Goal: Task Accomplishment & Management: Use online tool/utility

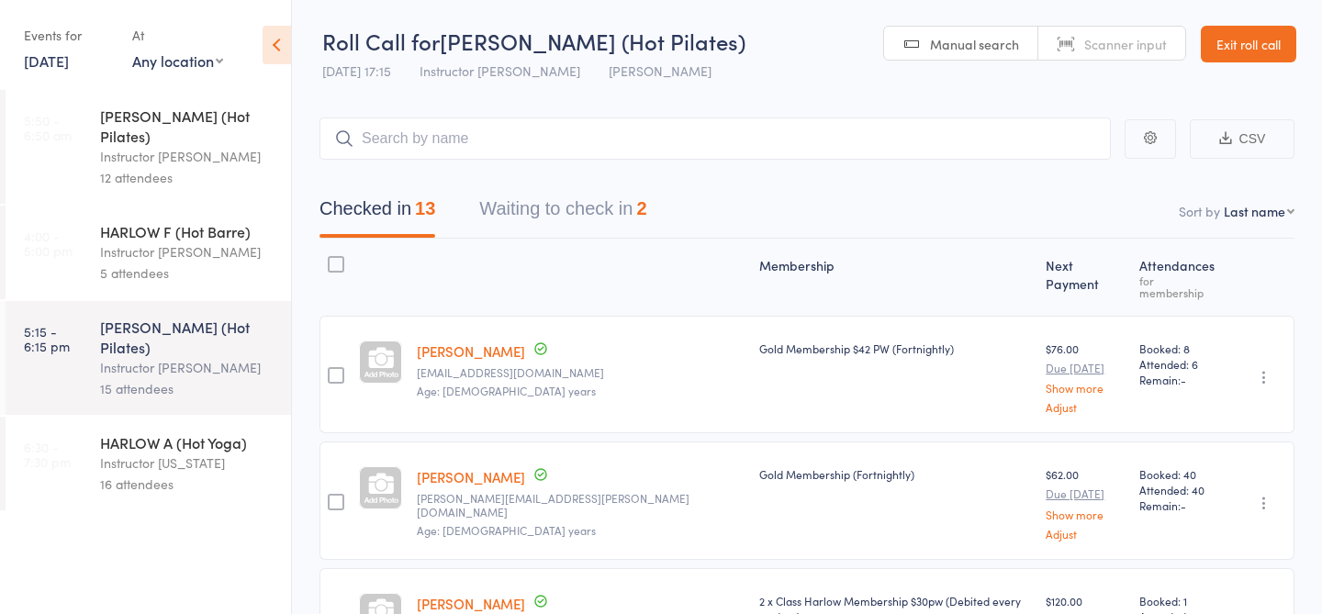
click at [192, 453] on div "Instructor [US_STATE]" at bounding box center [187, 463] width 175 height 21
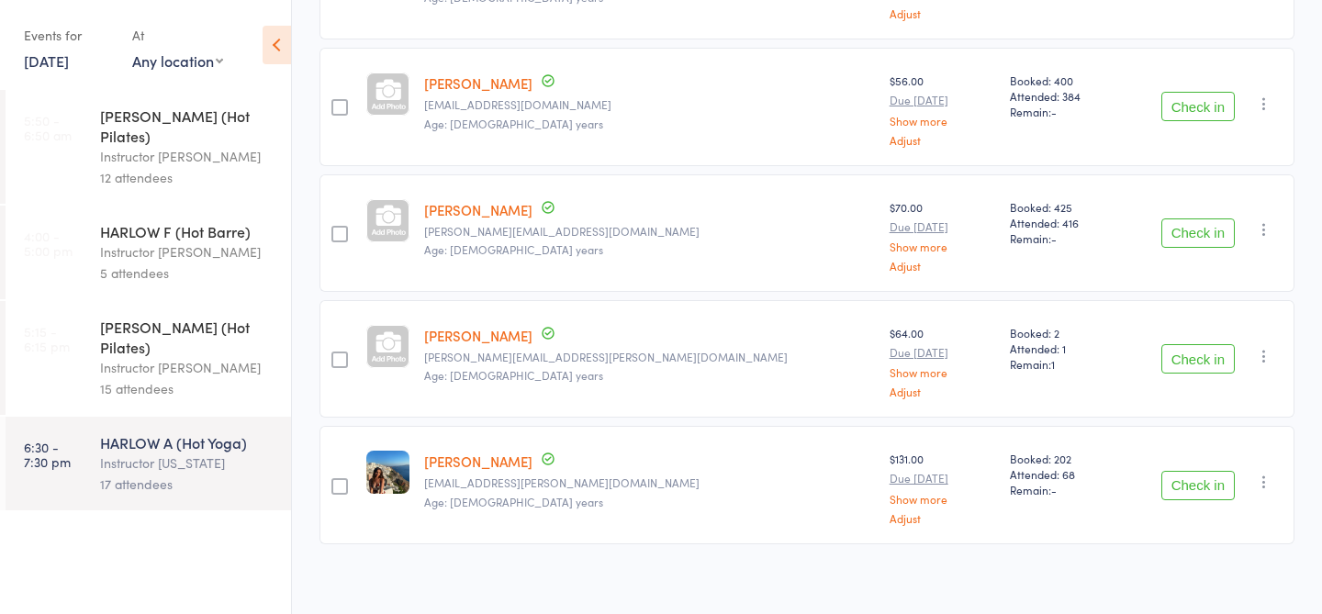
scroll to position [1856, 0]
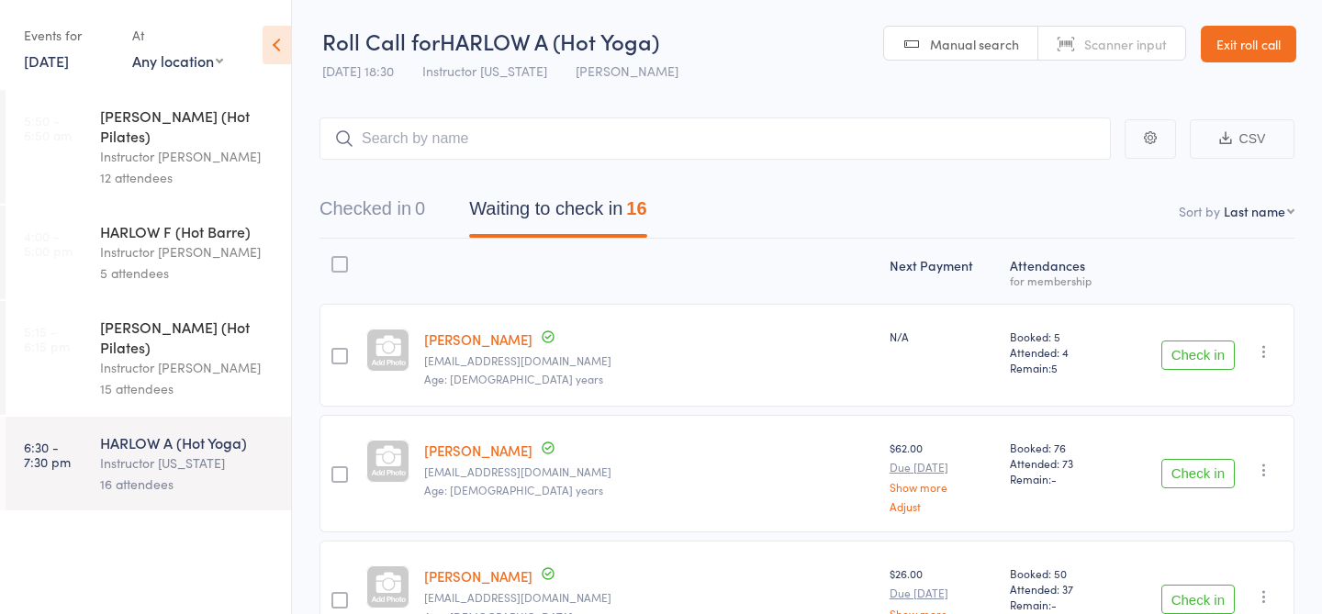
click at [179, 357] on div "Instructor Liliana" at bounding box center [187, 367] width 175 height 21
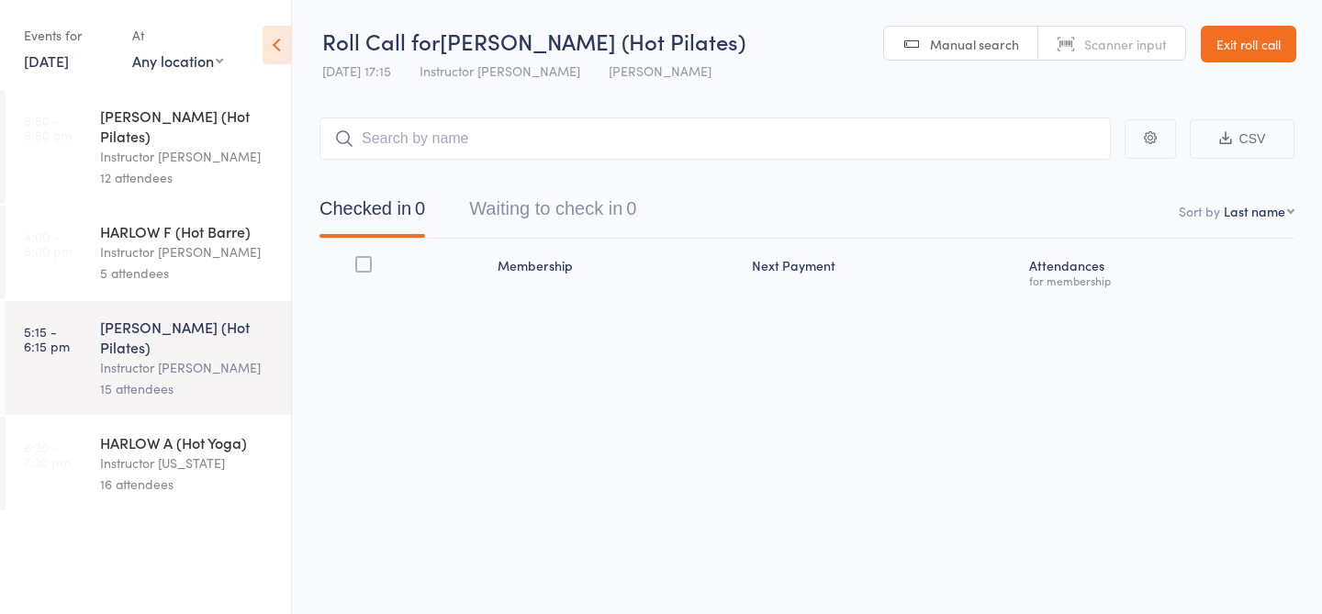
click at [167, 432] on div "HARLOW A (Hot Yoga)" at bounding box center [187, 442] width 175 height 20
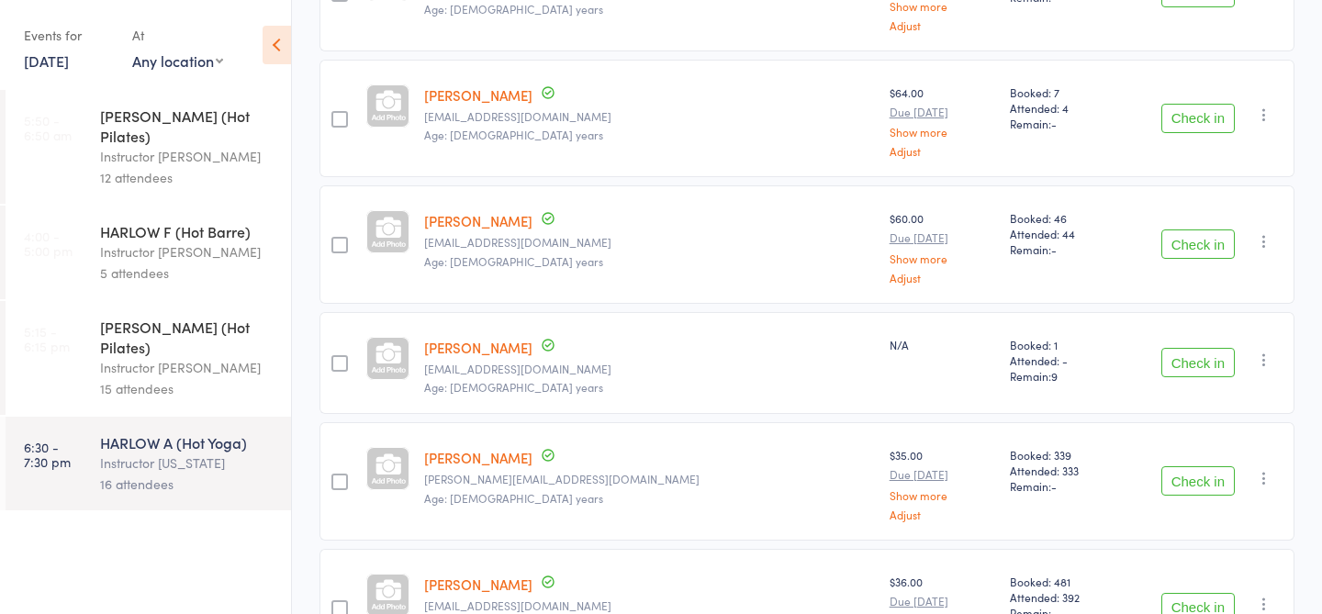
scroll to position [988, 0]
click at [57, 55] on link "13 Oct, 2025" at bounding box center [46, 60] width 45 height 20
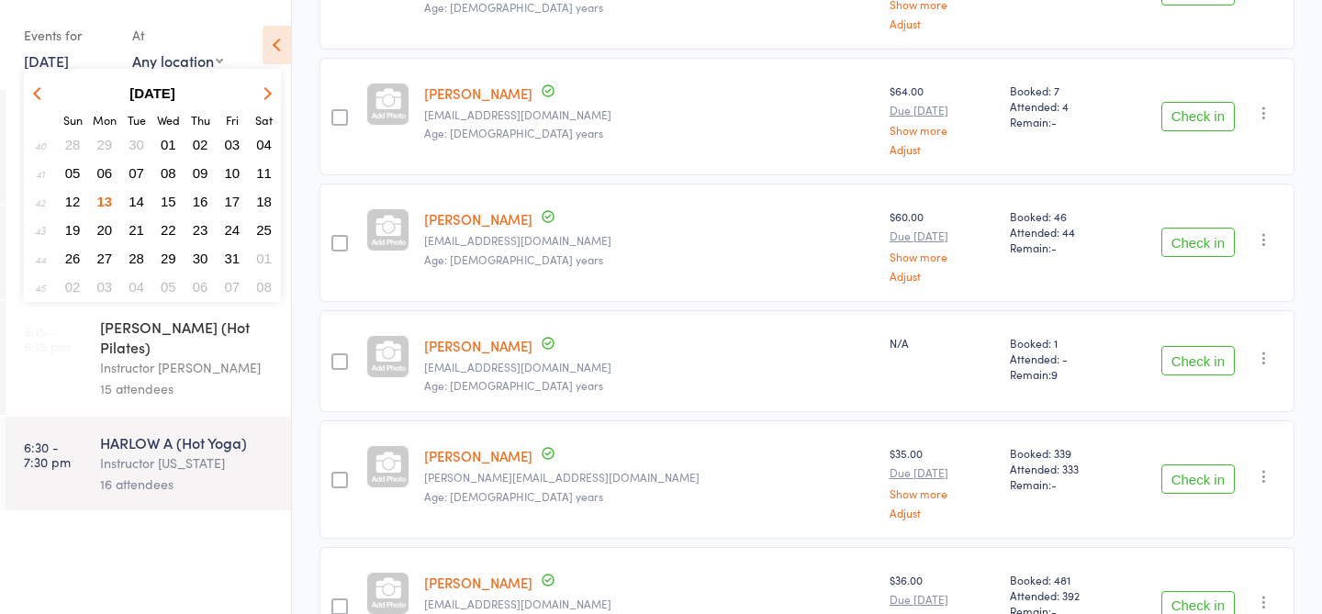
click at [104, 165] on span "06" at bounding box center [105, 173] width 16 height 16
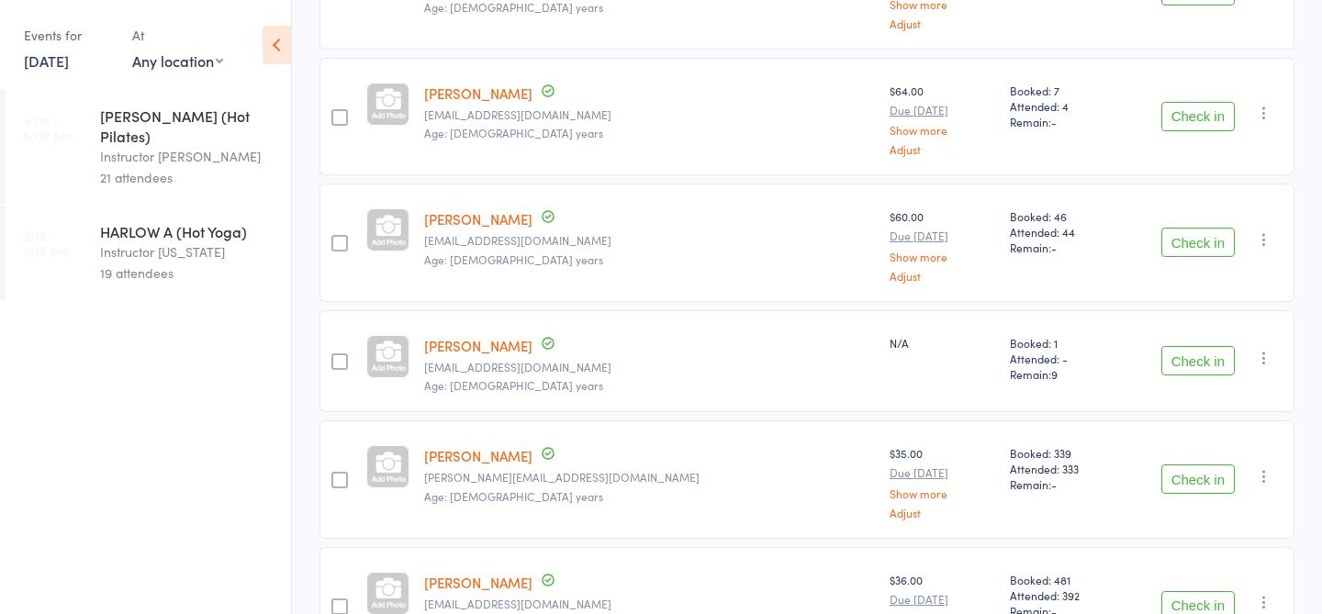
click at [151, 263] on div "19 attendees" at bounding box center [187, 273] width 175 height 21
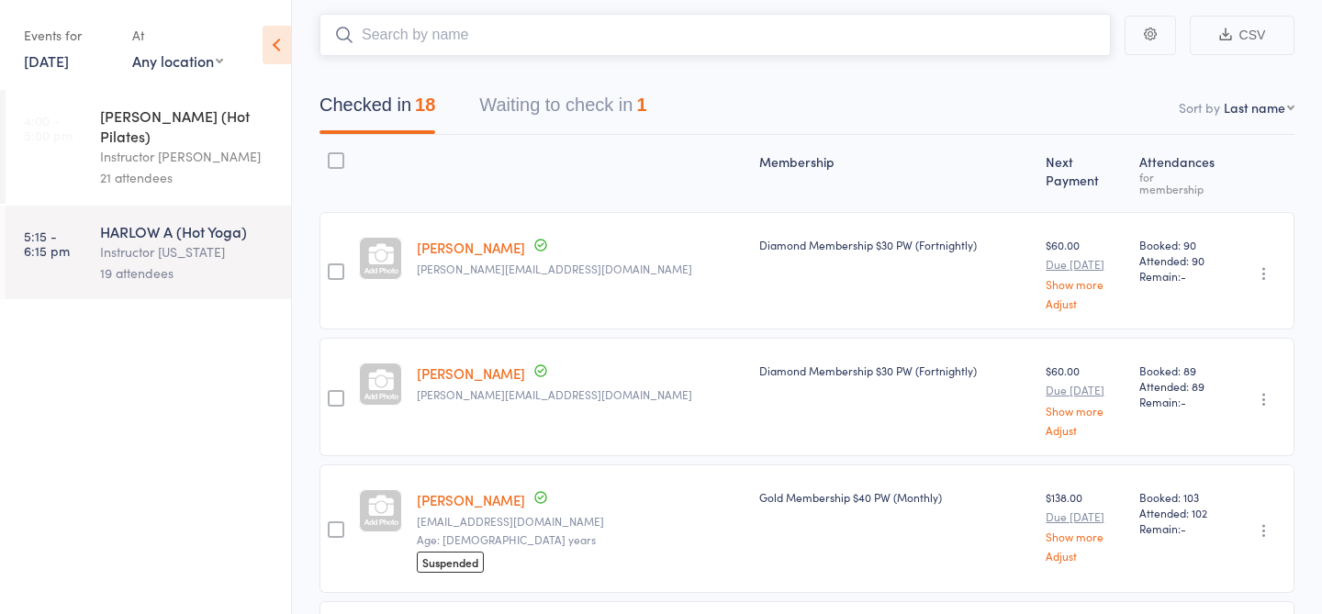
scroll to position [122, 0]
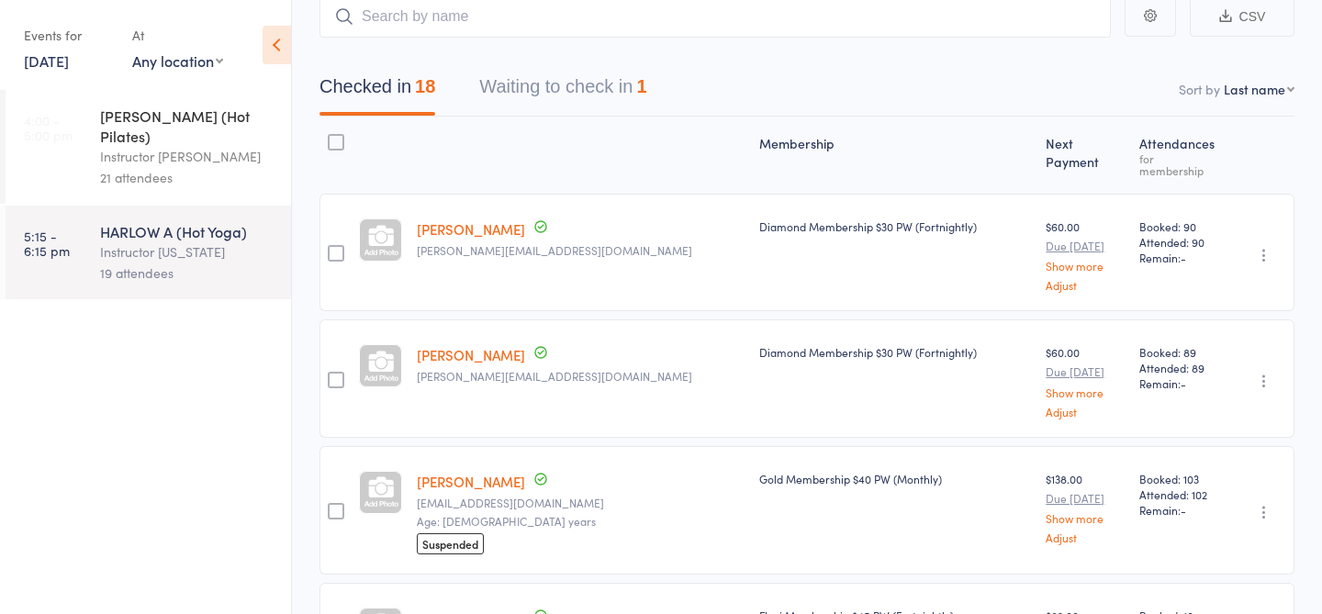
click at [40, 63] on link "6 Oct, 2025" at bounding box center [46, 60] width 45 height 20
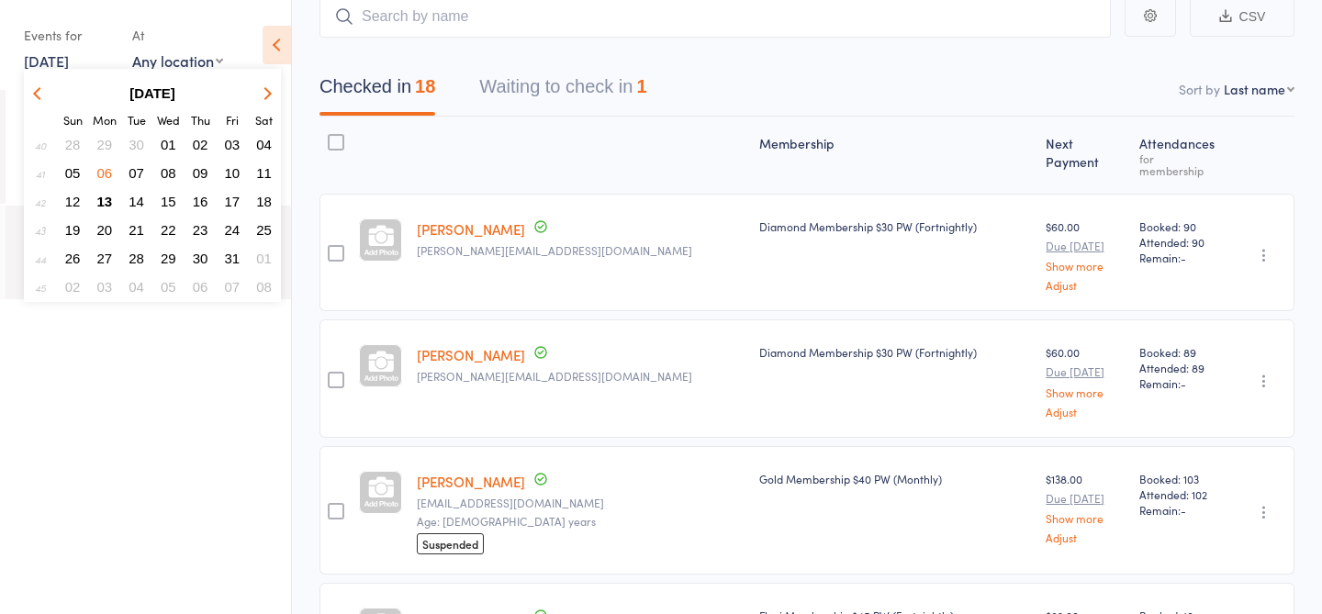
click at [106, 195] on span "13" at bounding box center [105, 202] width 16 height 16
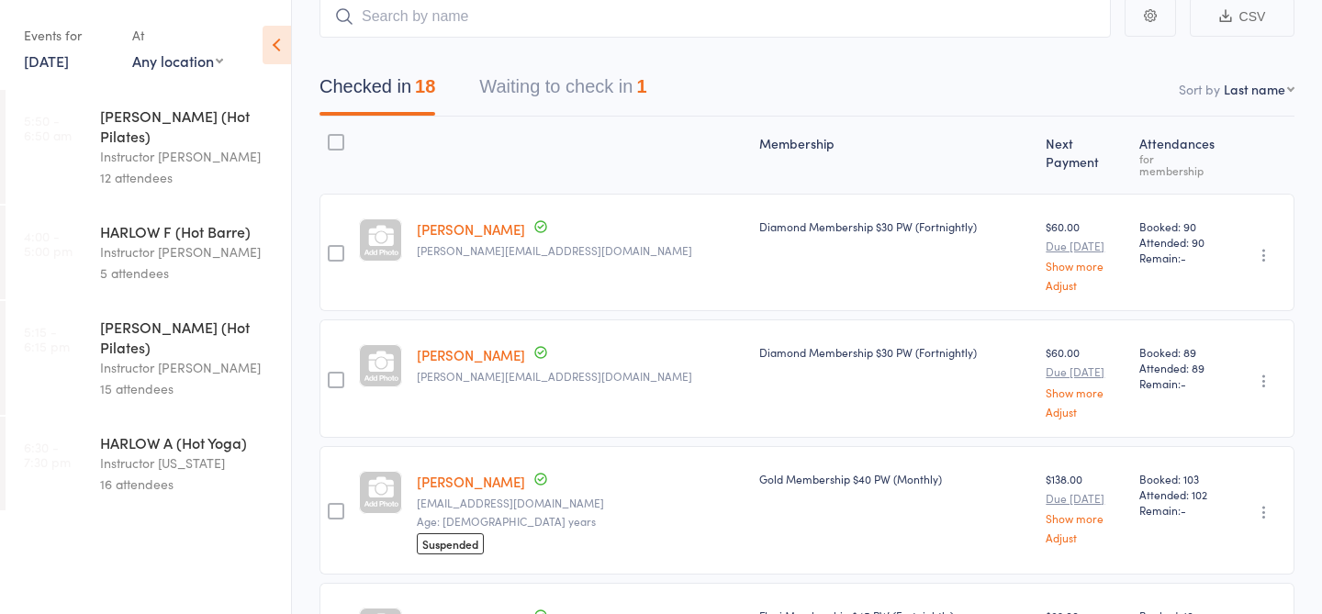
click at [165, 474] on div "16 attendees" at bounding box center [187, 484] width 175 height 21
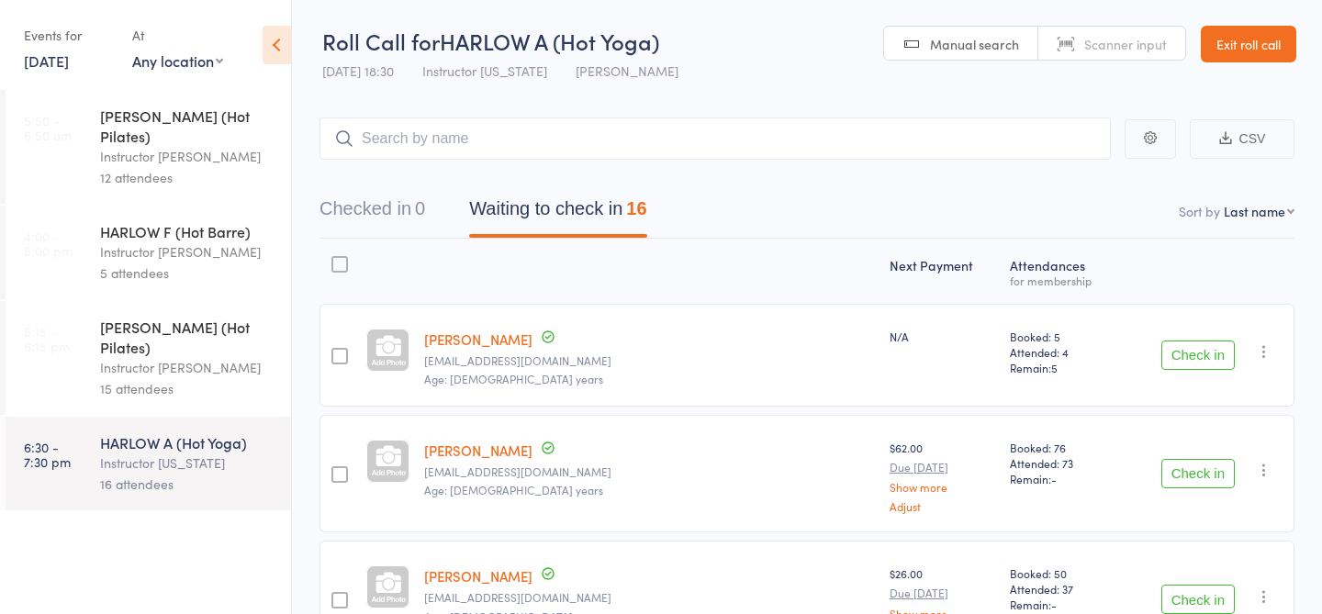
click at [459, 126] on input "search" at bounding box center [715, 139] width 791 height 42
type input "23420"
click at [1078, 177] on link "Check in" at bounding box center [1059, 177] width 65 height 28
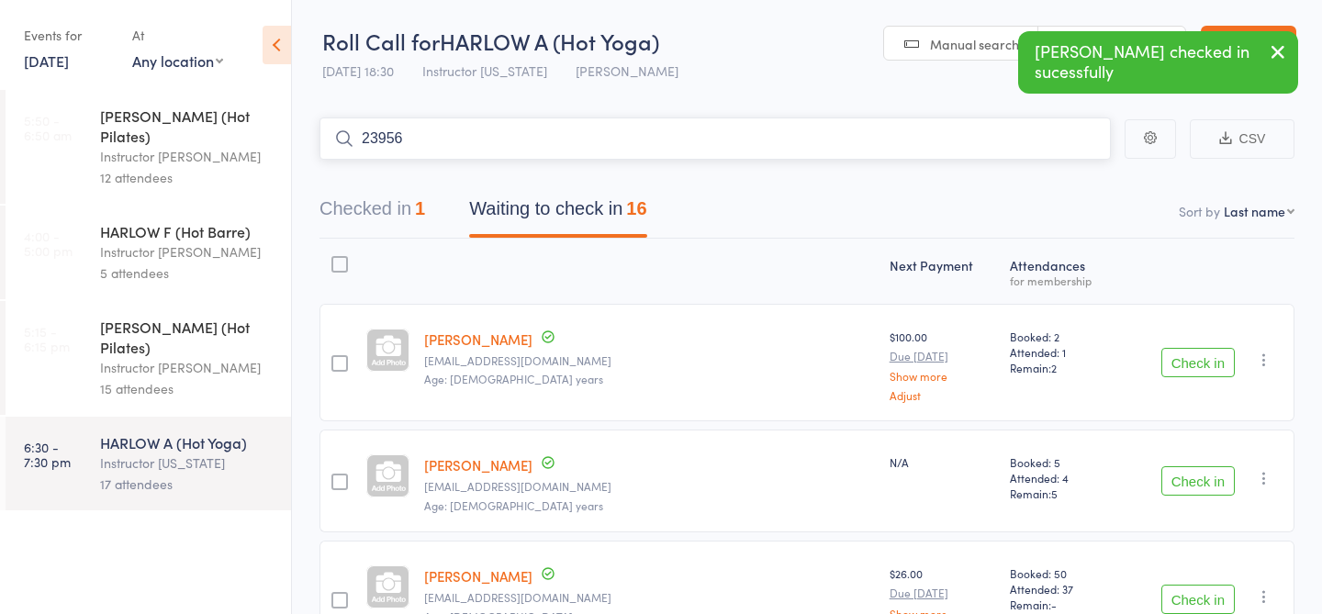
type input "23956"
click at [1070, 177] on link "Check in" at bounding box center [1059, 177] width 65 height 28
type input "23544"
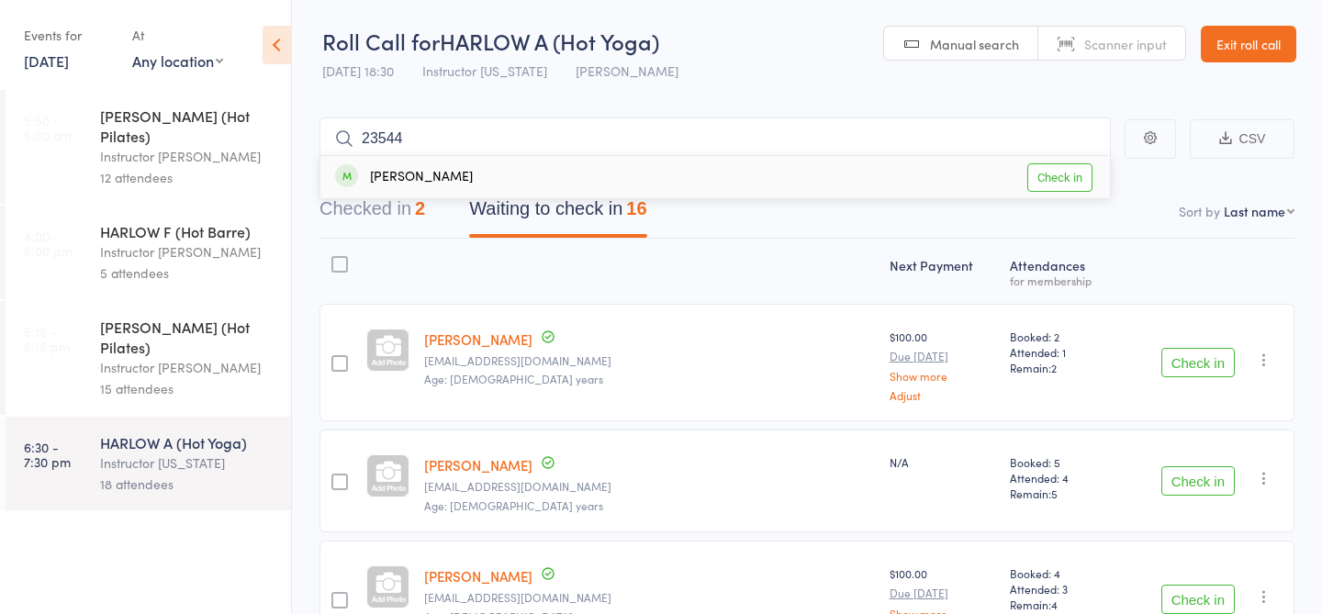
click at [1073, 174] on link "Check in" at bounding box center [1059, 177] width 65 height 28
click at [378, 215] on button "Checked in 3" at bounding box center [373, 213] width 106 height 49
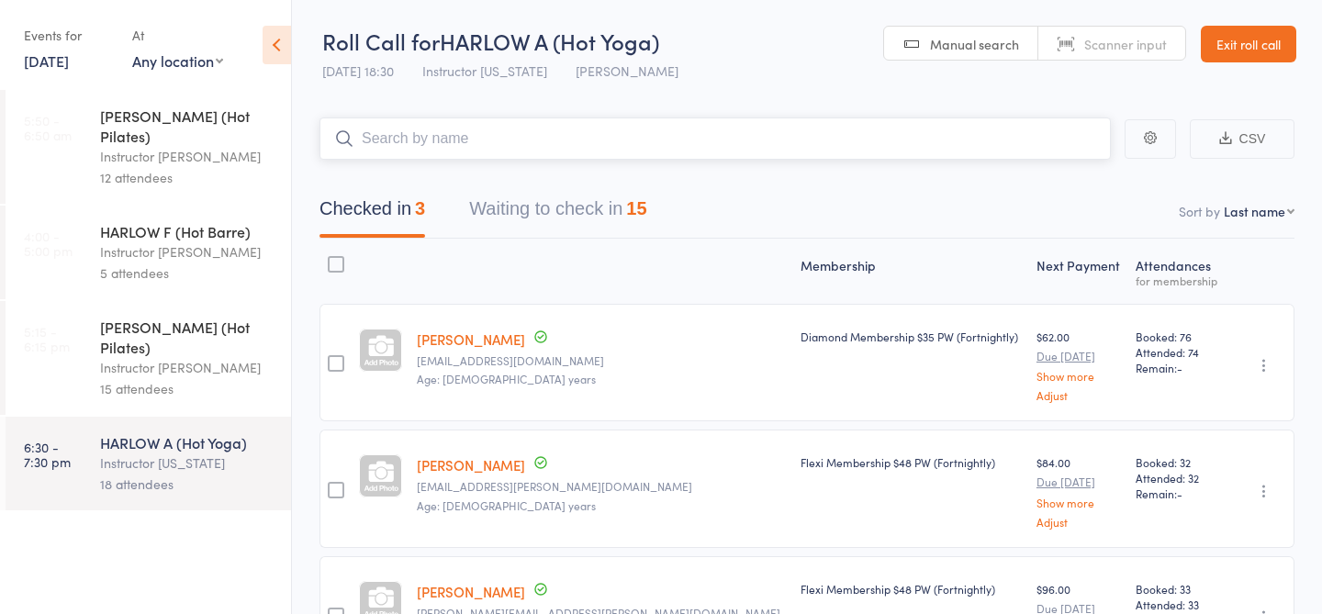
click at [528, 216] on button "Waiting to check in 15" at bounding box center [557, 213] width 177 height 49
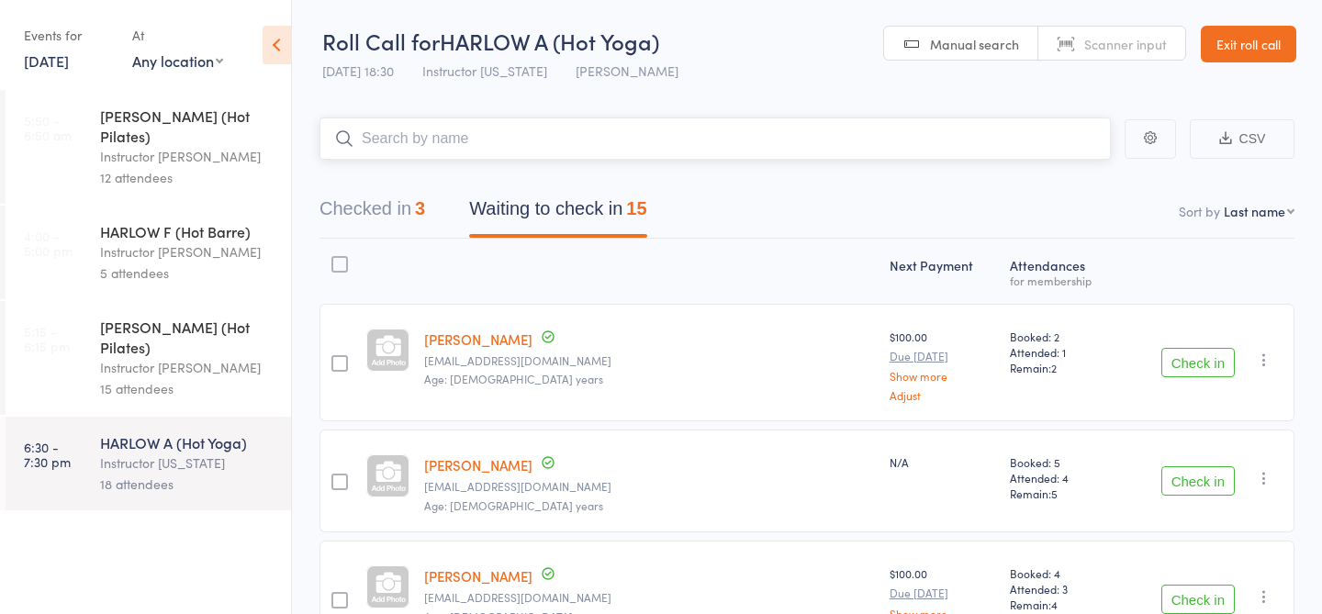
click at [491, 124] on input "search" at bounding box center [715, 139] width 791 height 42
click at [454, 129] on input "search" at bounding box center [715, 139] width 791 height 42
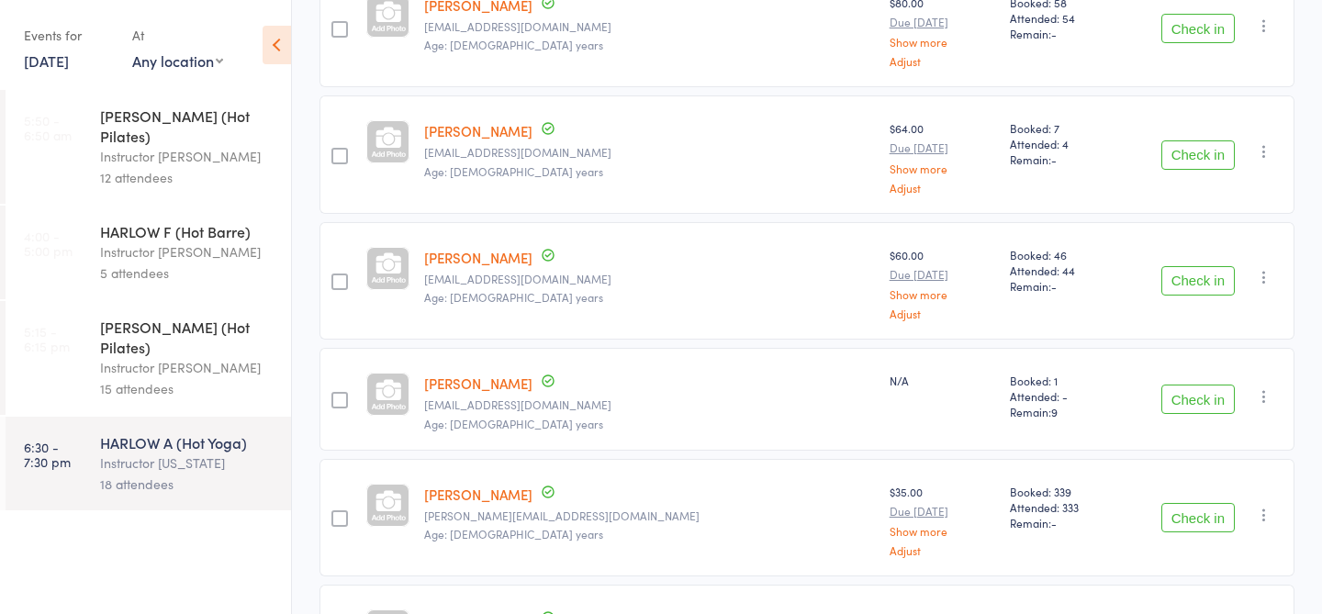
scroll to position [857, 0]
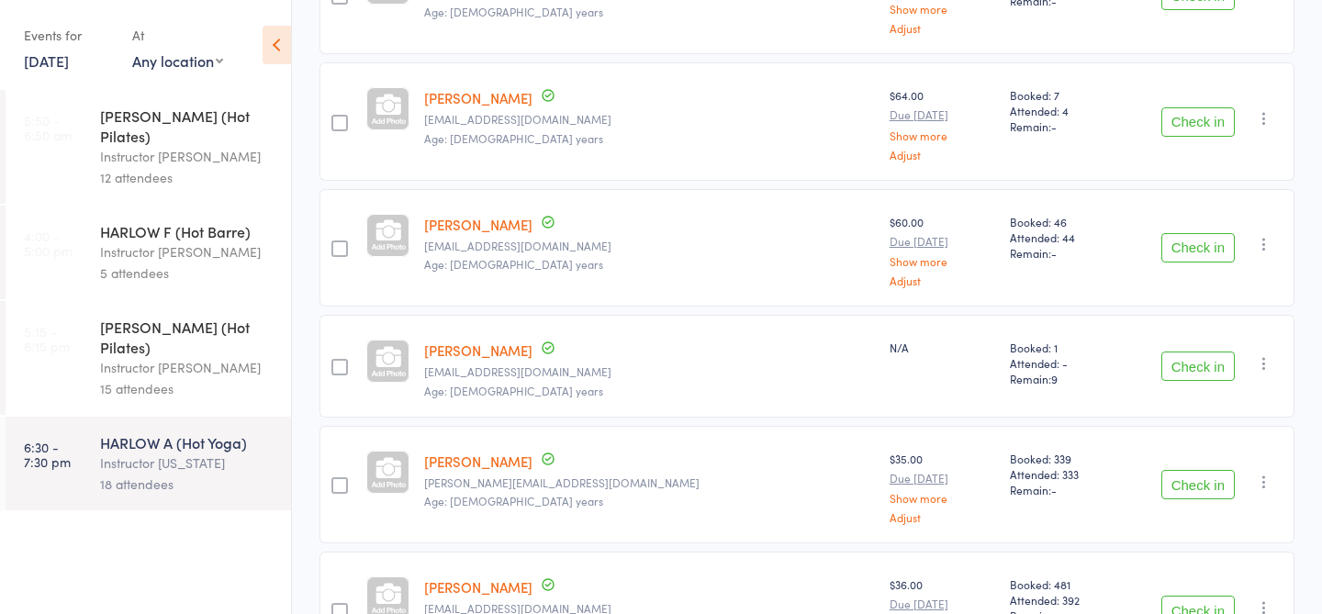
click at [1206, 113] on button "Check in" at bounding box center [1197, 121] width 73 height 29
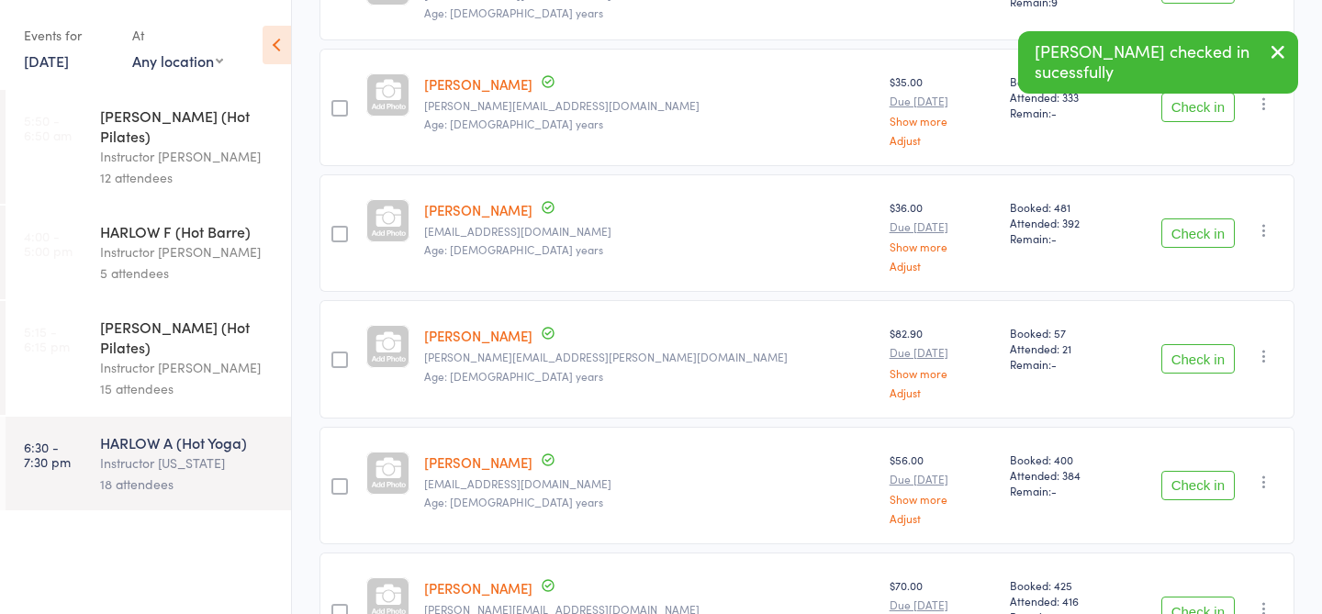
scroll to position [0, 0]
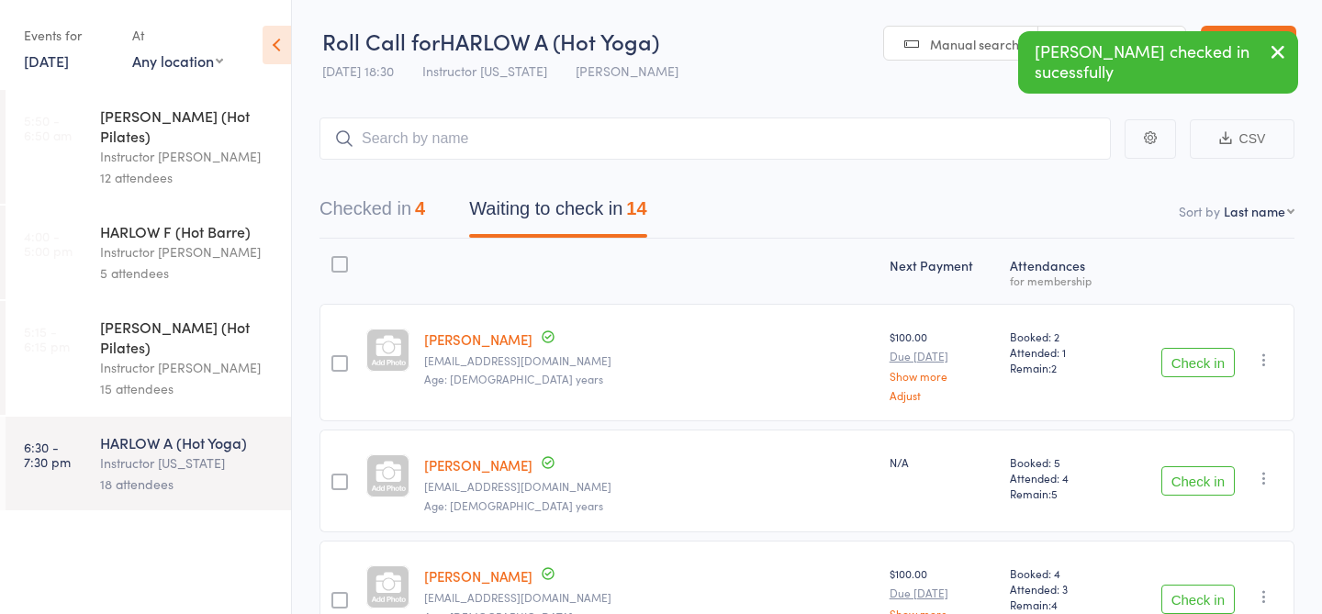
click at [400, 219] on button "Checked in 4" at bounding box center [373, 213] width 106 height 49
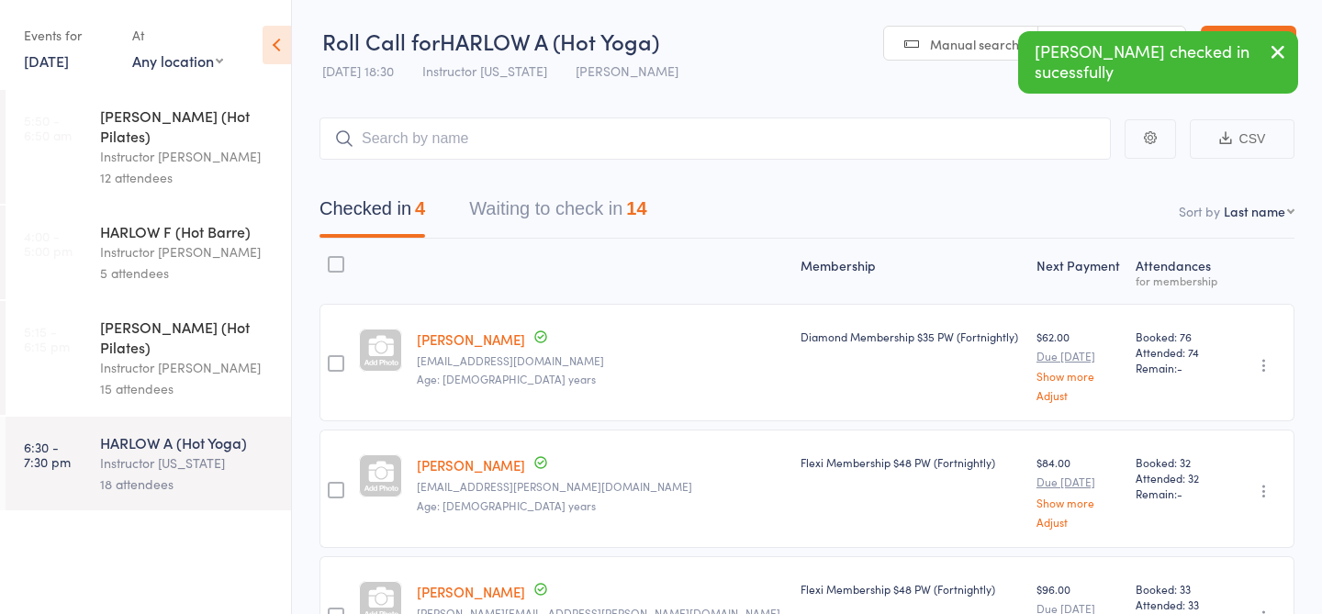
click at [561, 217] on button "Waiting to check in 14" at bounding box center [557, 213] width 177 height 49
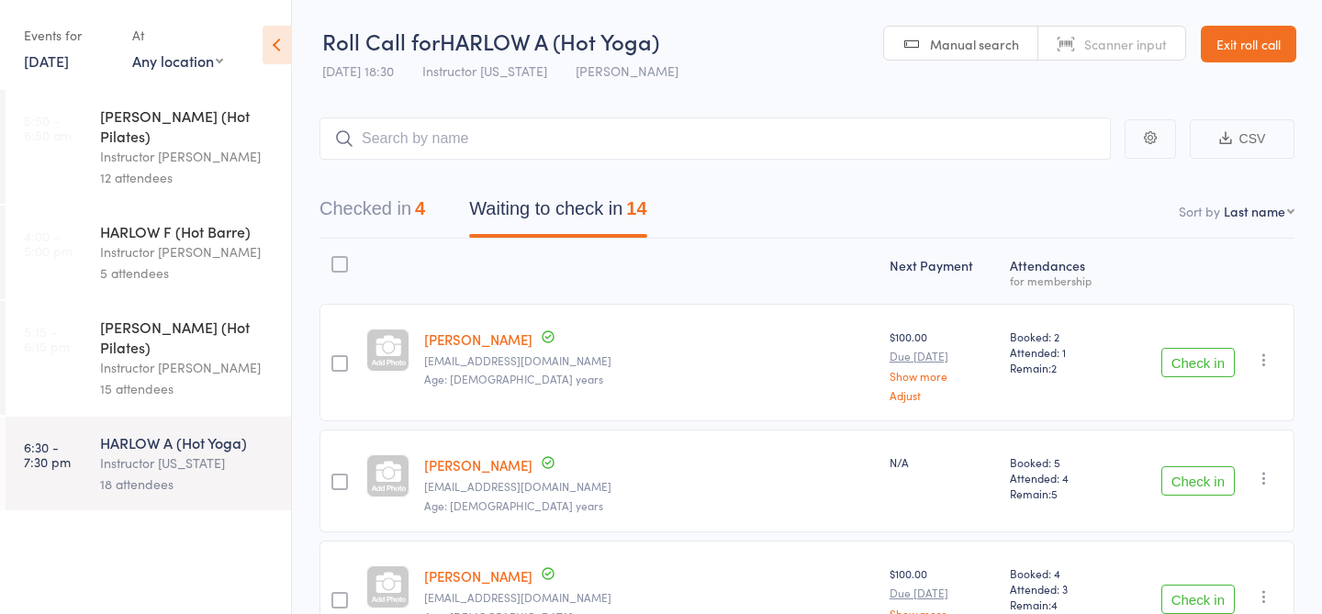
click at [383, 212] on button "Checked in 4" at bounding box center [373, 213] width 106 height 49
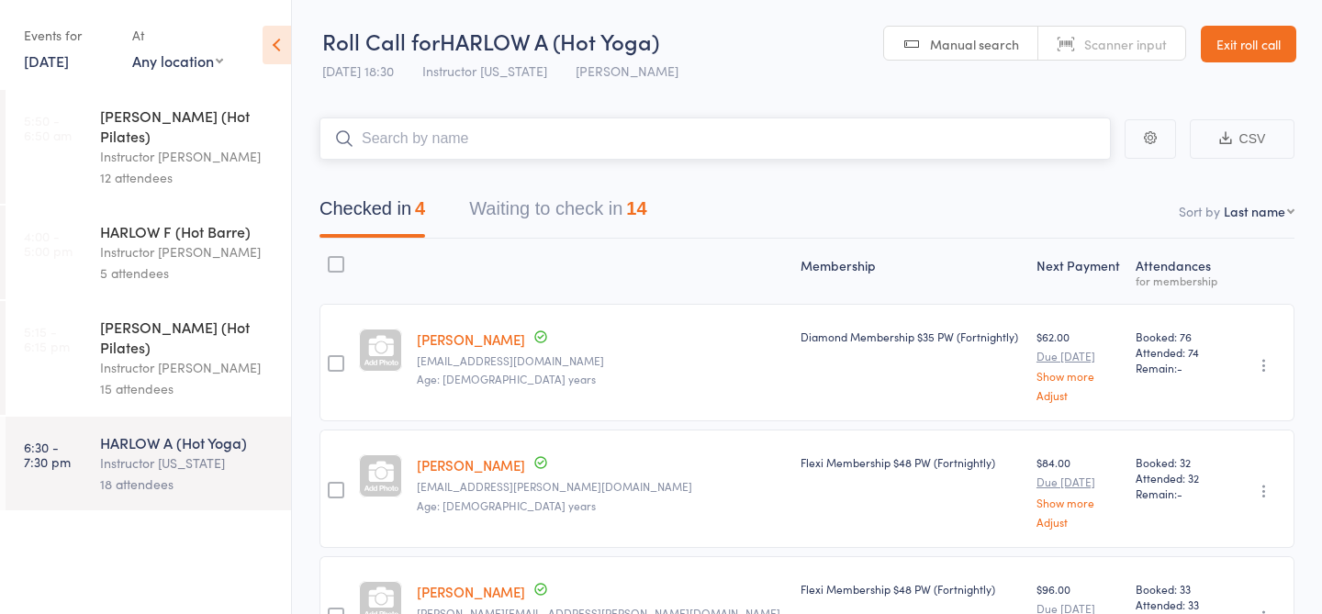
click at [443, 143] on input "search" at bounding box center [715, 139] width 791 height 42
click at [548, 196] on button "Waiting to check in 14" at bounding box center [557, 213] width 177 height 49
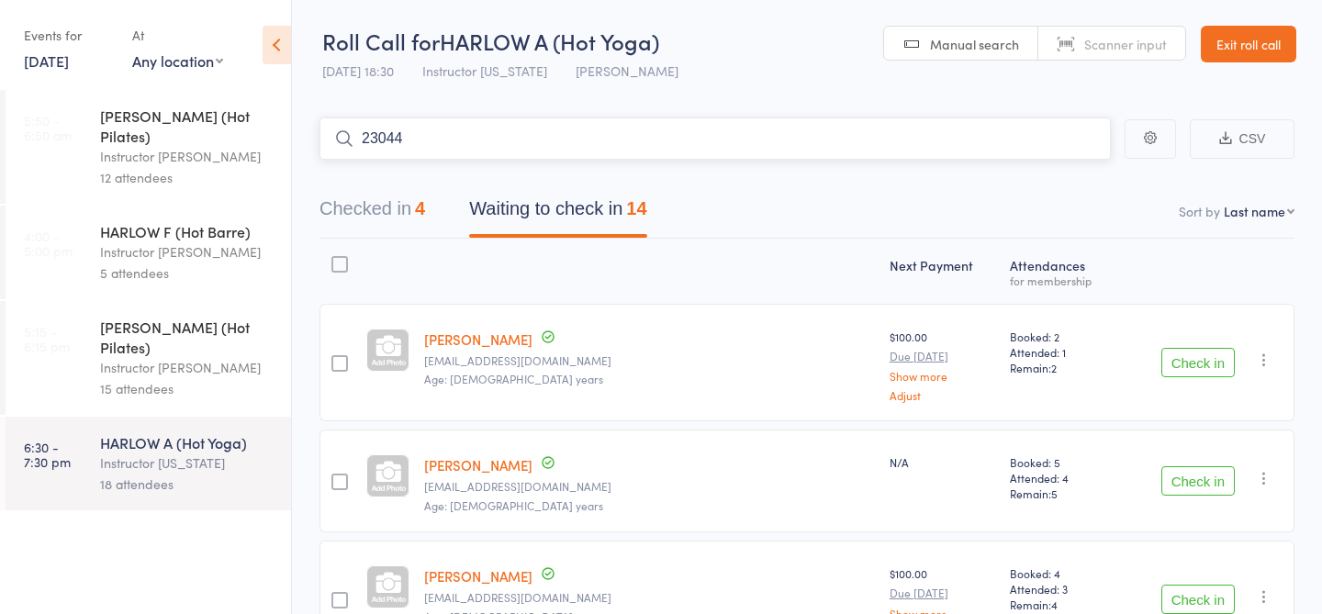
type input "23044"
click at [1053, 171] on link "Check in" at bounding box center [1059, 177] width 65 height 28
click at [604, 156] on input "search" at bounding box center [715, 139] width 791 height 42
type input "23483"
click at [1064, 172] on link "Check in" at bounding box center [1059, 177] width 65 height 28
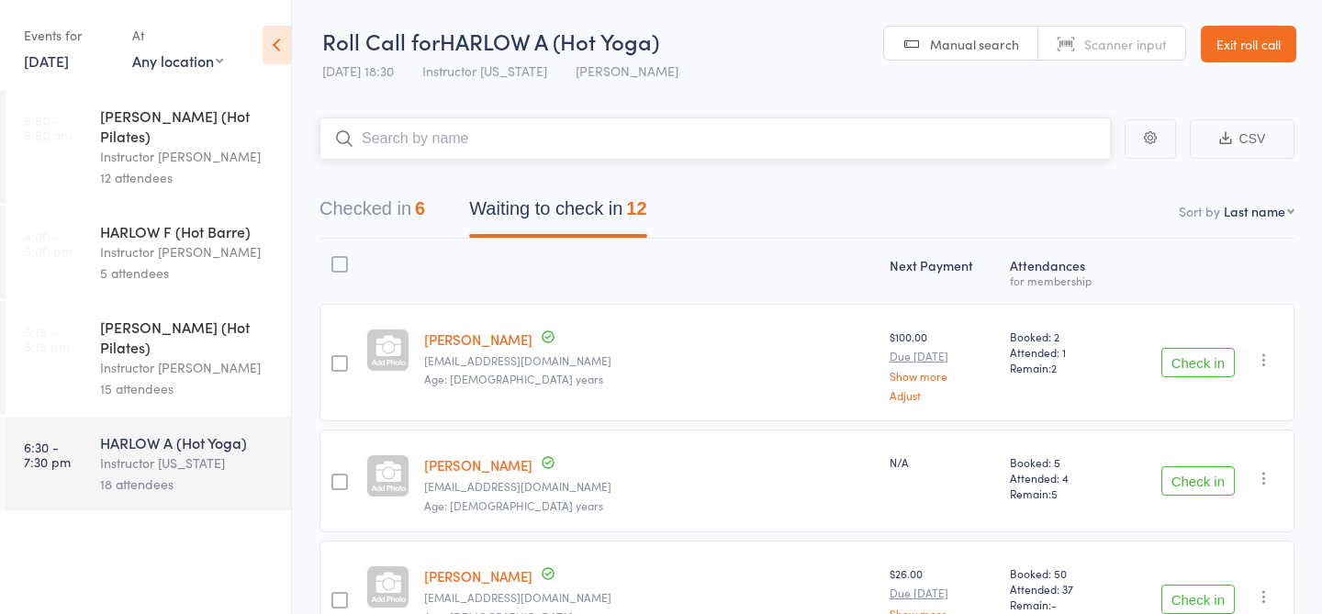
click at [529, 154] on input "search" at bounding box center [715, 139] width 791 height 42
type input "23849"
click at [1060, 174] on link "Check in" at bounding box center [1059, 177] width 65 height 28
click at [458, 139] on input "search" at bounding box center [715, 139] width 791 height 42
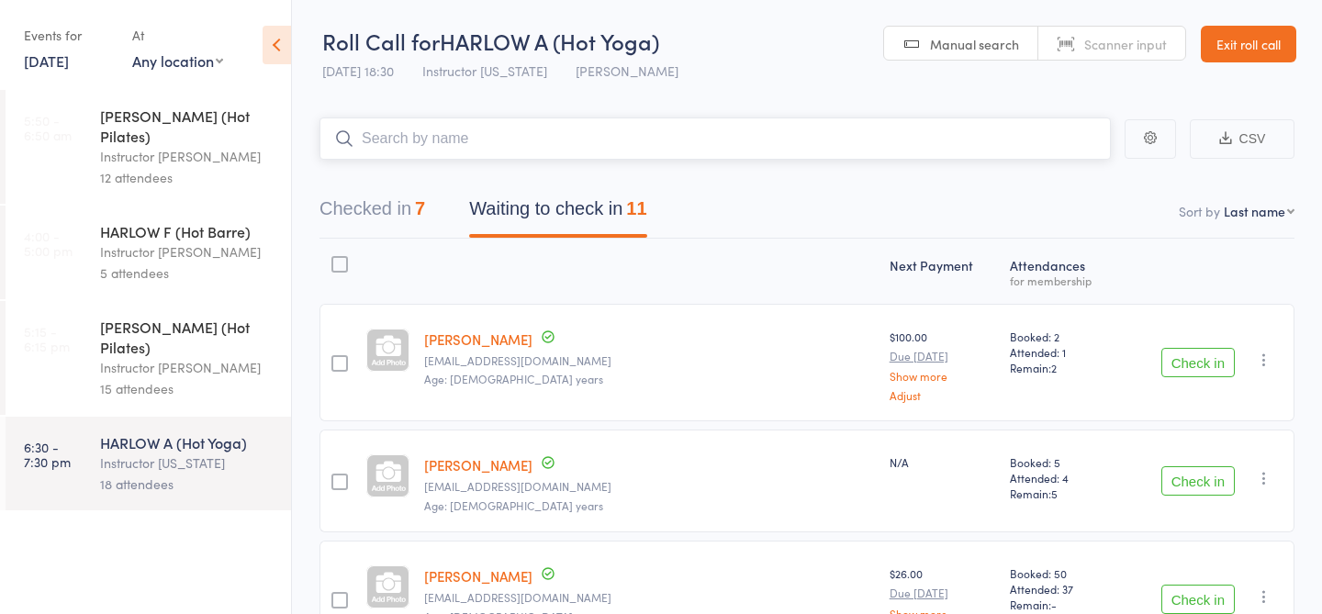
click at [462, 140] on input "search" at bounding box center [715, 139] width 791 height 42
type input "20013"
click at [1068, 176] on link "Check in" at bounding box center [1059, 177] width 65 height 28
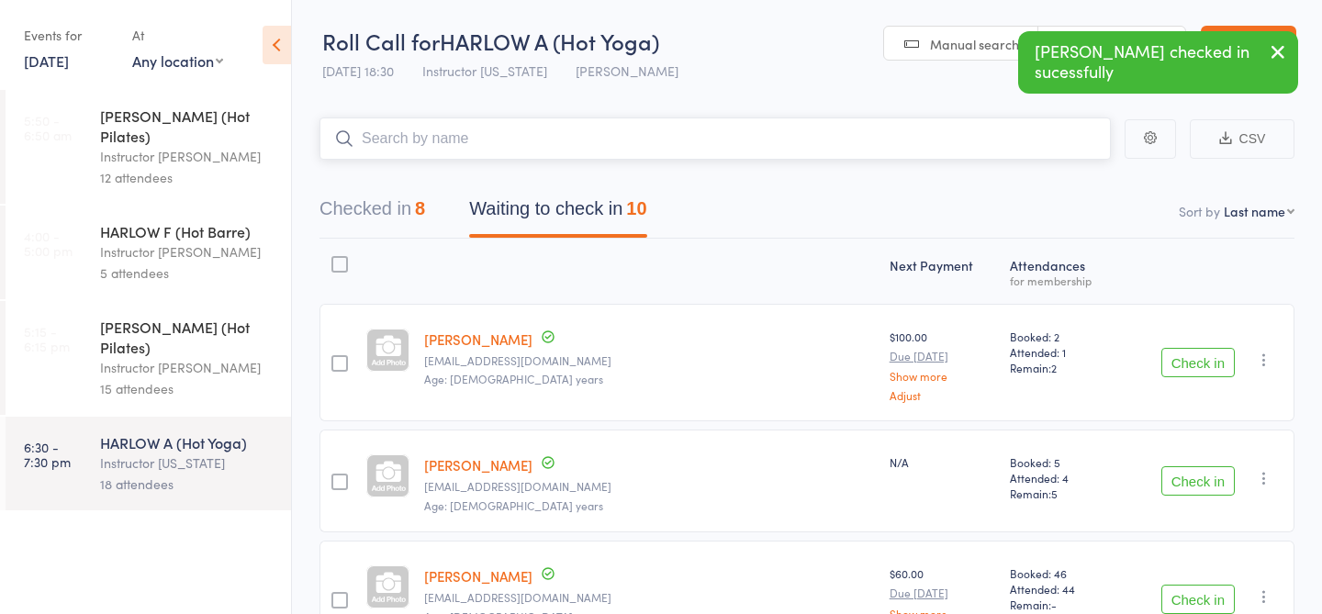
click at [423, 208] on div "8" at bounding box center [420, 208] width 10 height 20
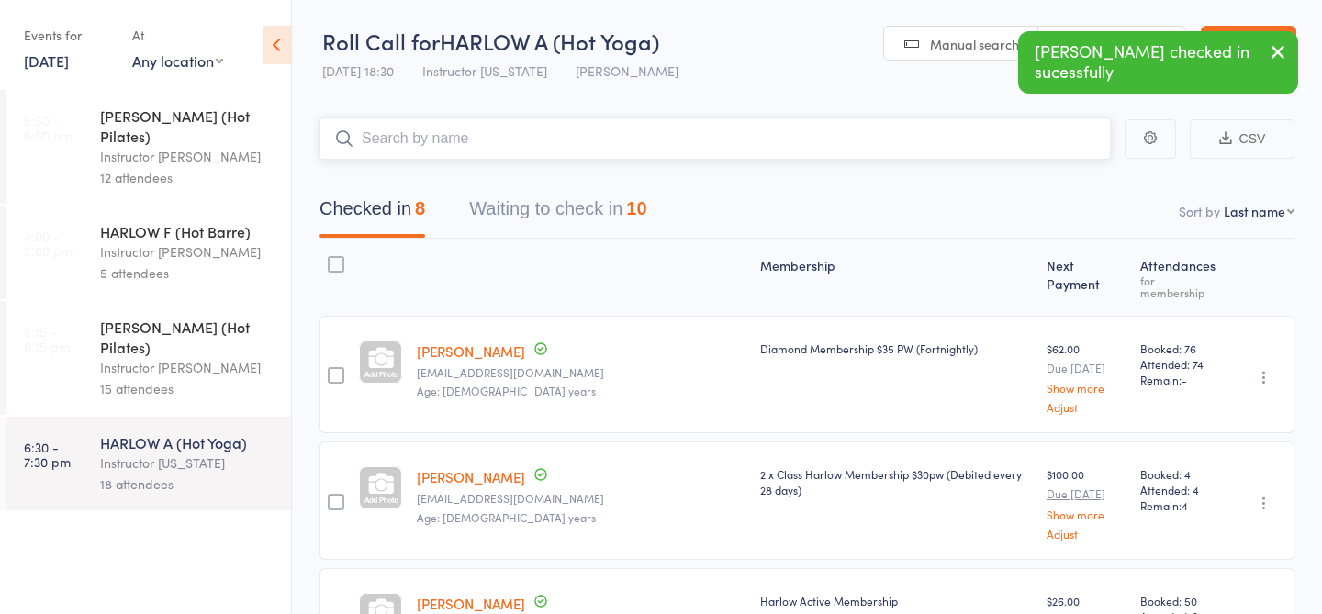
click at [534, 209] on button "Waiting to check in 10" at bounding box center [557, 213] width 177 height 49
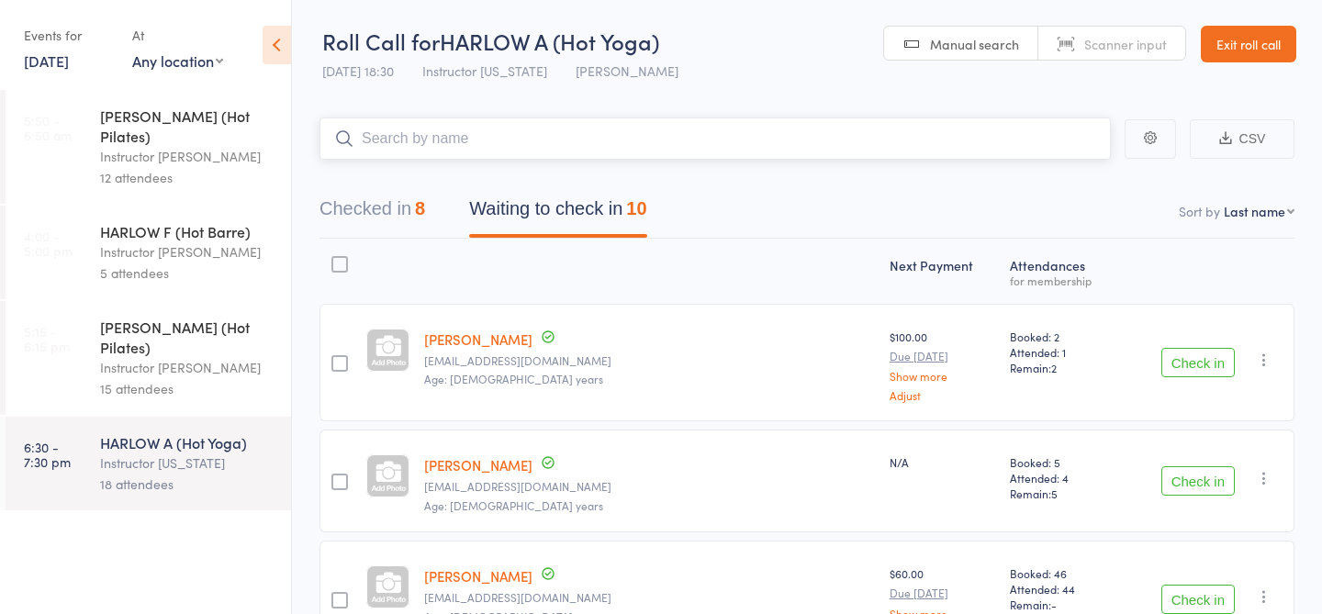
click at [374, 196] on button "Checked in 8" at bounding box center [373, 213] width 106 height 49
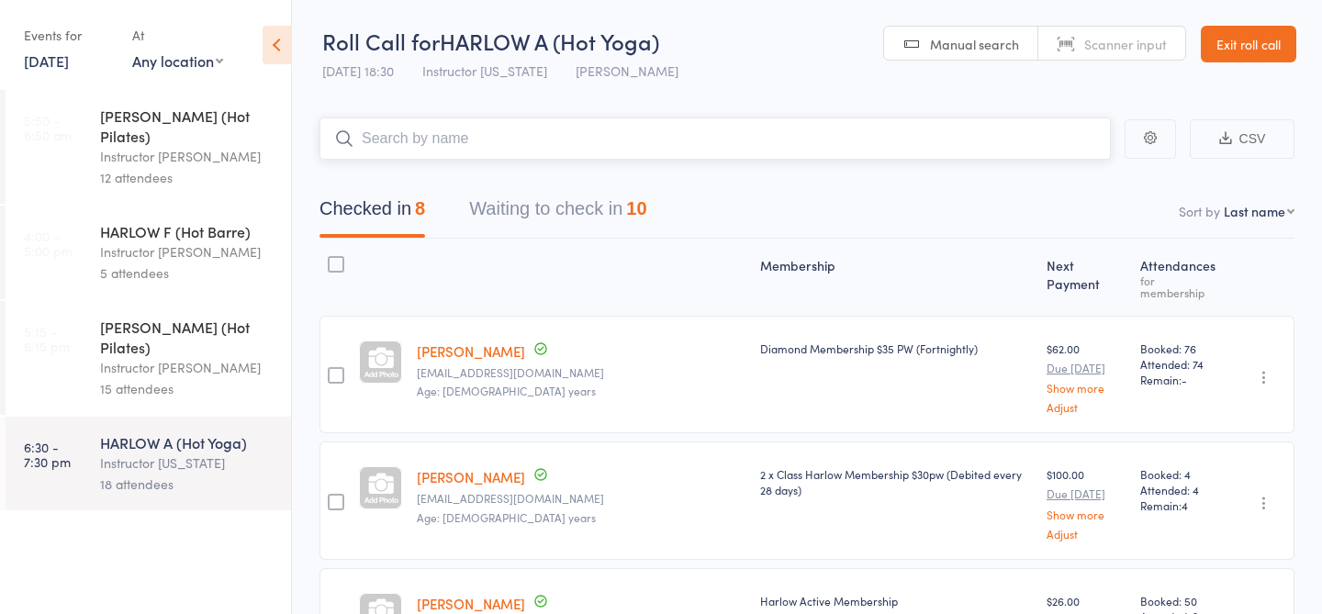
click at [552, 218] on button "Waiting to check in 10" at bounding box center [557, 213] width 177 height 49
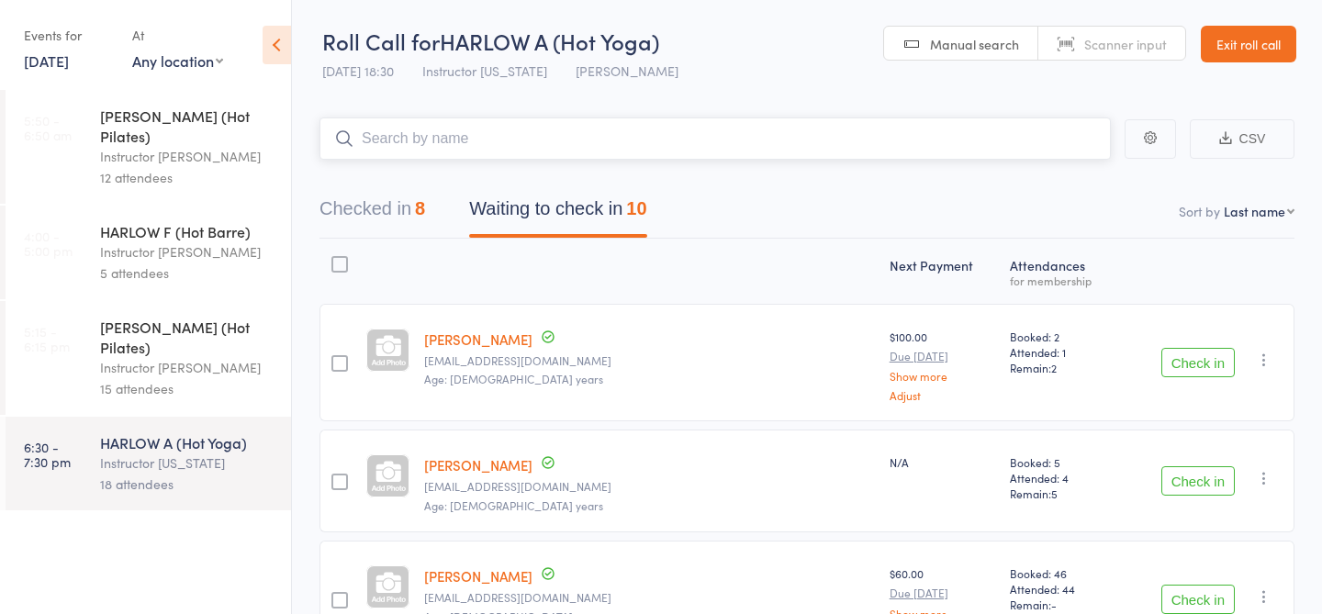
click at [387, 202] on button "Checked in 8" at bounding box center [373, 213] width 106 height 49
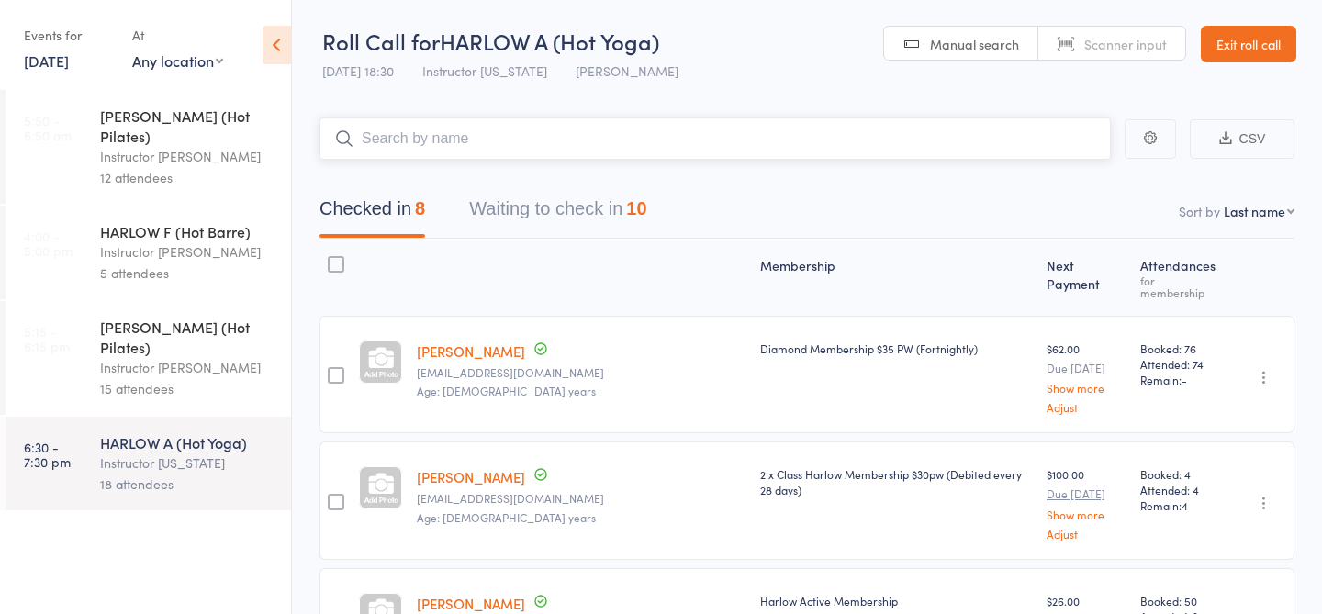
click at [545, 209] on button "Waiting to check in 10" at bounding box center [557, 213] width 177 height 49
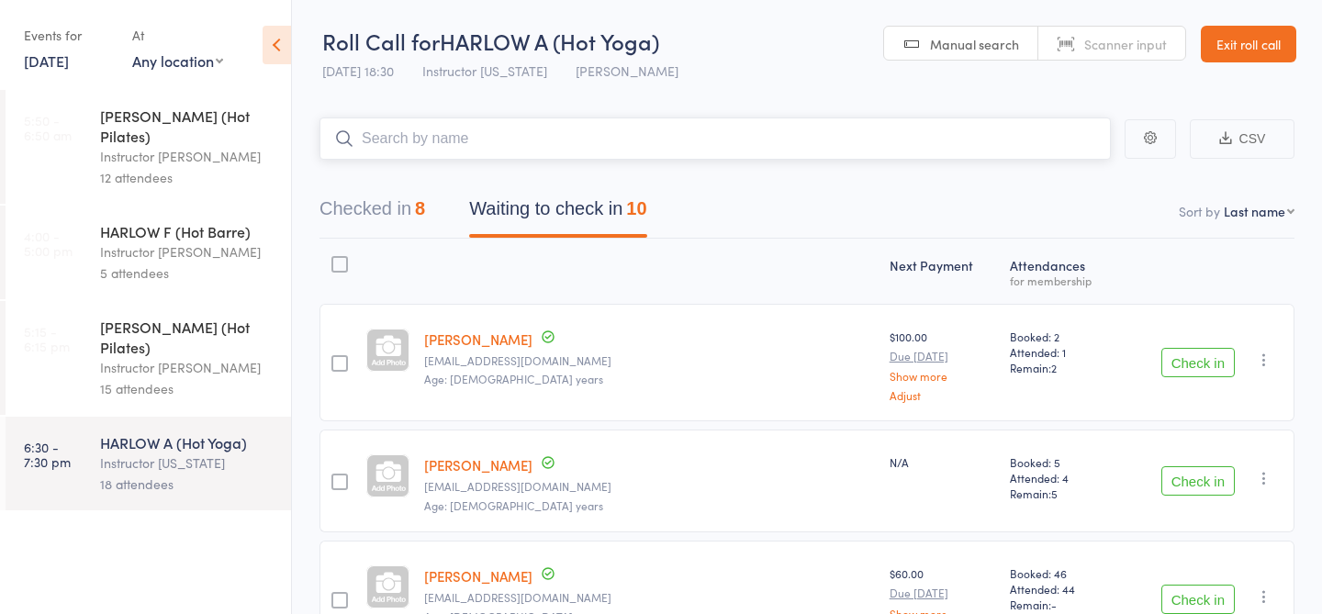
click at [427, 136] on input "search" at bounding box center [715, 139] width 791 height 42
type input "23164"
click at [1054, 179] on link "Check in" at bounding box center [1059, 177] width 65 height 28
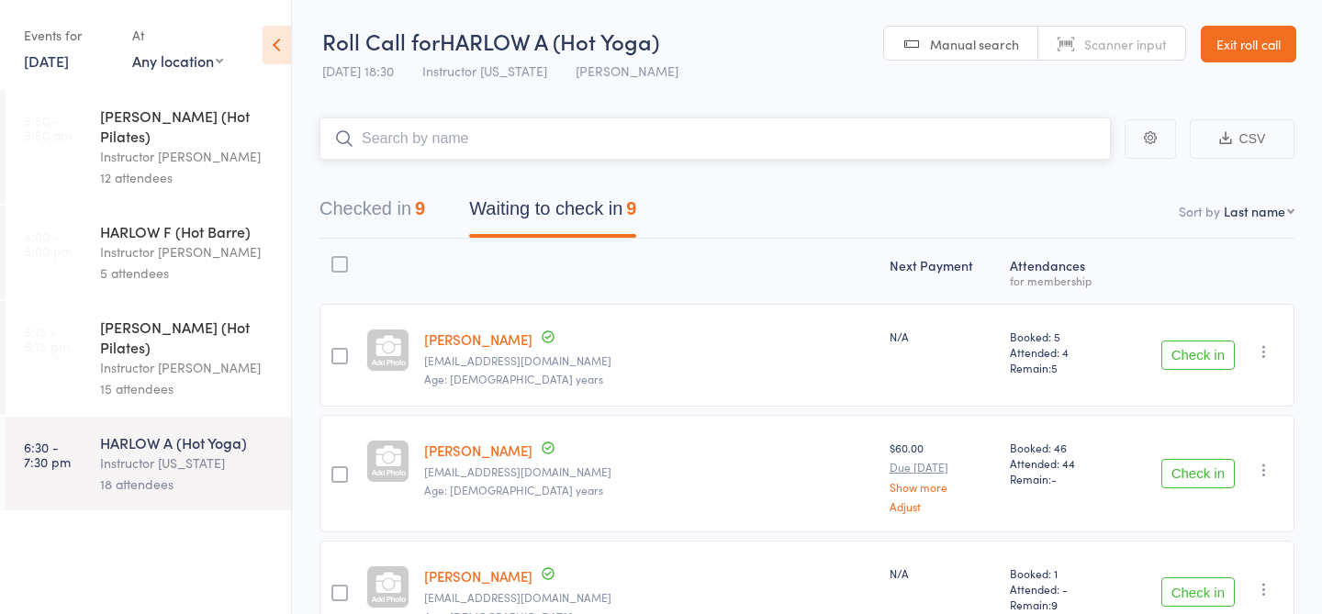
click at [463, 137] on input "search" at bounding box center [715, 139] width 791 height 42
type input "23478"
click at [1046, 183] on link "Check in" at bounding box center [1059, 177] width 65 height 28
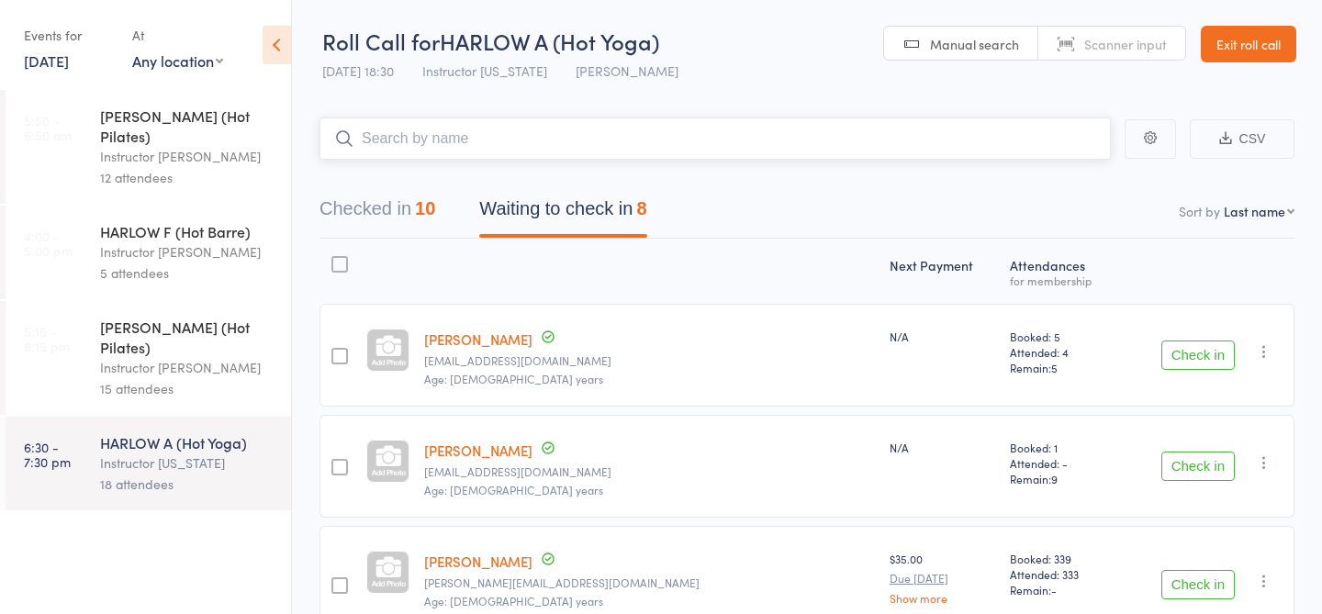
click at [507, 143] on input "search" at bounding box center [715, 139] width 791 height 42
click at [567, 139] on input "search" at bounding box center [715, 139] width 791 height 42
type input "23057"
click at [1062, 185] on link "Drop in" at bounding box center [1063, 177] width 60 height 28
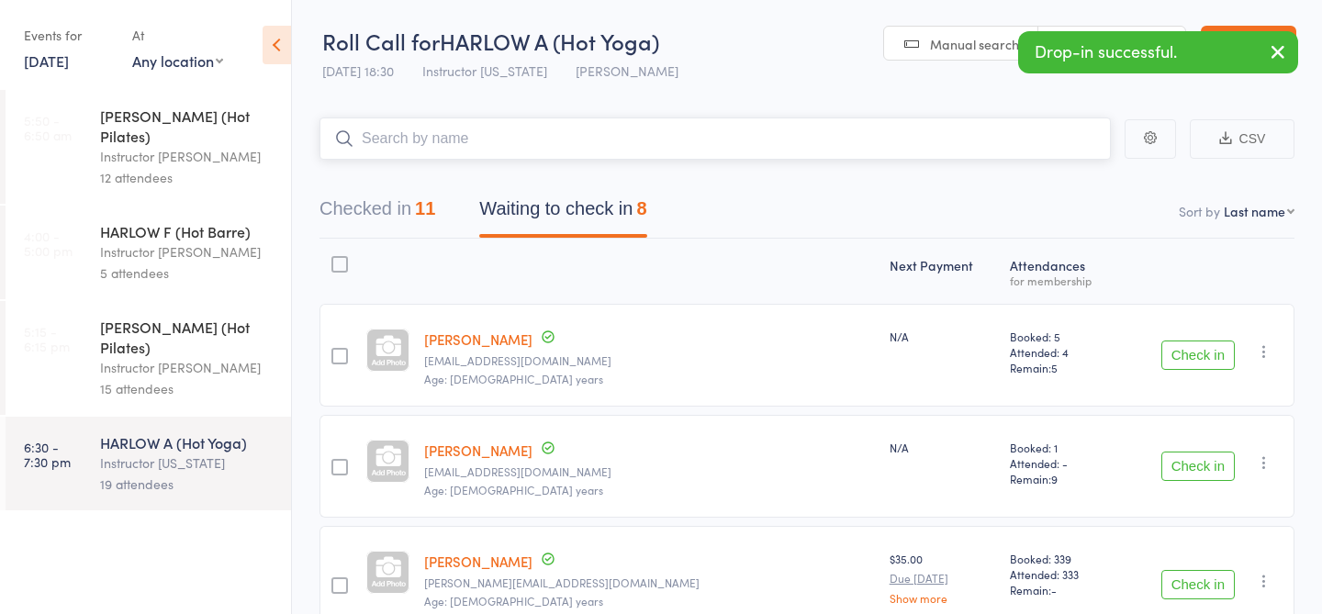
click at [531, 148] on input "search" at bounding box center [715, 139] width 791 height 42
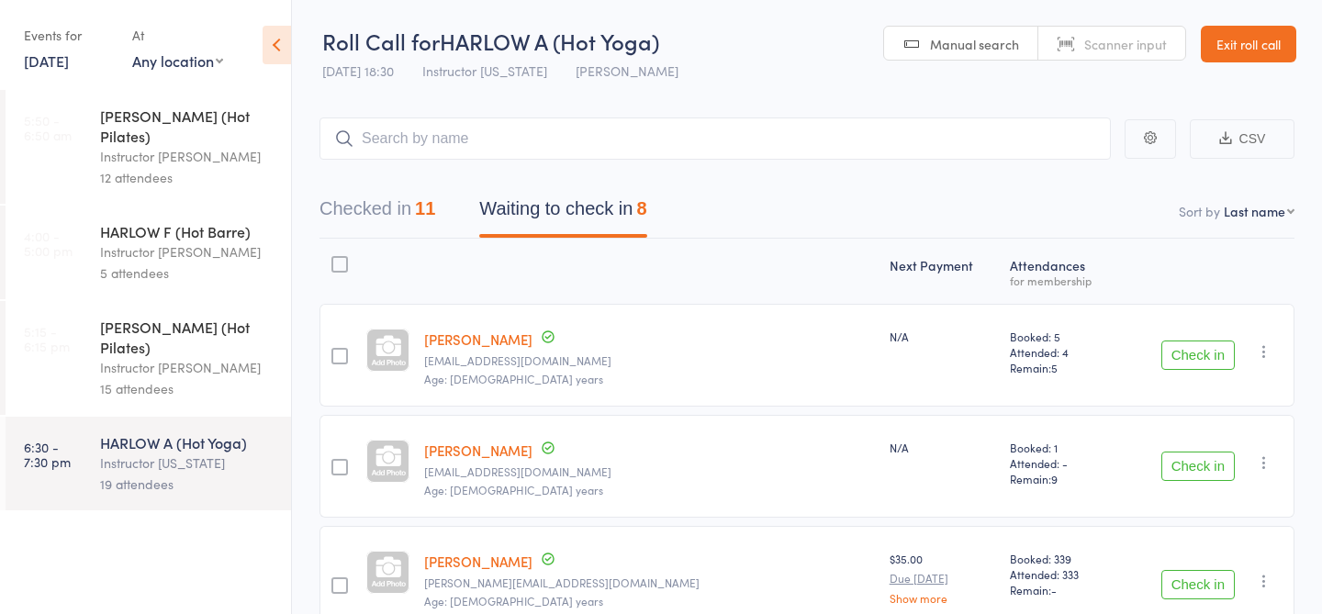
click at [414, 269] on div at bounding box center [388, 271] width 58 height 49
click at [390, 227] on button "Checked in 11" at bounding box center [378, 213] width 116 height 49
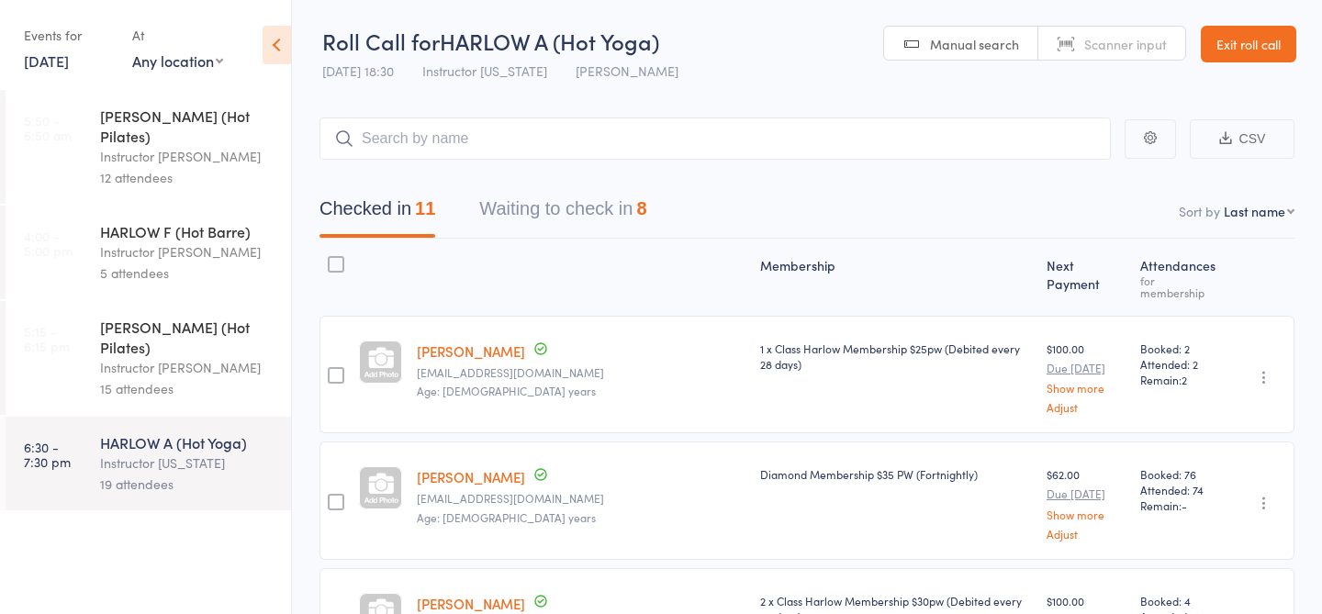
click at [570, 219] on button "Waiting to check in 8" at bounding box center [562, 213] width 167 height 49
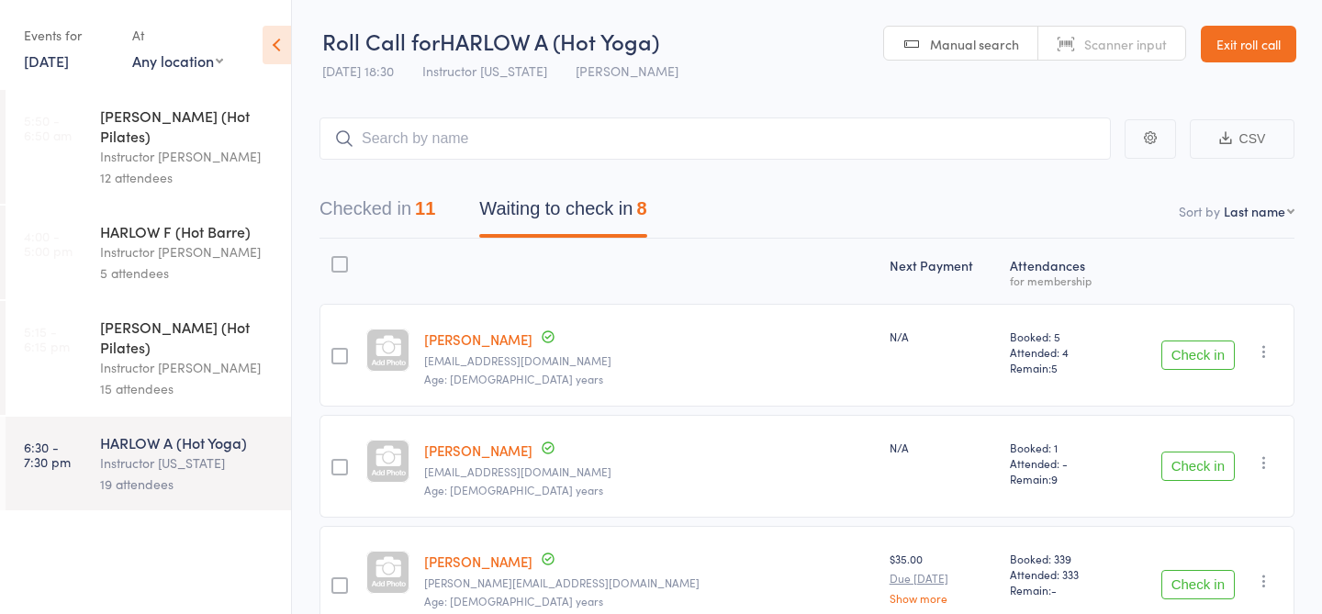
click at [402, 213] on button "Checked in 11" at bounding box center [378, 213] width 116 height 49
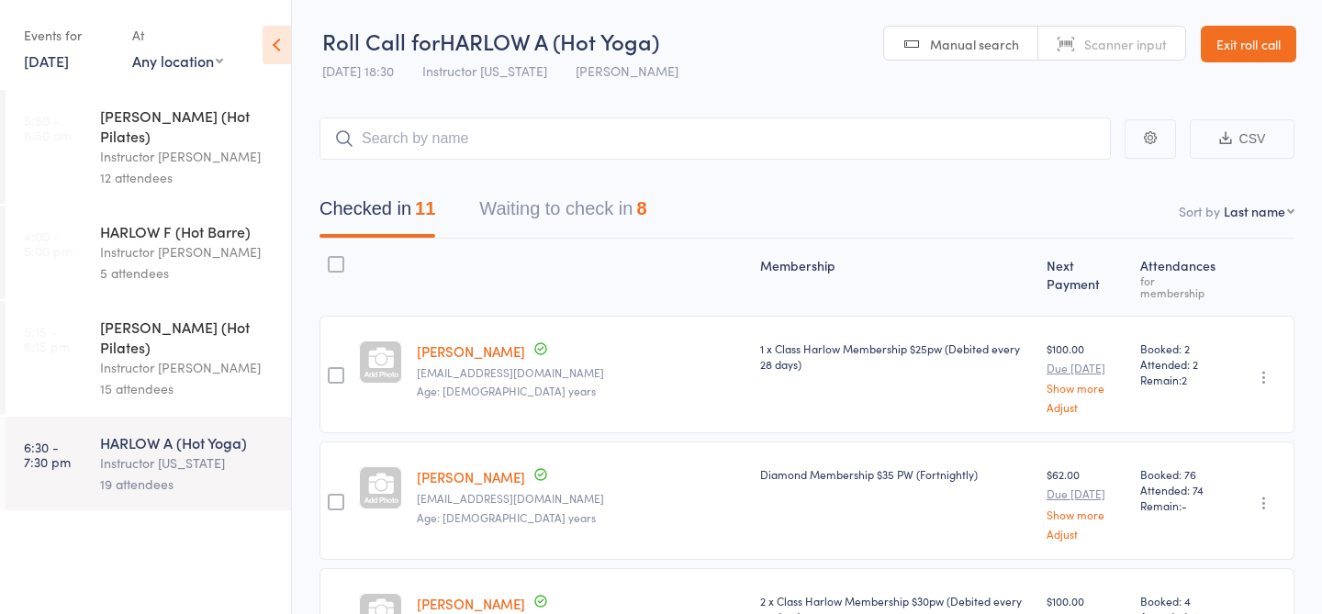
click at [559, 207] on button "Waiting to check in 8" at bounding box center [562, 213] width 167 height 49
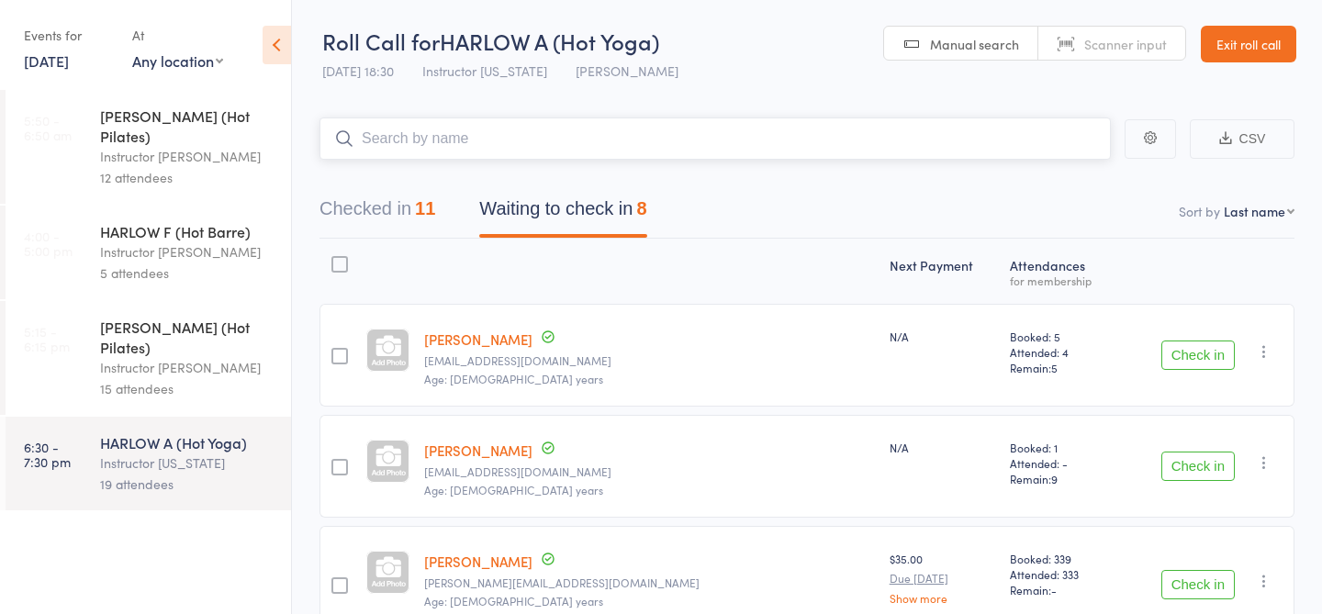
click at [403, 145] on input "search" at bounding box center [715, 139] width 791 height 42
click at [1206, 352] on button "Check in" at bounding box center [1197, 355] width 73 height 29
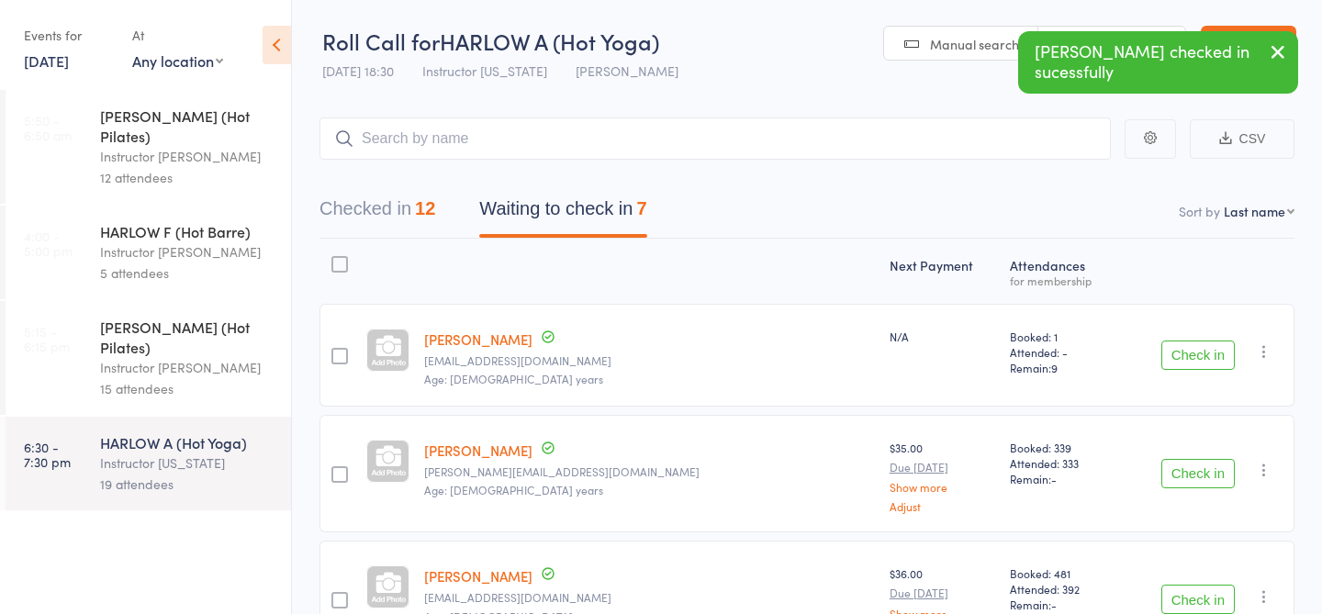
click at [374, 210] on button "Checked in 12" at bounding box center [378, 213] width 116 height 49
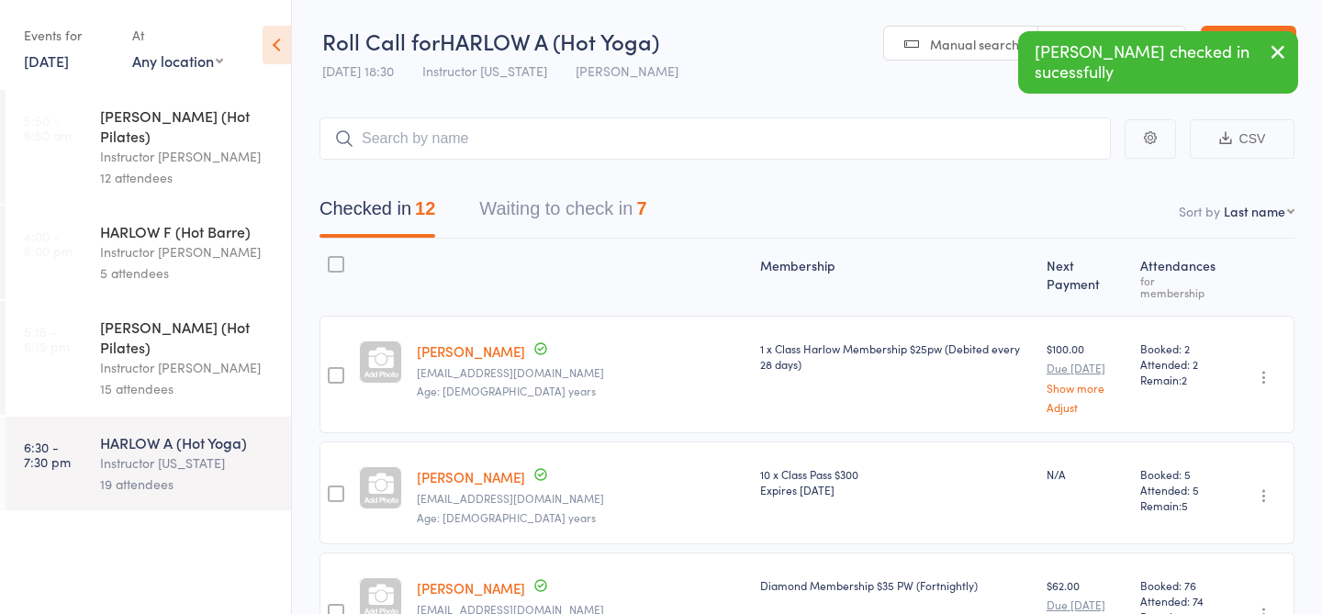
click at [538, 208] on button "Waiting to check in 7" at bounding box center [562, 213] width 167 height 49
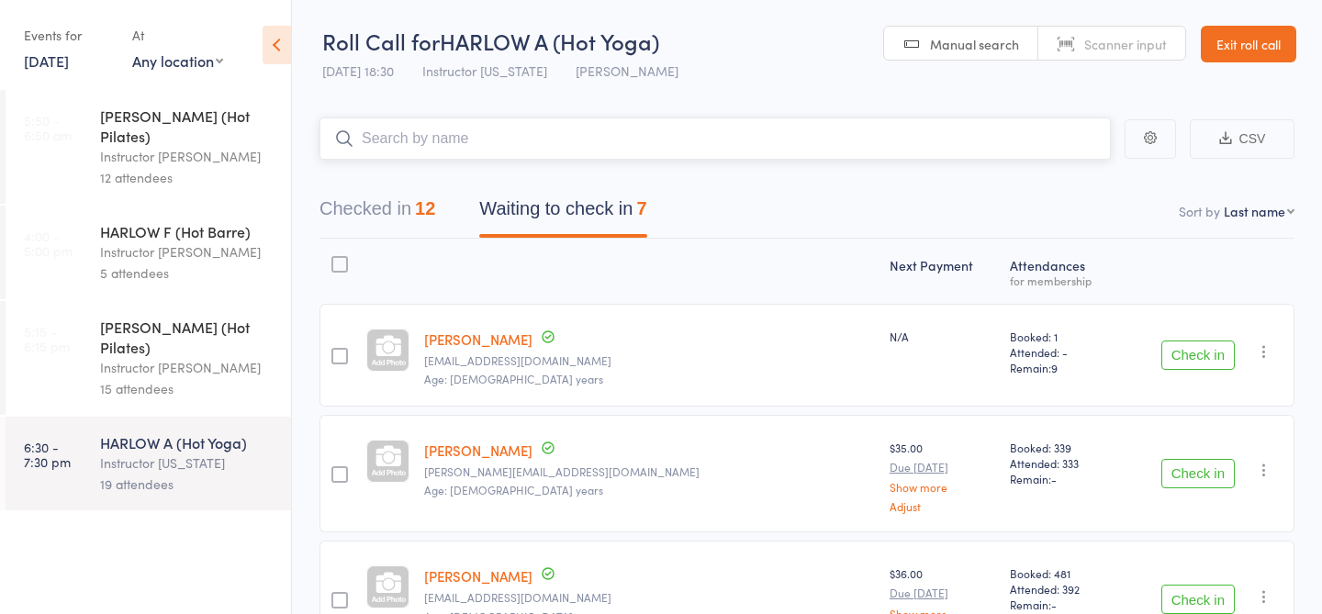
click at [457, 132] on input "search" at bounding box center [715, 139] width 791 height 42
type input "23740"
click at [1063, 175] on link "Check in" at bounding box center [1059, 177] width 65 height 28
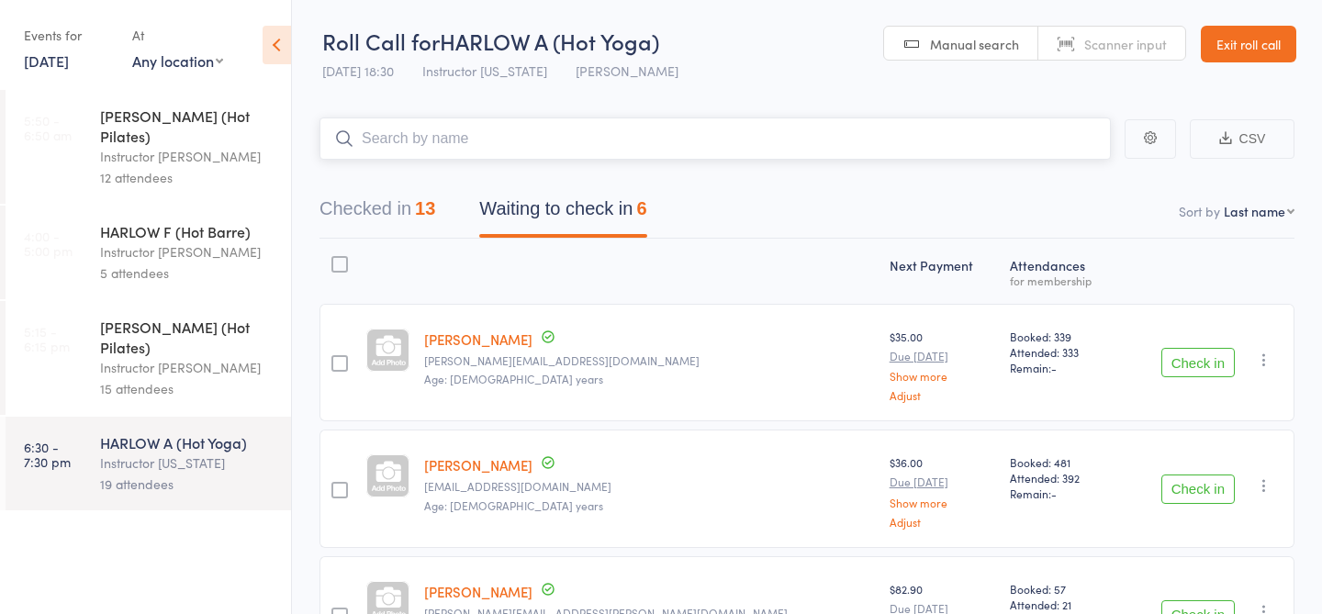
click at [383, 200] on button "Checked in 13" at bounding box center [378, 213] width 116 height 49
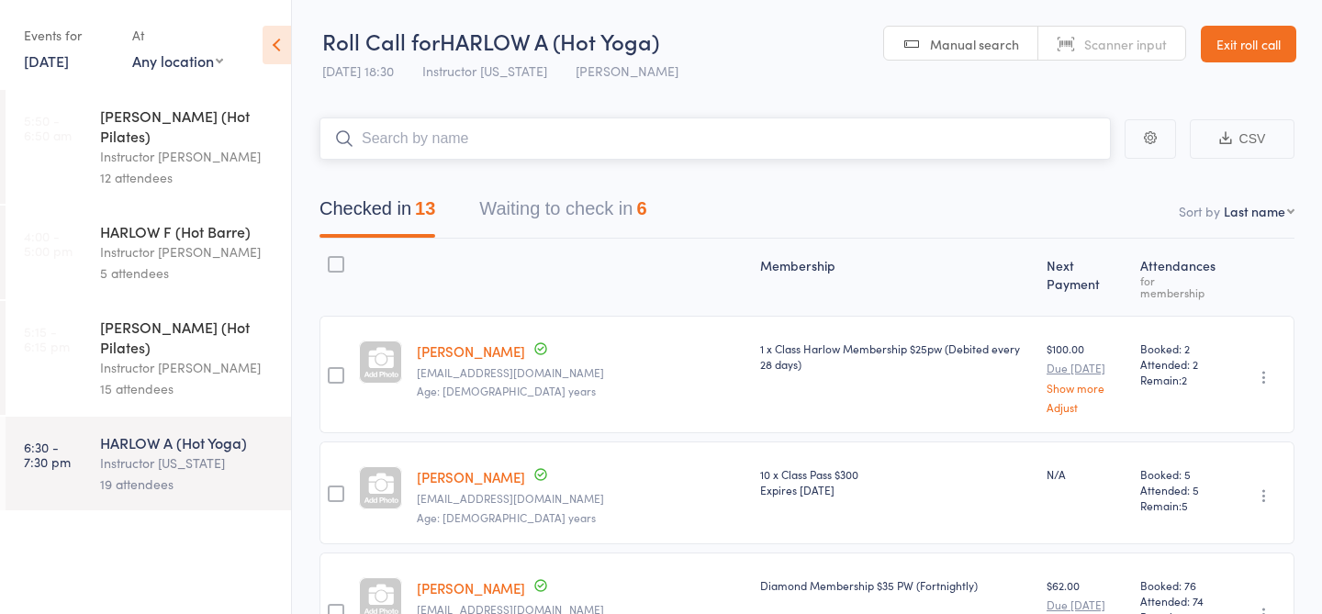
click at [546, 219] on button "Waiting to check in 6" at bounding box center [562, 213] width 167 height 49
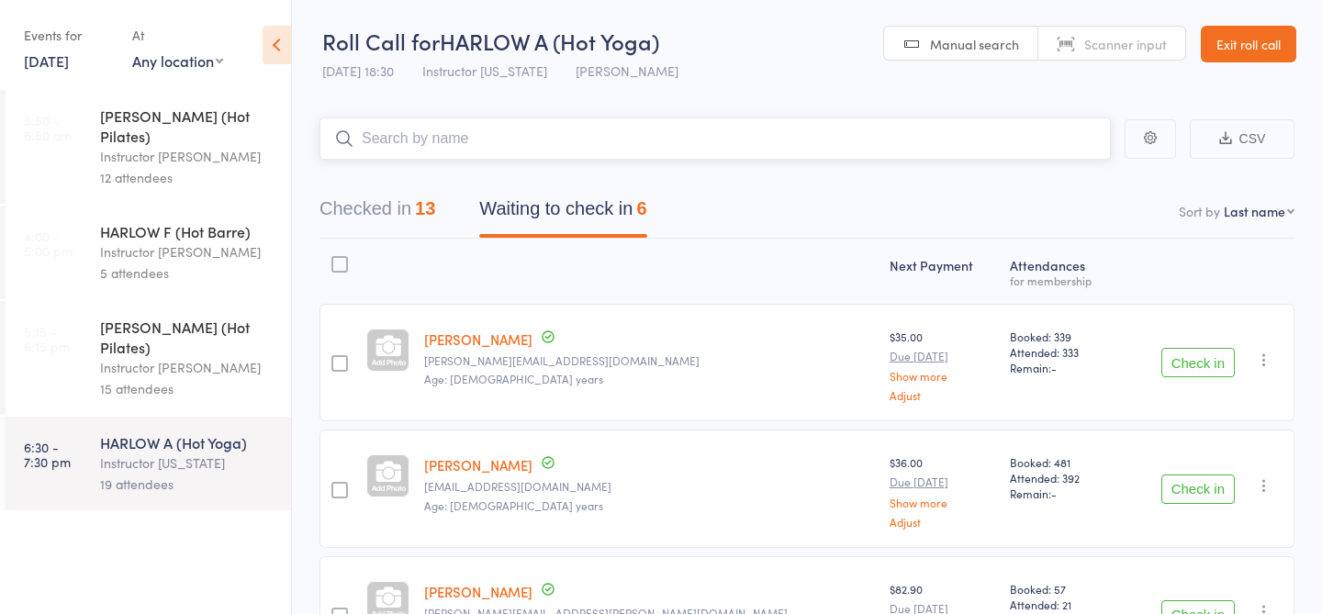
click at [412, 206] on button "Checked in 13" at bounding box center [378, 213] width 116 height 49
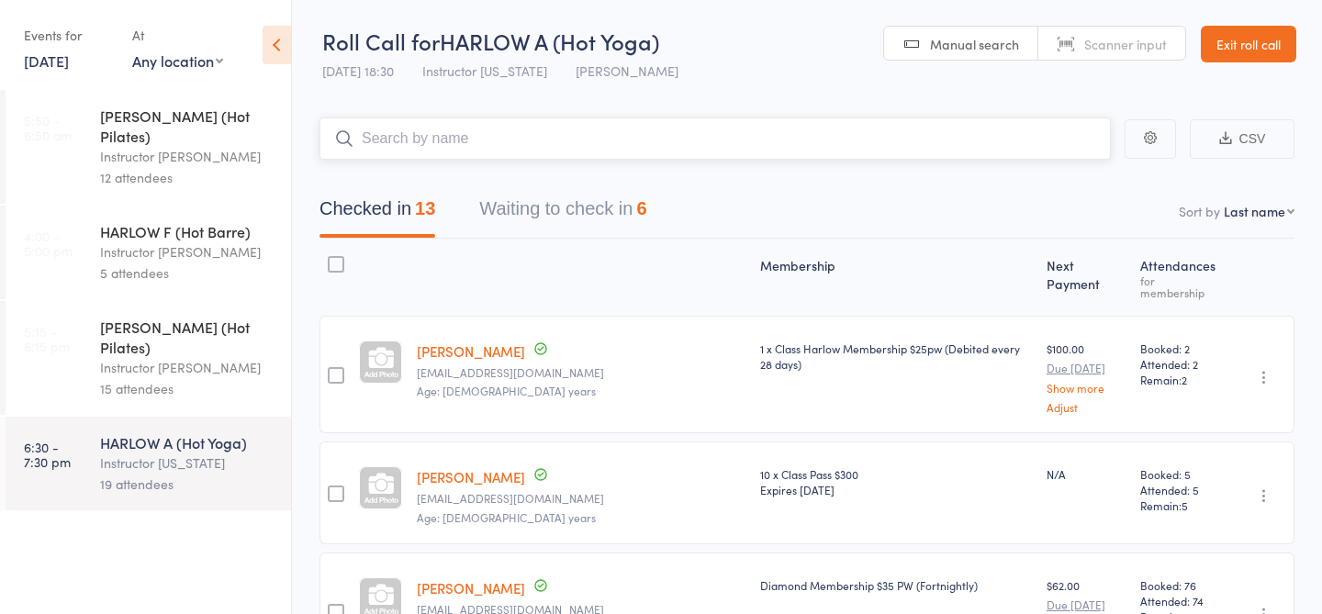
click at [532, 212] on button "Waiting to check in 6" at bounding box center [562, 213] width 167 height 49
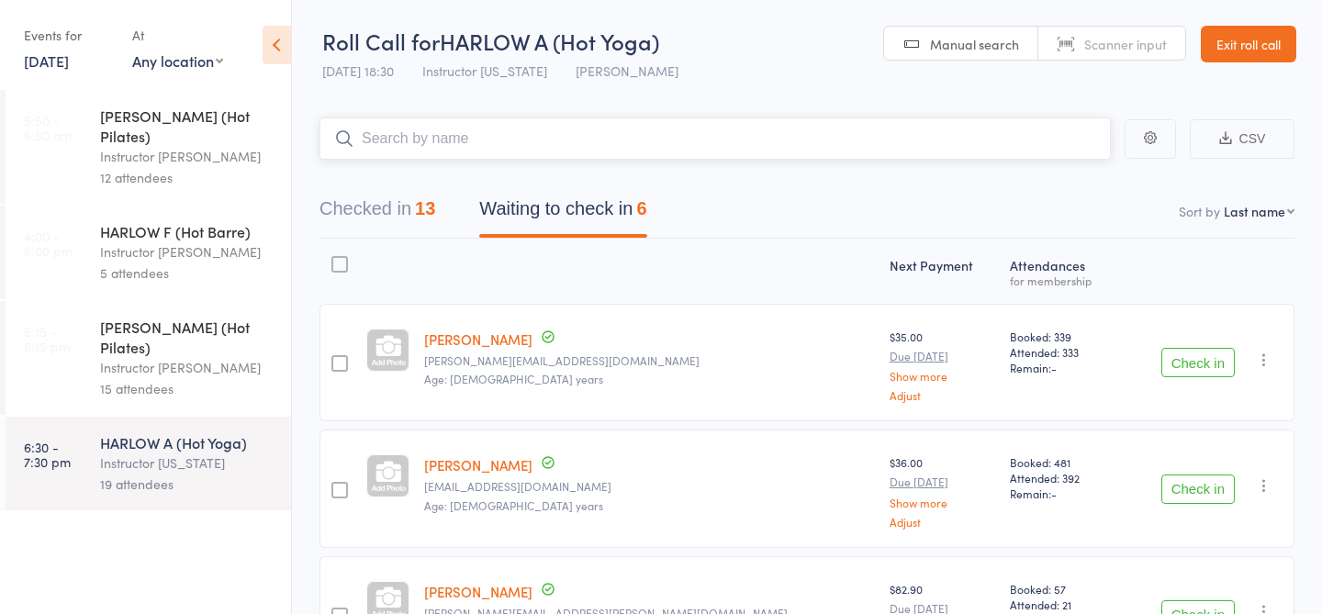
click at [464, 138] on input "search" at bounding box center [715, 139] width 791 height 42
type input "21607"
click at [1059, 183] on link "Check in" at bounding box center [1059, 177] width 65 height 28
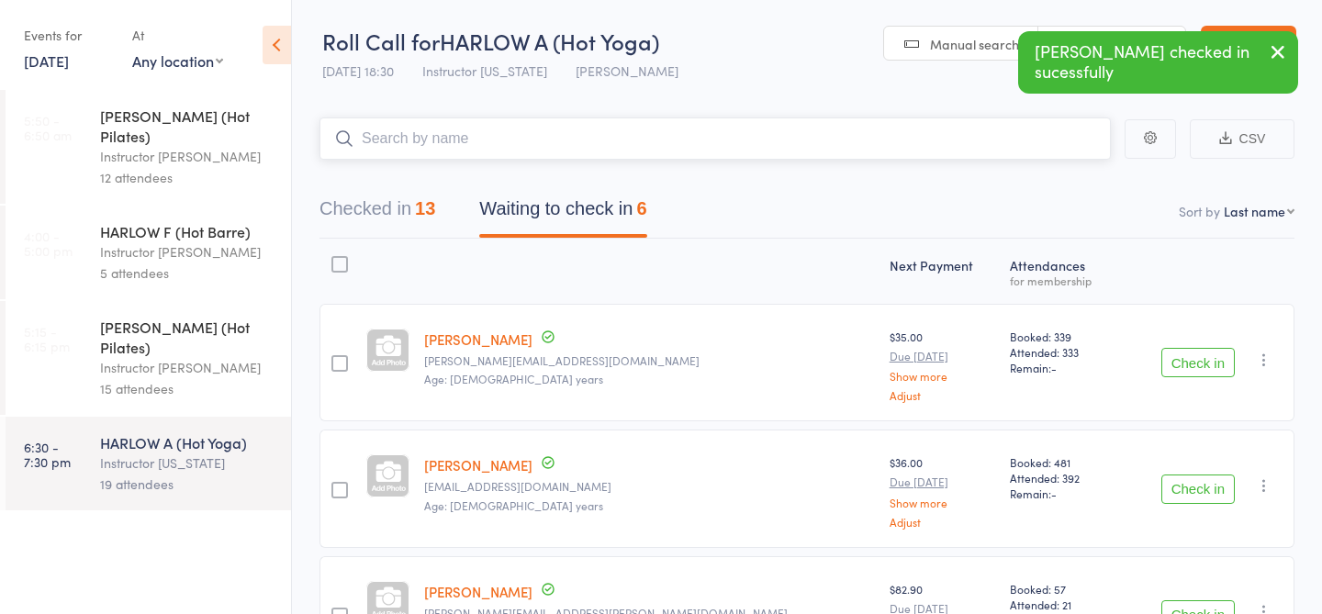
click at [394, 207] on button "Checked in 13" at bounding box center [378, 213] width 116 height 49
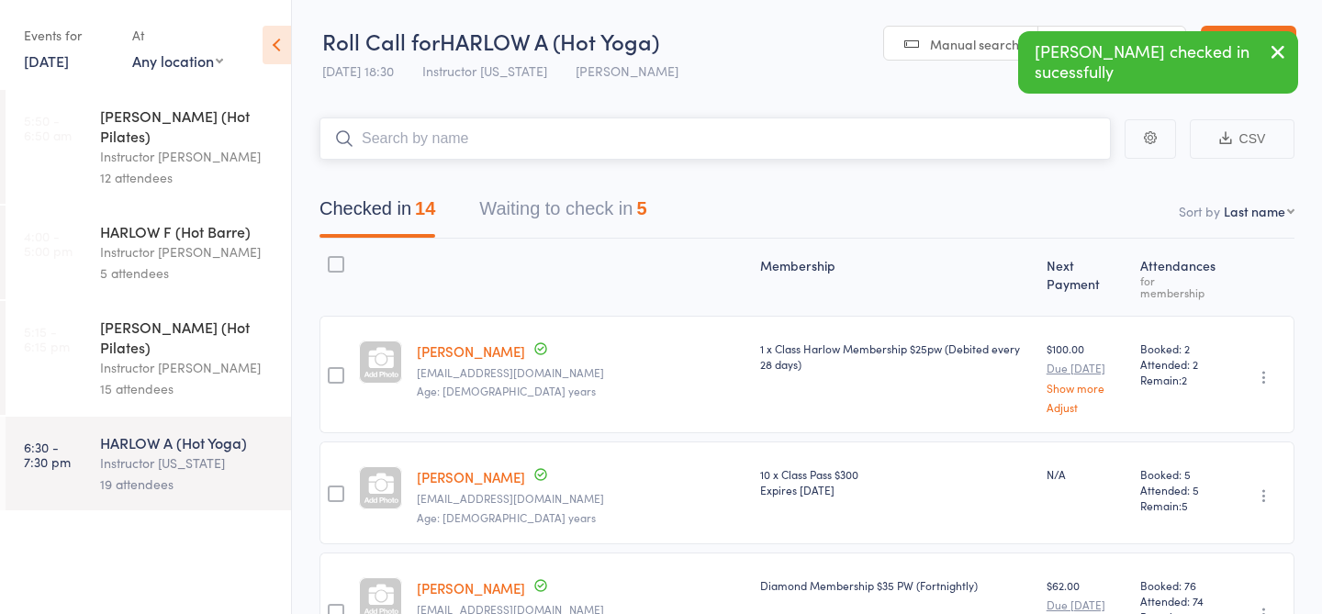
click at [557, 208] on button "Waiting to check in 5" at bounding box center [562, 213] width 167 height 49
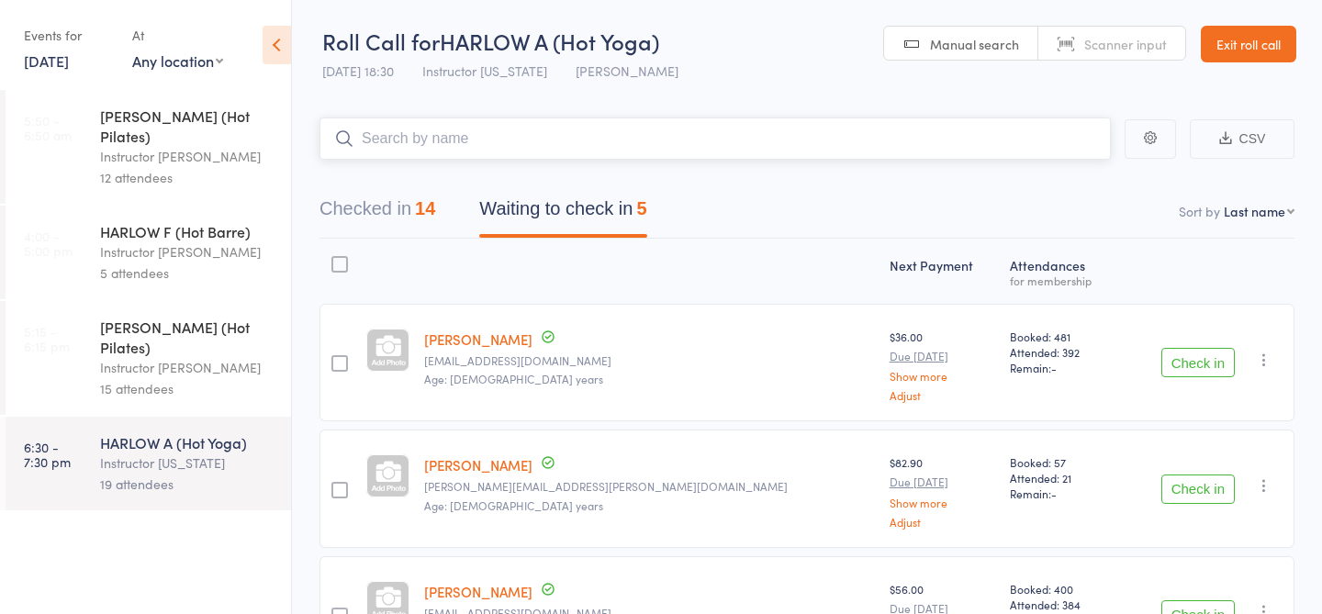
click at [589, 143] on input "search" at bounding box center [715, 139] width 791 height 42
type input "k"
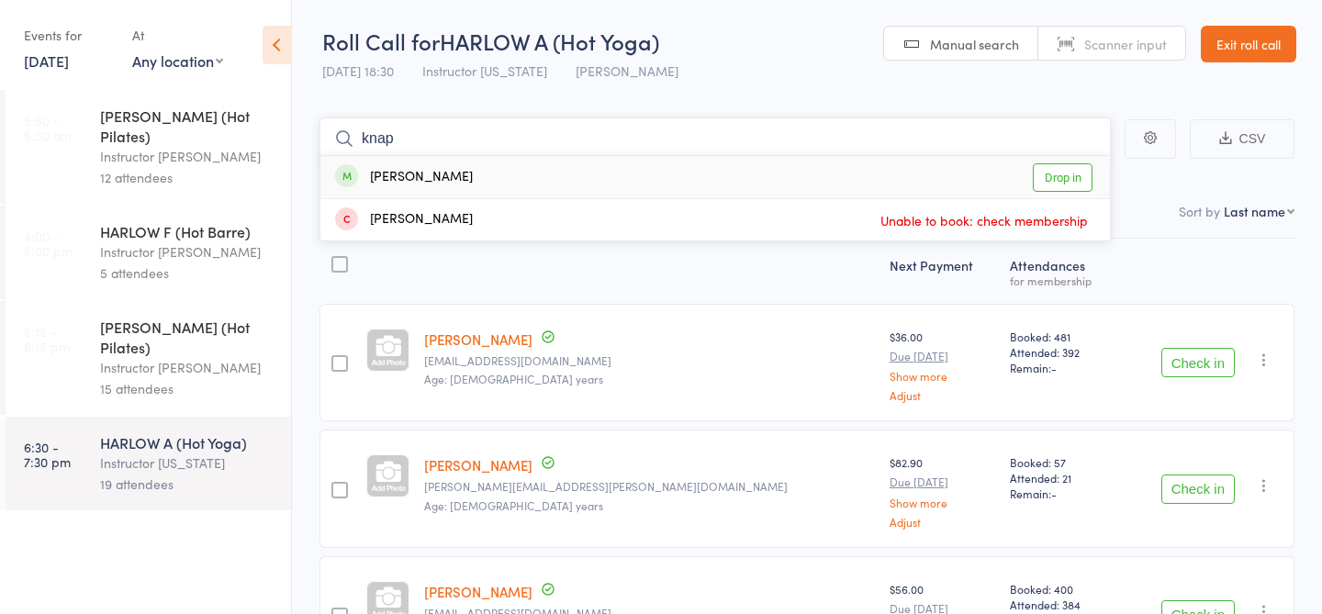
type input "knap"
click at [1080, 180] on link "Drop in" at bounding box center [1063, 177] width 60 height 28
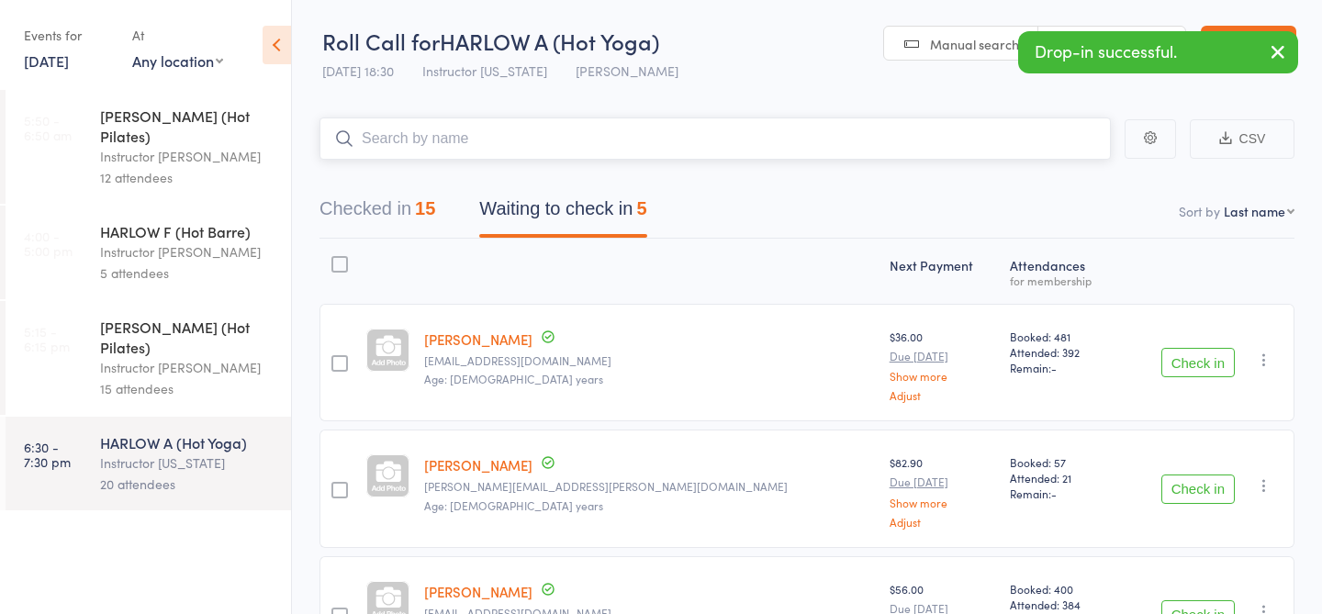
click at [429, 211] on div "15" at bounding box center [425, 208] width 20 height 20
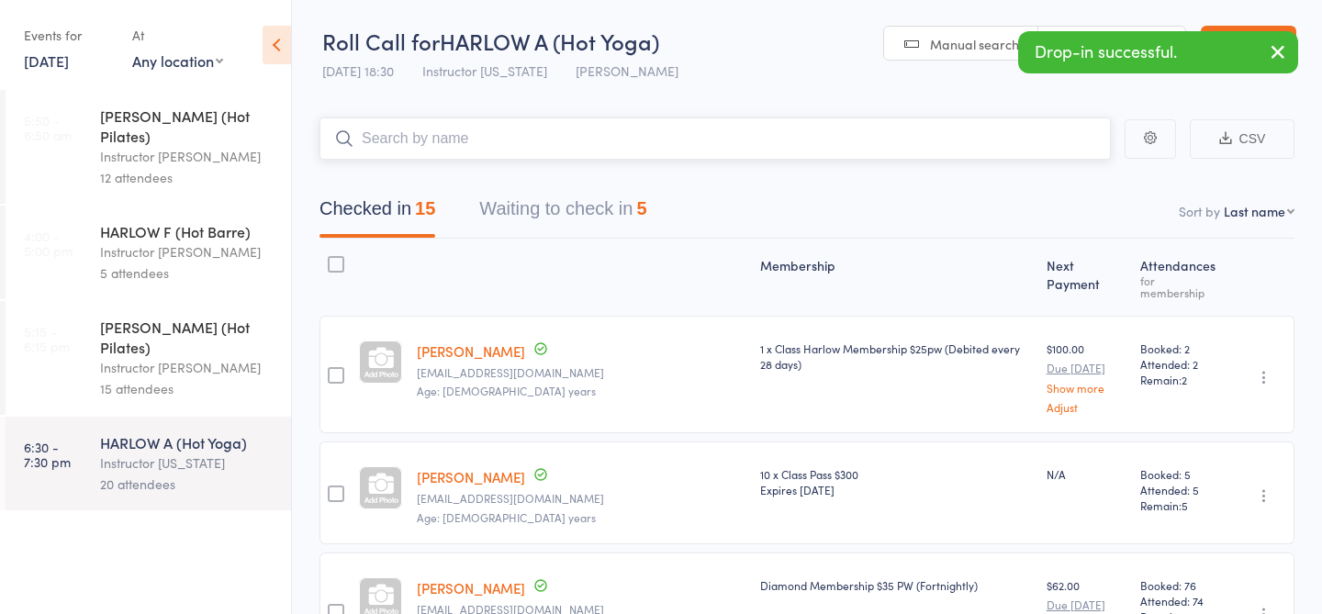
click at [547, 198] on button "Waiting to check in 5" at bounding box center [562, 213] width 167 height 49
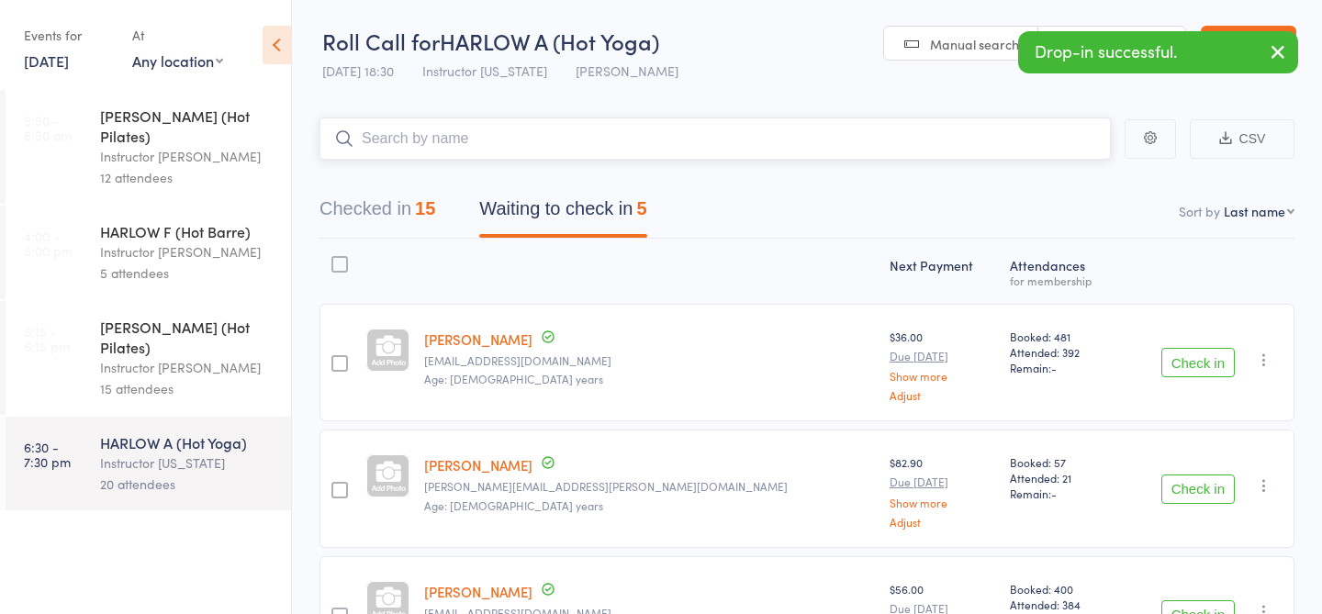
click at [396, 199] on button "Checked in 15" at bounding box center [378, 213] width 116 height 49
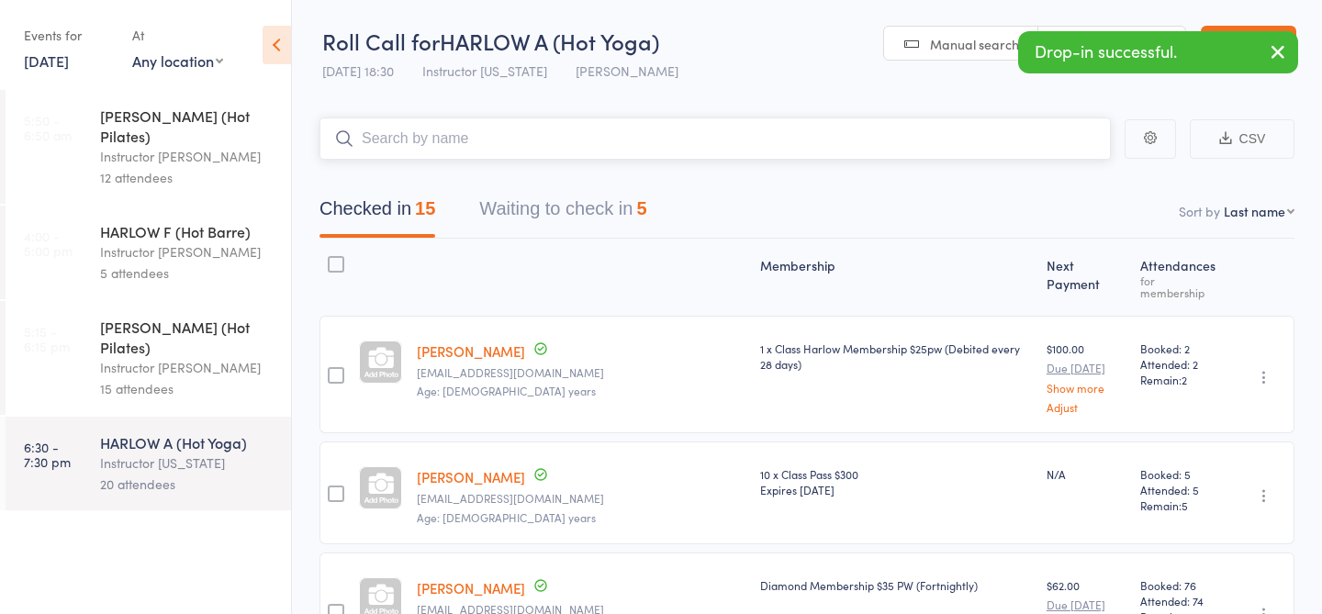
click at [541, 199] on button "Waiting to check in 5" at bounding box center [562, 213] width 167 height 49
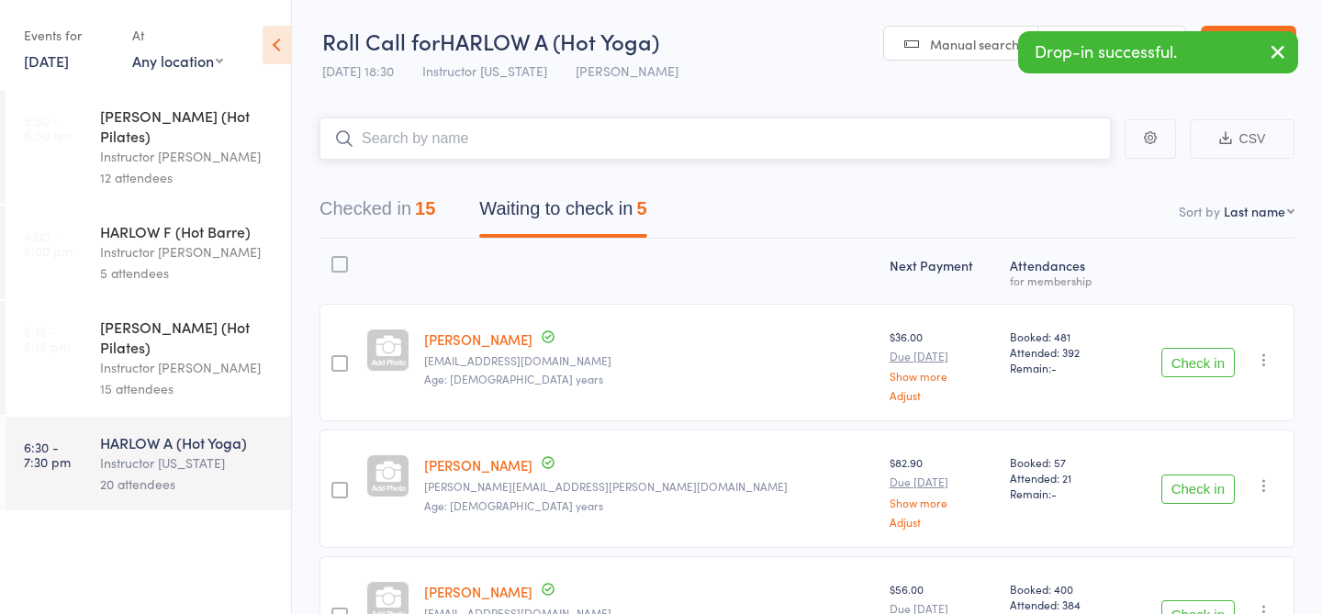
click at [371, 215] on button "Checked in 15" at bounding box center [378, 213] width 116 height 49
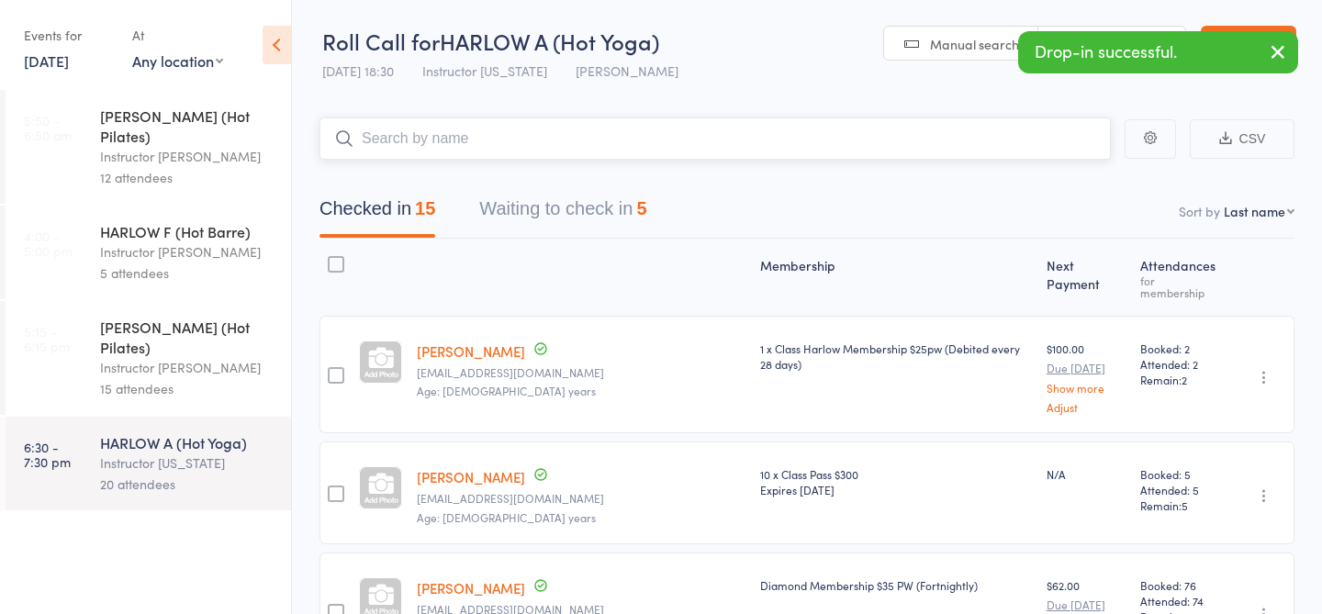
click at [495, 223] on button "Waiting to check in 5" at bounding box center [562, 213] width 167 height 49
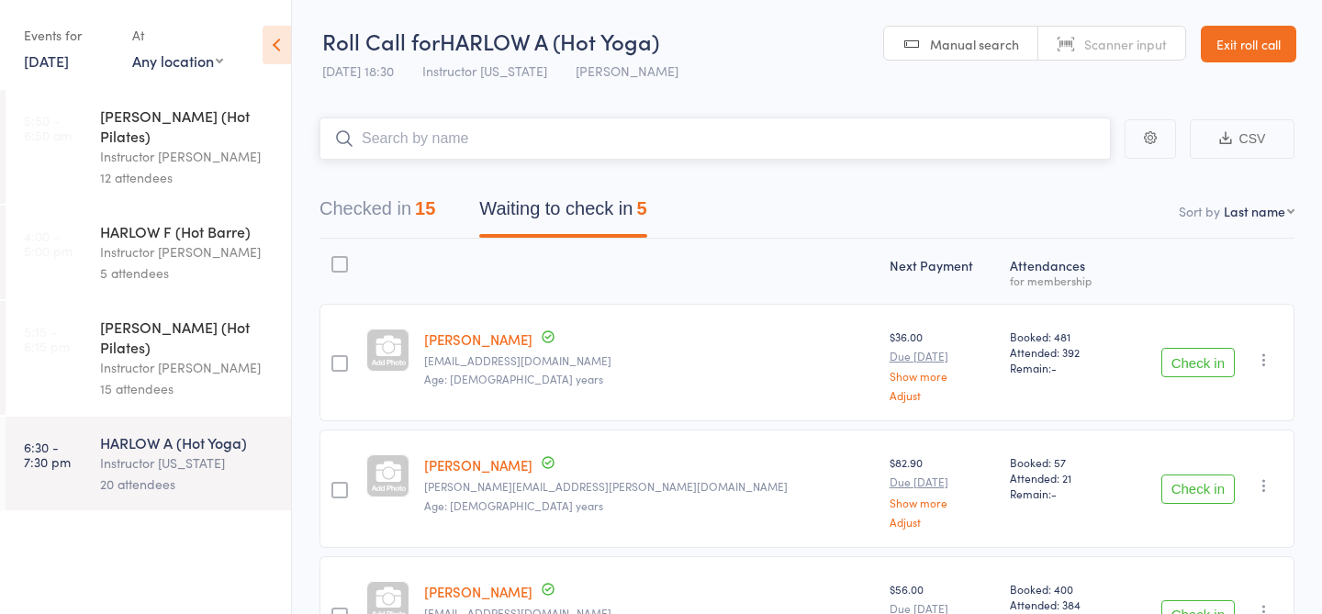
click at [420, 206] on div "15" at bounding box center [425, 208] width 20 height 20
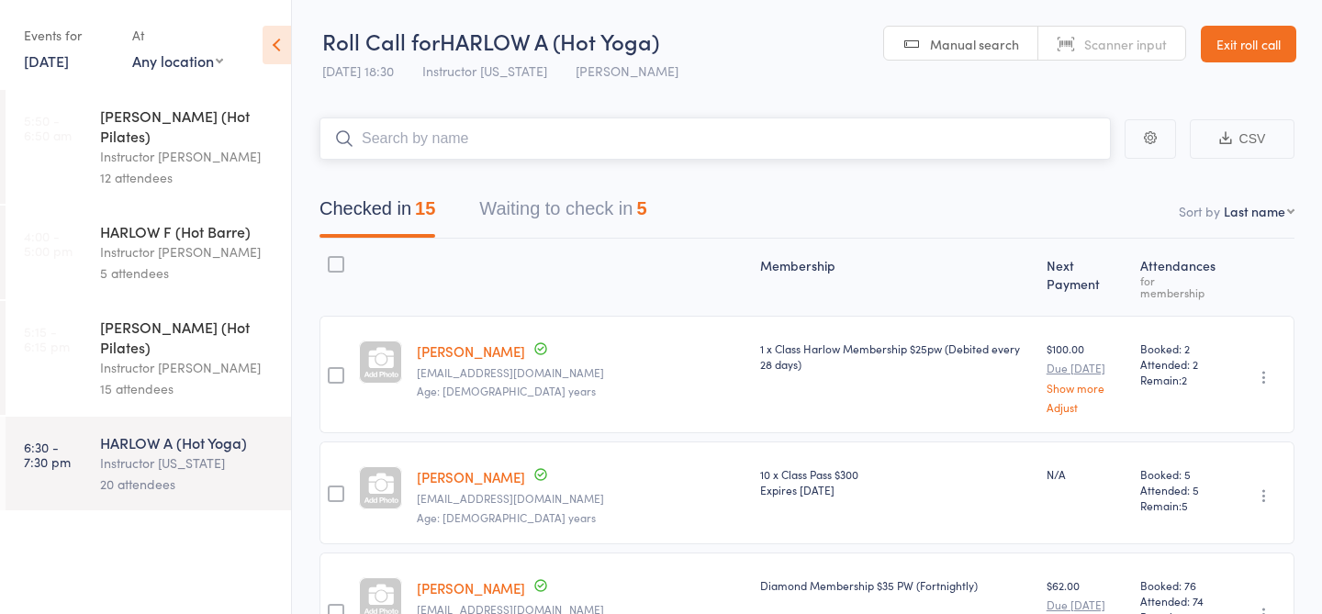
click at [548, 192] on button "Waiting to check in 5" at bounding box center [562, 213] width 167 height 49
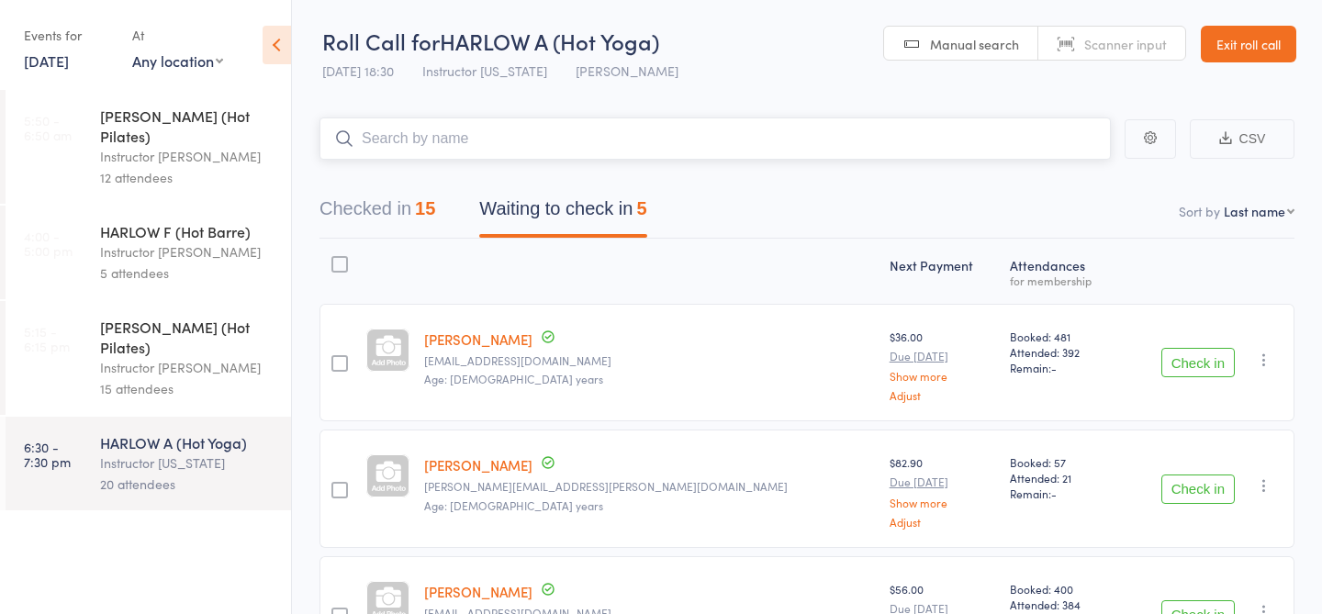
click at [395, 204] on button "Checked in 15" at bounding box center [378, 213] width 116 height 49
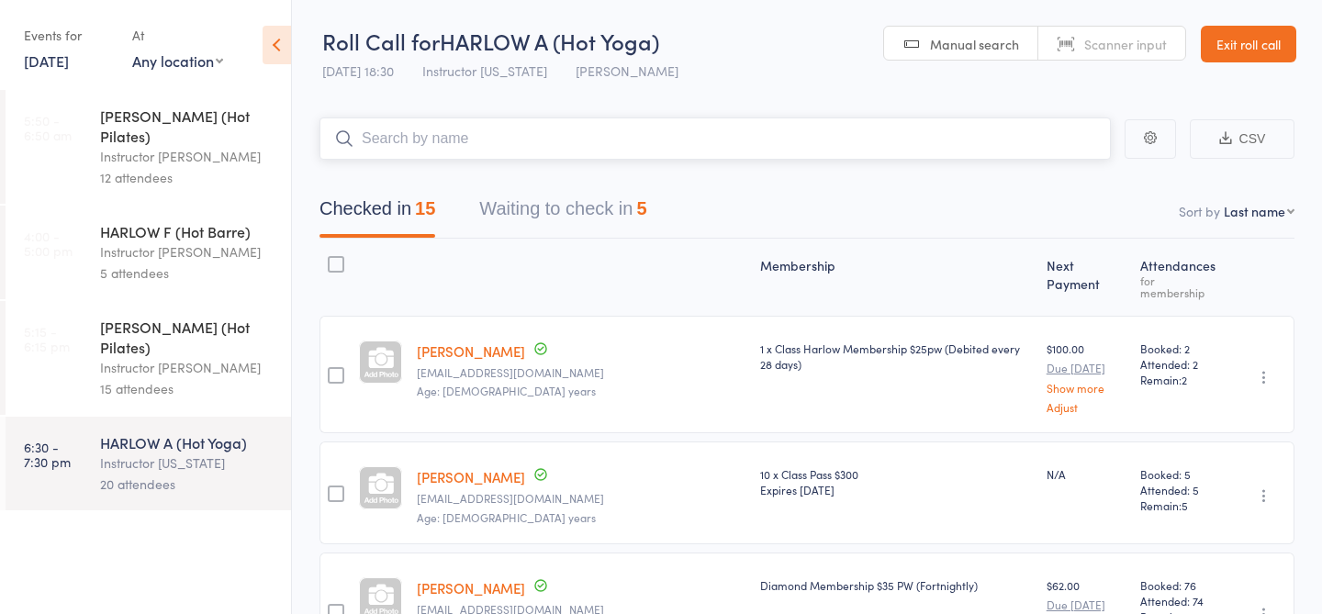
click at [529, 215] on button "Waiting to check in 5" at bounding box center [562, 213] width 167 height 49
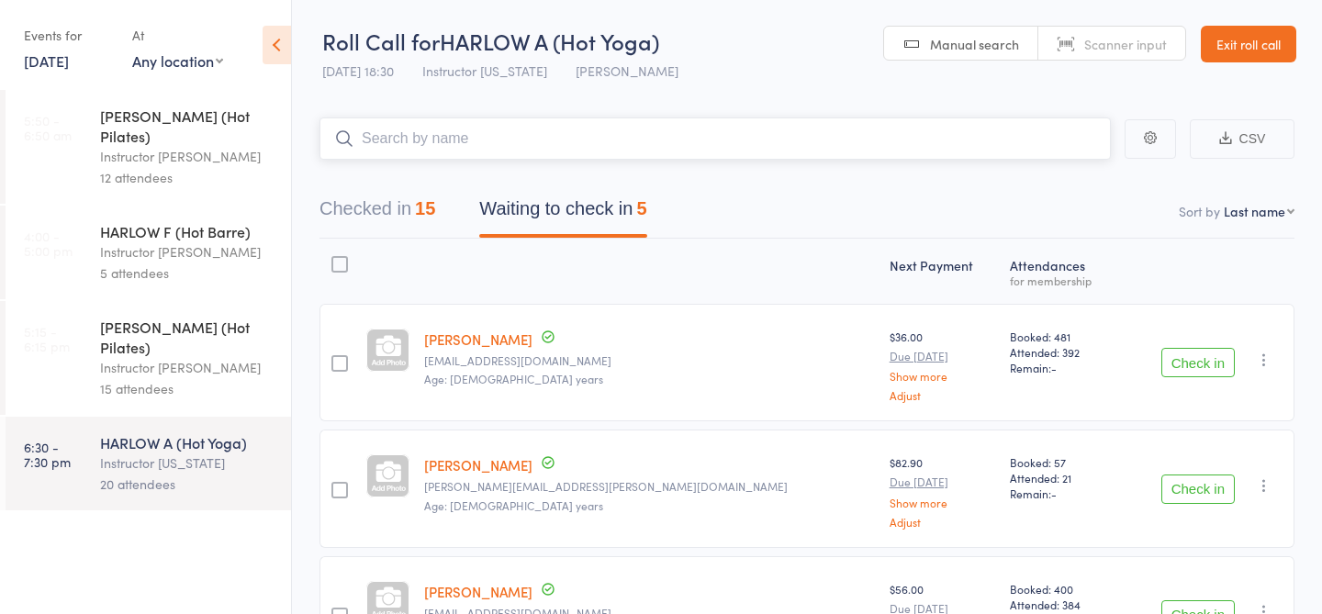
click at [415, 210] on button "Checked in 15" at bounding box center [378, 213] width 116 height 49
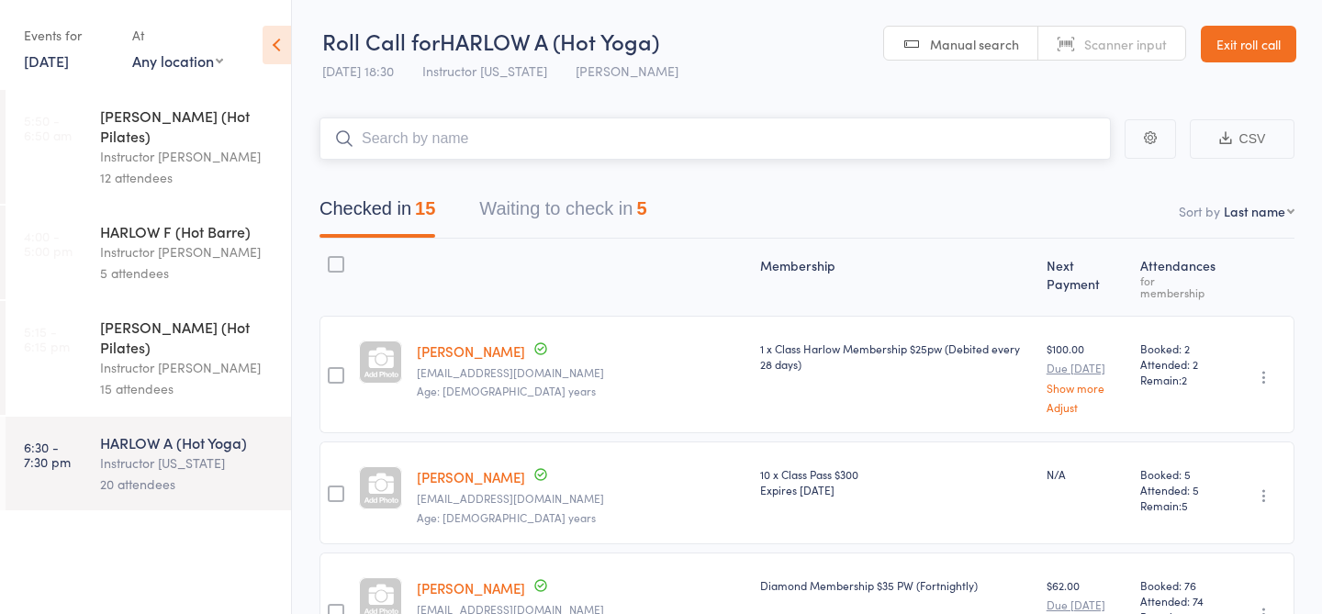
click at [533, 200] on button "Waiting to check in 5" at bounding box center [562, 213] width 167 height 49
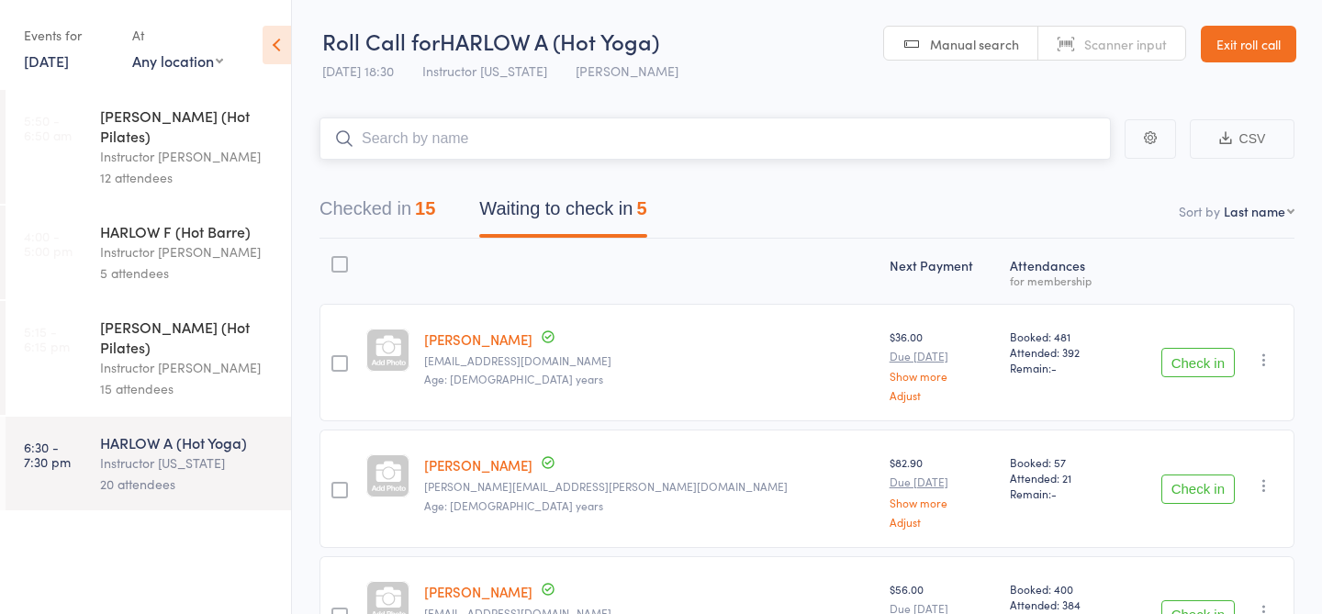
click at [378, 206] on button "Checked in 15" at bounding box center [378, 213] width 116 height 49
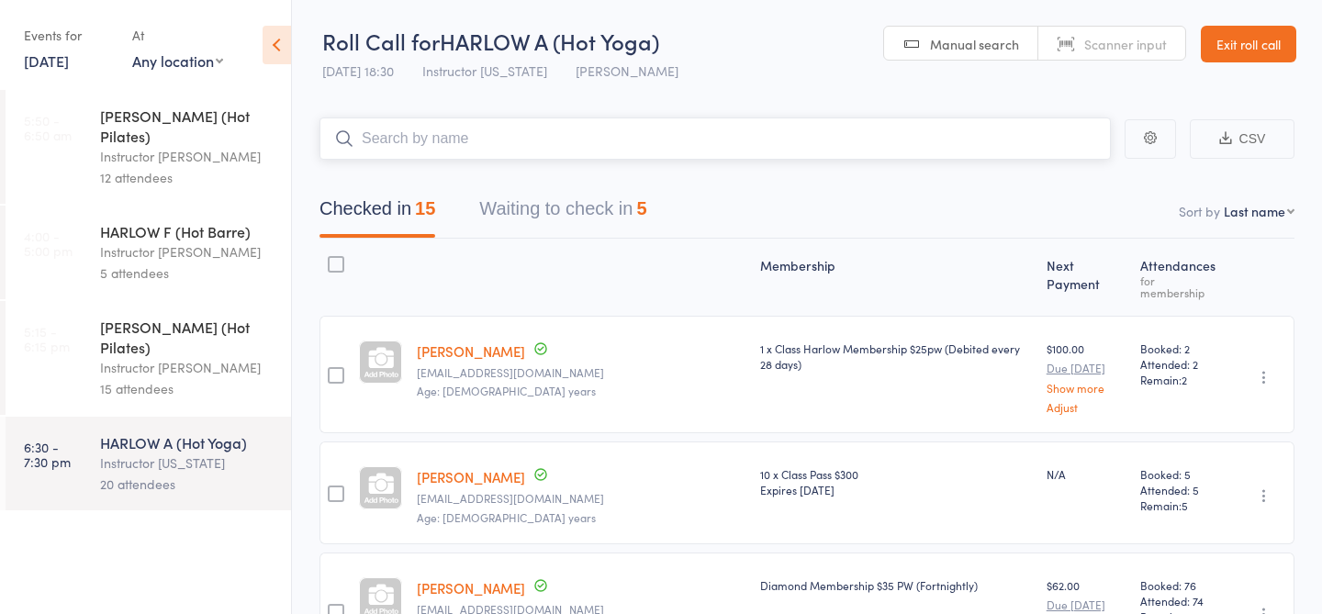
click at [507, 207] on button "Waiting to check in 5" at bounding box center [562, 213] width 167 height 49
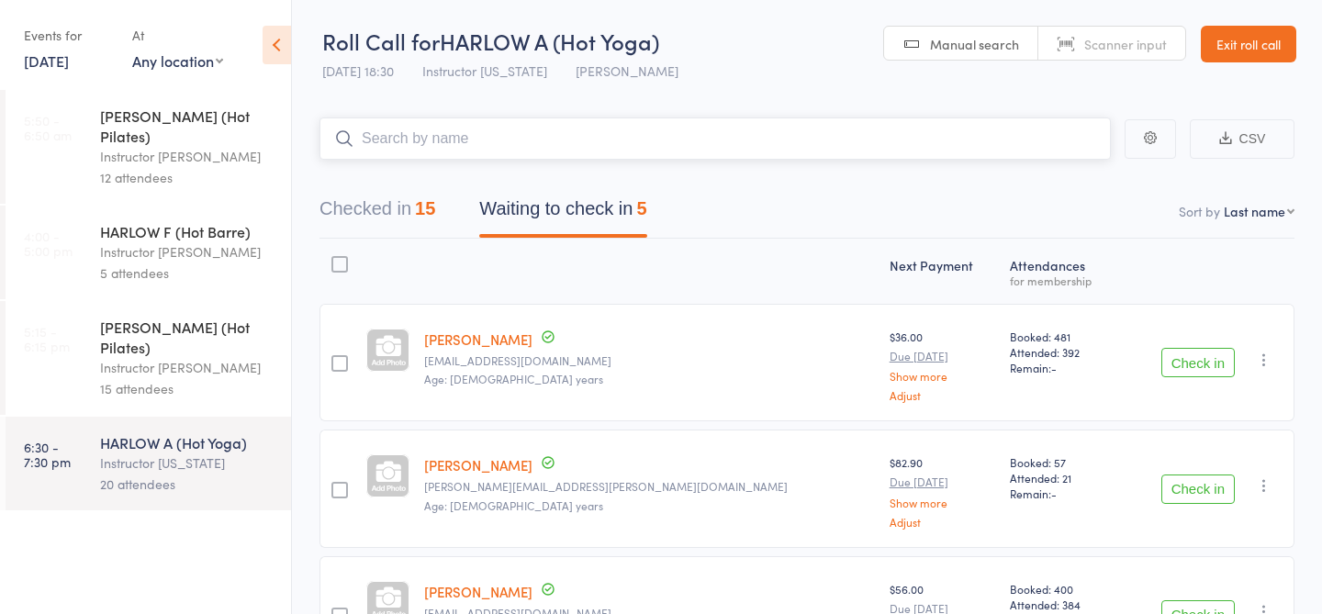
click at [402, 213] on button "Checked in 15" at bounding box center [378, 213] width 116 height 49
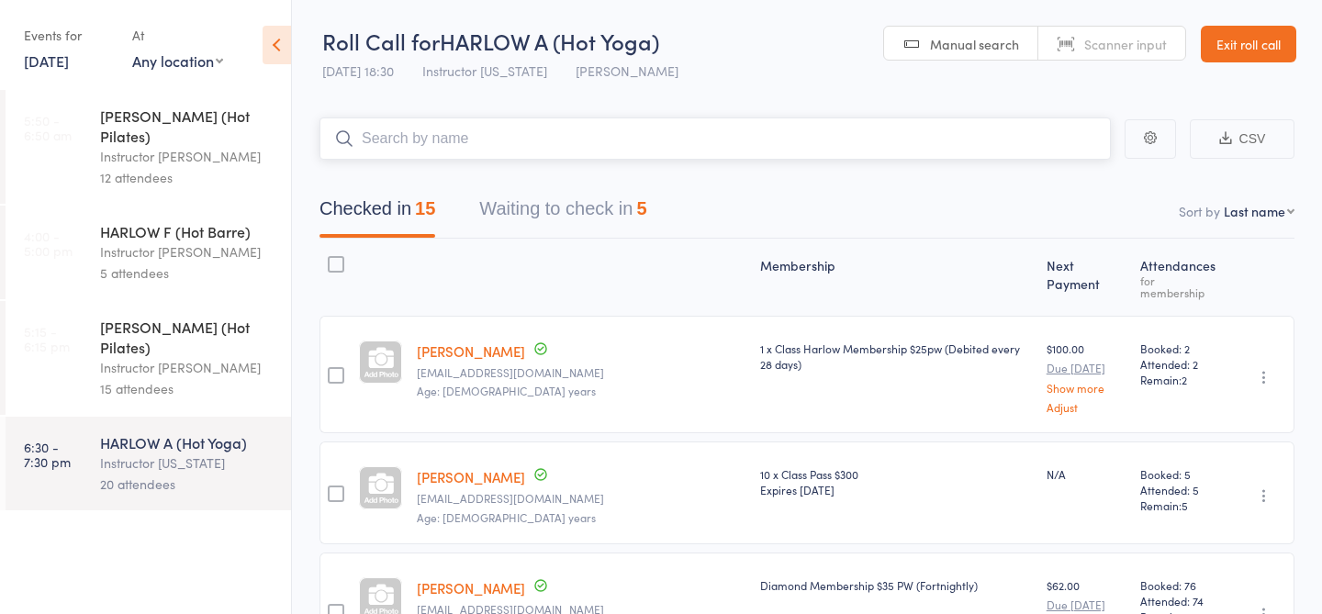
click at [552, 202] on button "Waiting to check in 5" at bounding box center [562, 213] width 167 height 49
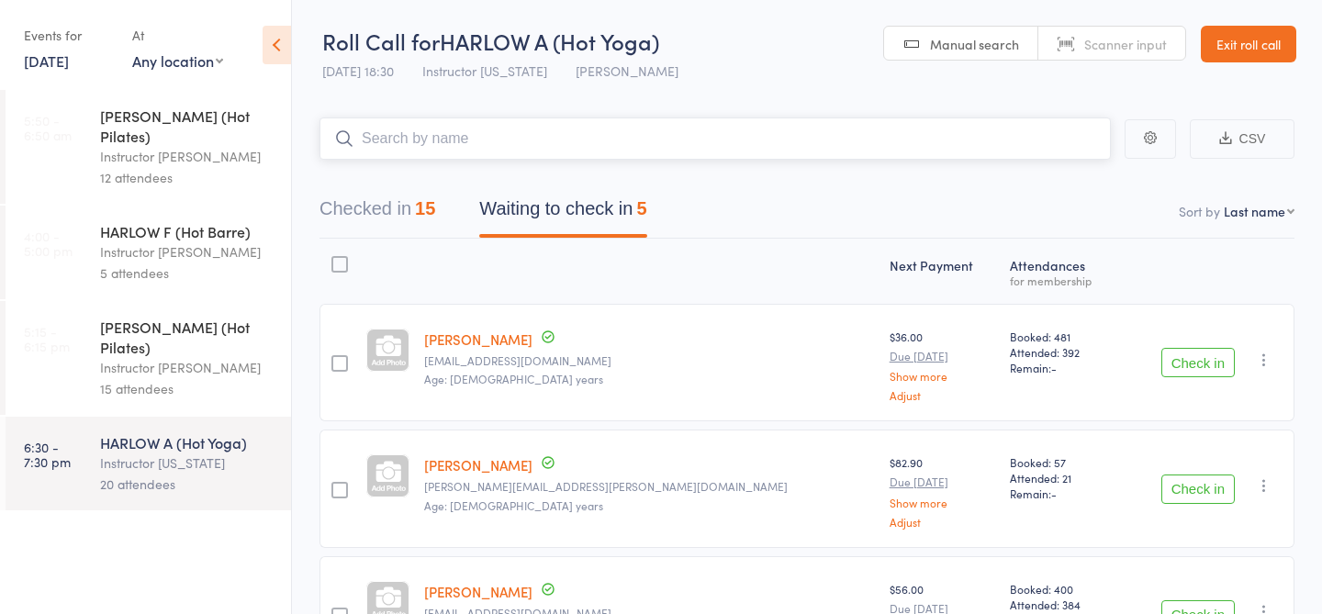
click at [375, 207] on button "Checked in 15" at bounding box center [378, 213] width 116 height 49
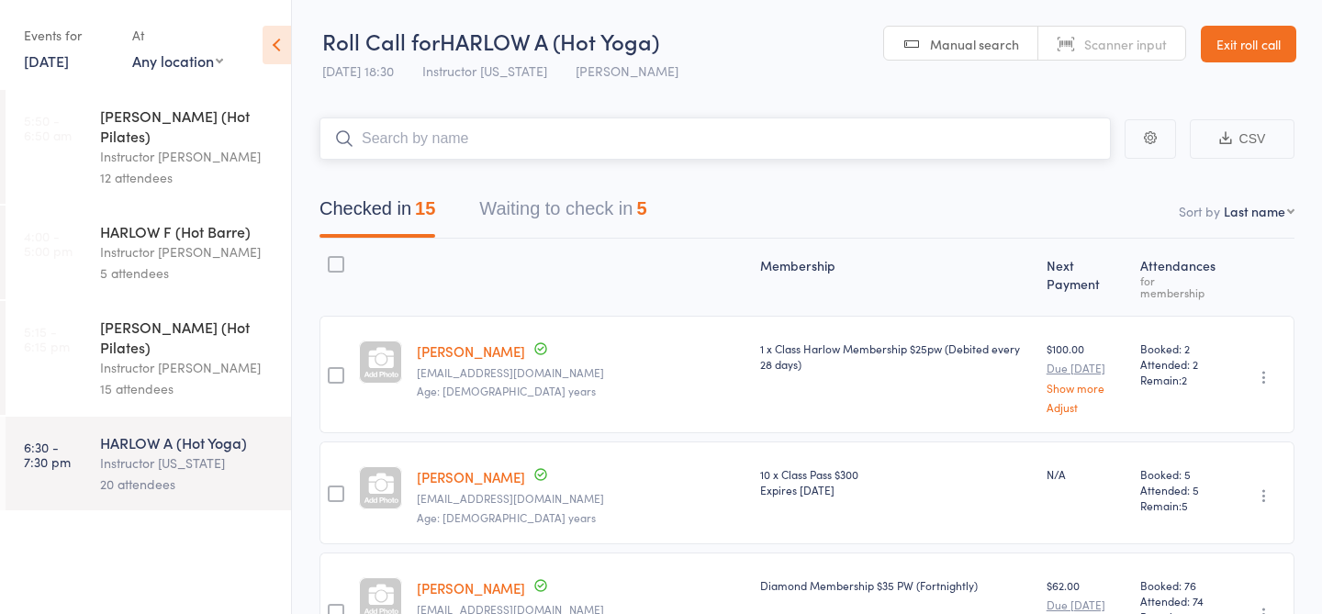
click at [524, 207] on button "Waiting to check in 5" at bounding box center [562, 213] width 167 height 49
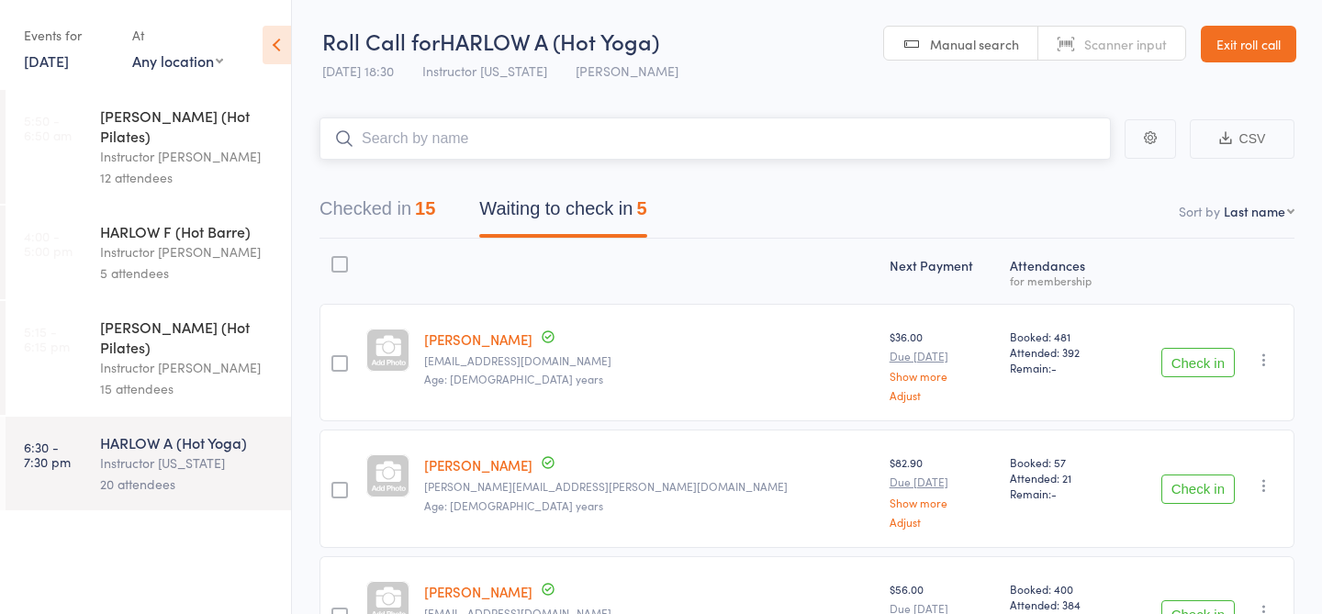
click at [366, 210] on button "Checked in 15" at bounding box center [378, 213] width 116 height 49
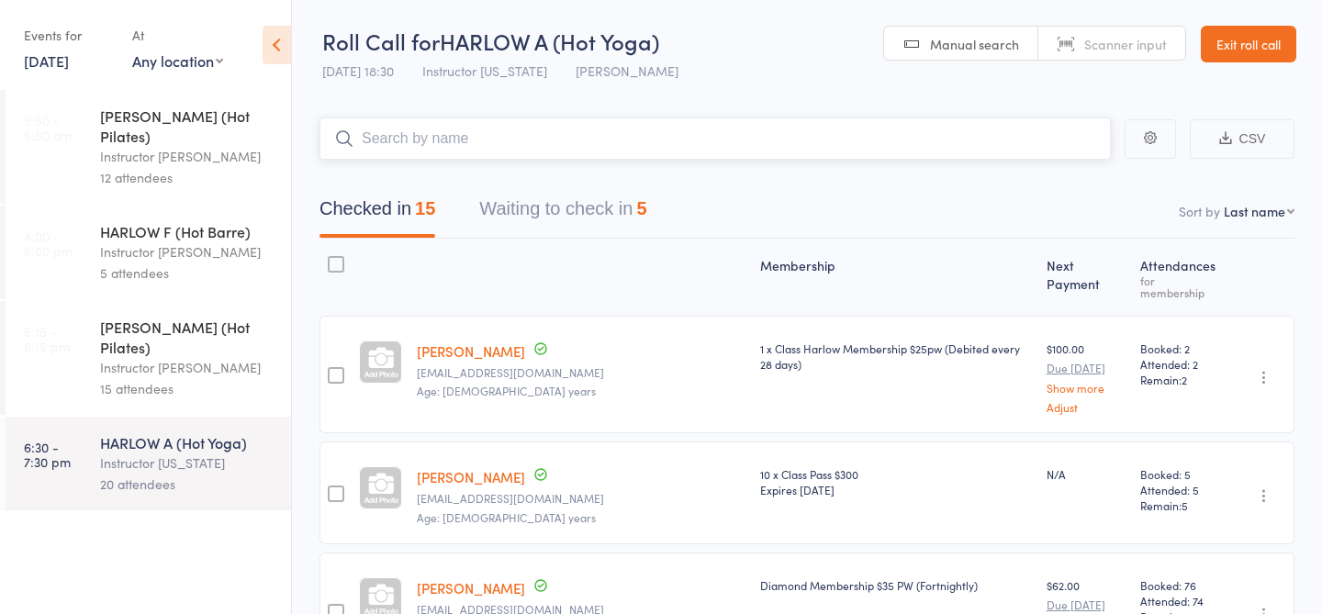
click at [567, 213] on button "Waiting to check in 5" at bounding box center [562, 213] width 167 height 49
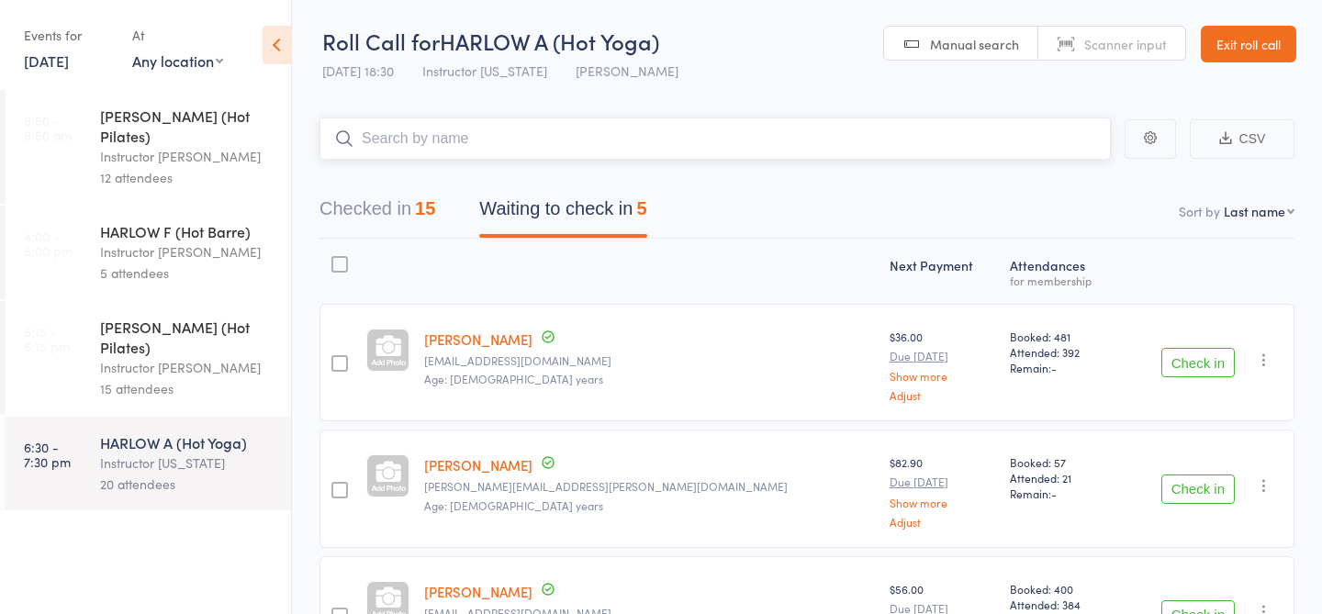
click at [460, 203] on div "Checked in 15 Waiting to check in 5" at bounding box center [483, 213] width 372 height 49
click at [442, 140] on input "search" at bounding box center [715, 139] width 791 height 42
click at [472, 146] on input "search" at bounding box center [715, 139] width 791 height 42
type input "23060"
click at [1075, 169] on link "Check in" at bounding box center [1059, 177] width 65 height 28
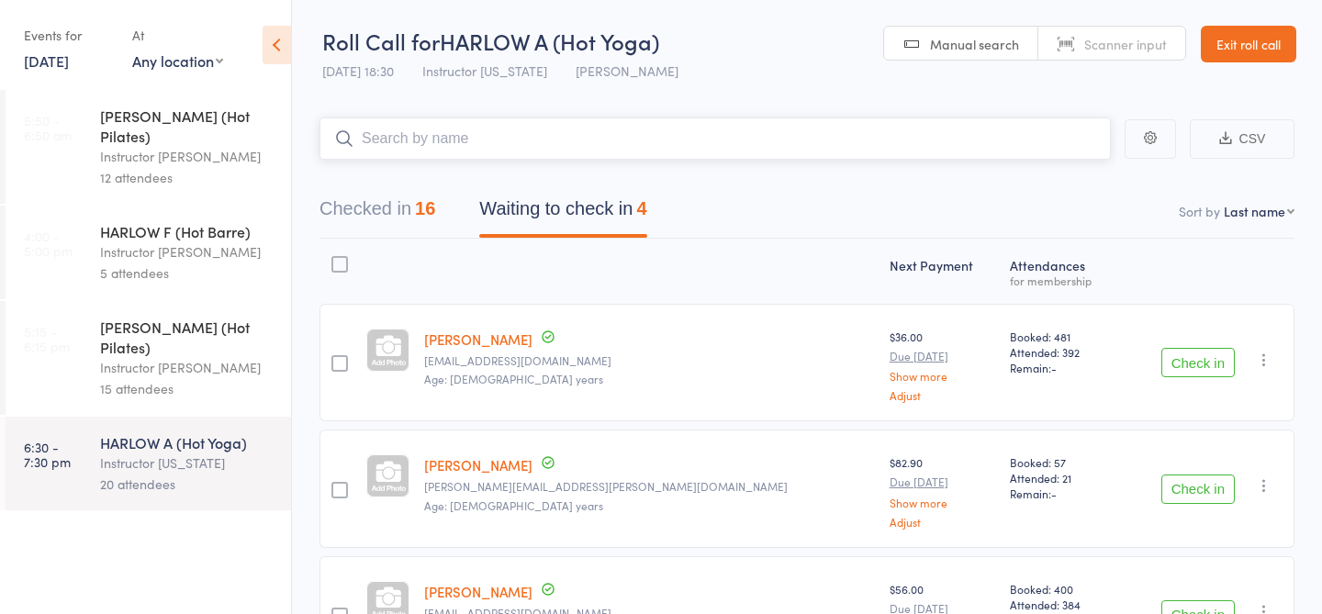
click at [440, 156] on input "search" at bounding box center [715, 139] width 791 height 42
type input "22293"
click at [1045, 183] on link "Check in" at bounding box center [1059, 177] width 65 height 28
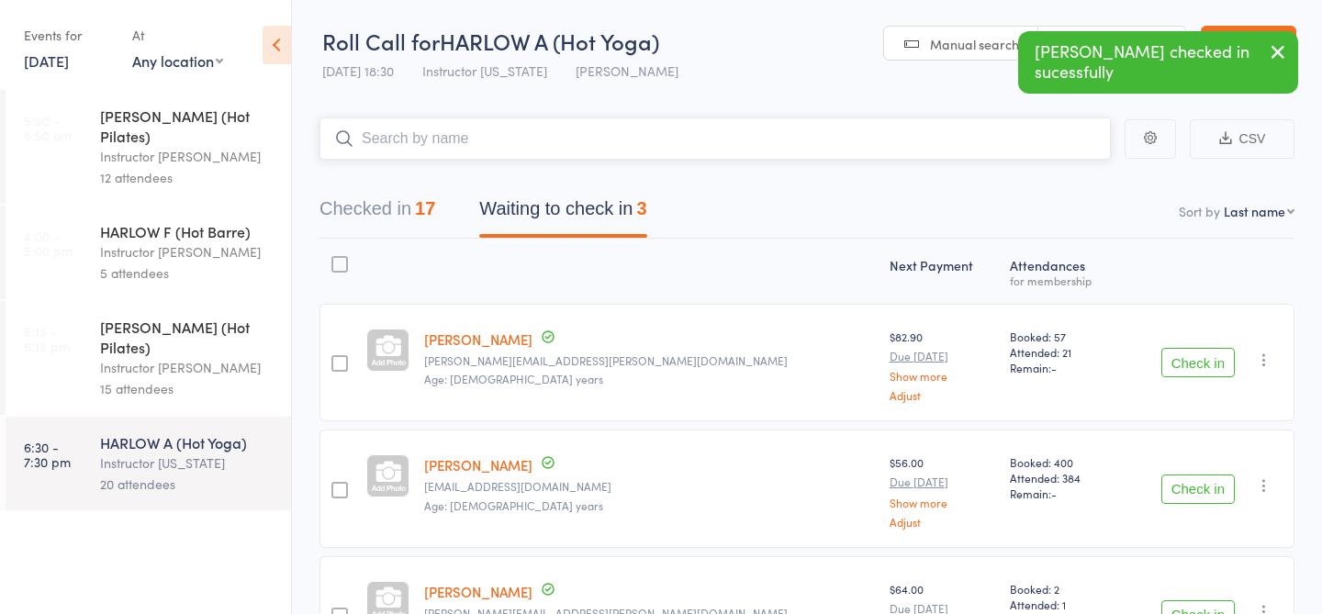
click at [408, 137] on input "search" at bounding box center [715, 139] width 791 height 42
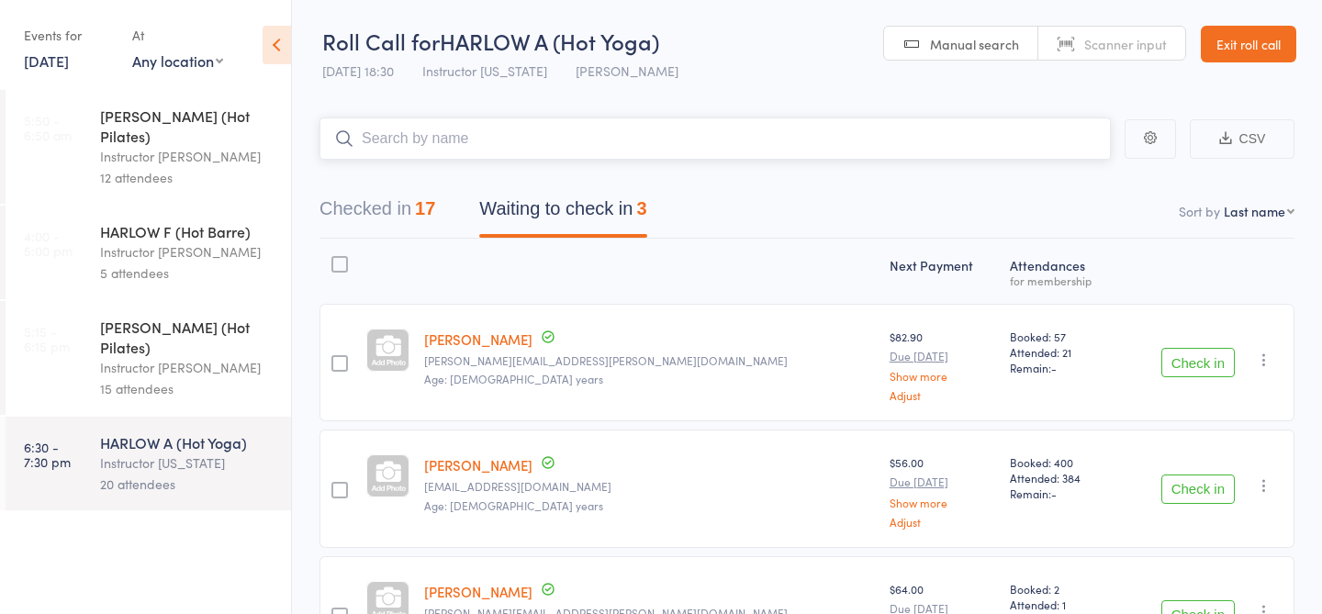
click at [447, 129] on input "search" at bounding box center [715, 139] width 791 height 42
click at [482, 160] on main "CSV Checked in 17 Waiting to check in 3 Sort by Last name First name Last name …" at bounding box center [807, 423] width 1030 height 666
click at [469, 145] on input "search" at bounding box center [715, 139] width 791 height 42
click at [1190, 493] on button "Check in" at bounding box center [1197, 489] width 73 height 29
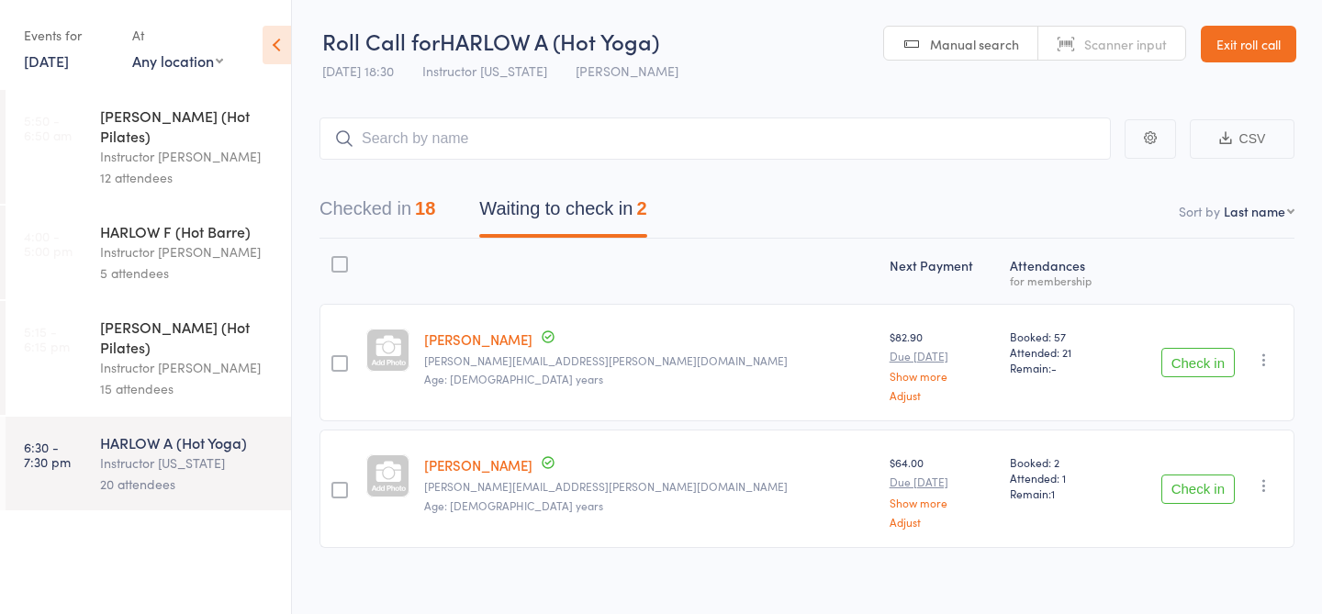
scroll to position [15, 0]
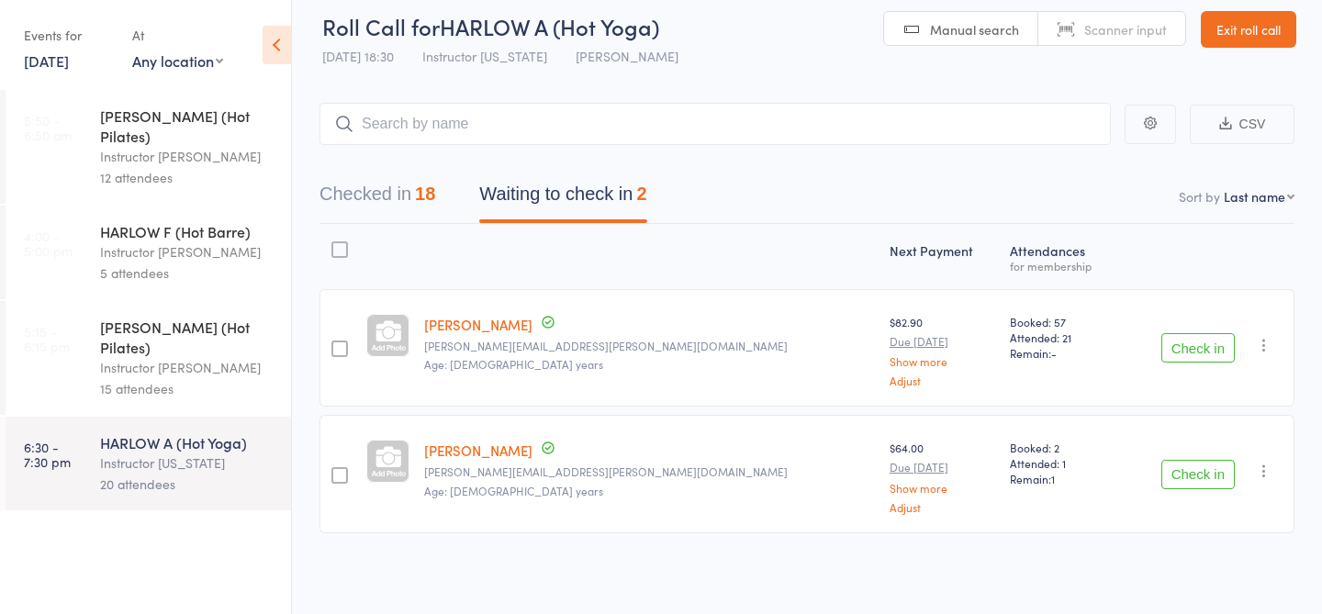
click at [419, 196] on button "Checked in 18" at bounding box center [378, 198] width 116 height 49
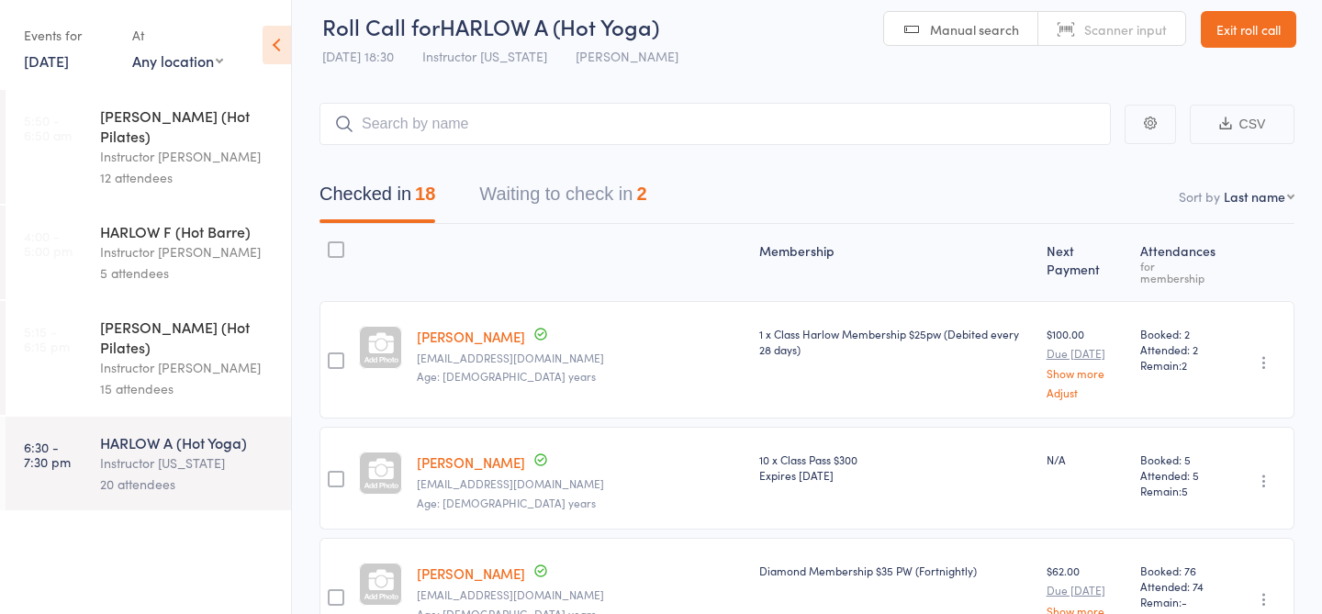
click at [563, 188] on button "Waiting to check in 2" at bounding box center [562, 198] width 167 height 49
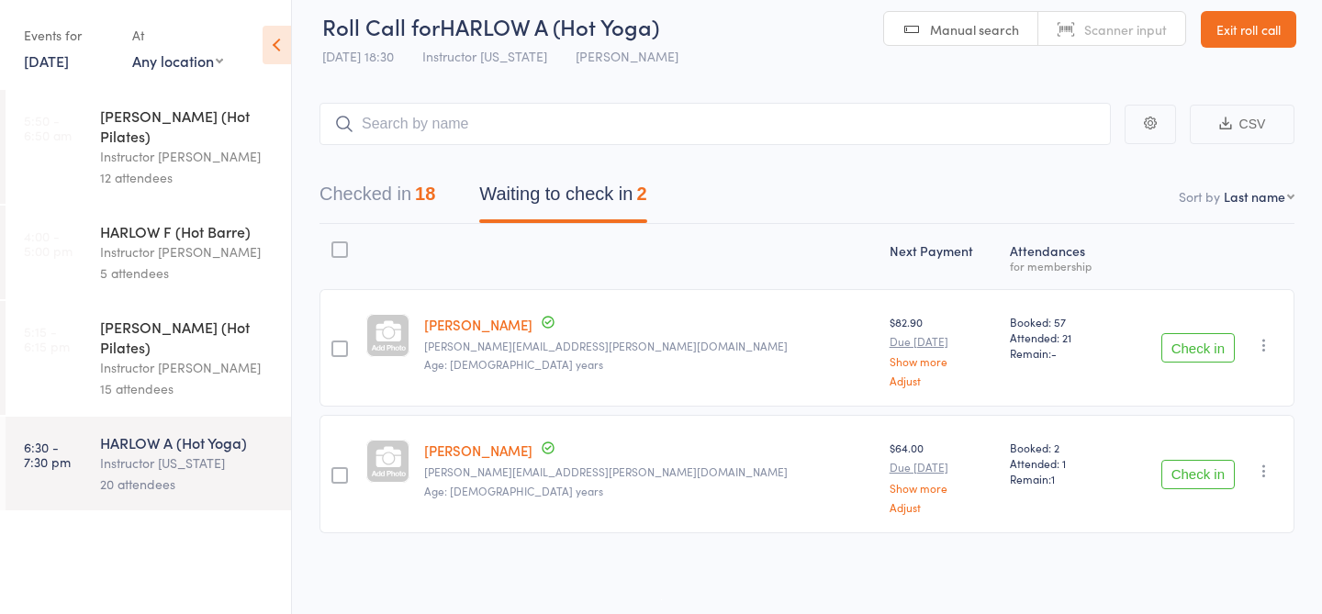
click at [406, 207] on button "Checked in 18" at bounding box center [378, 198] width 116 height 49
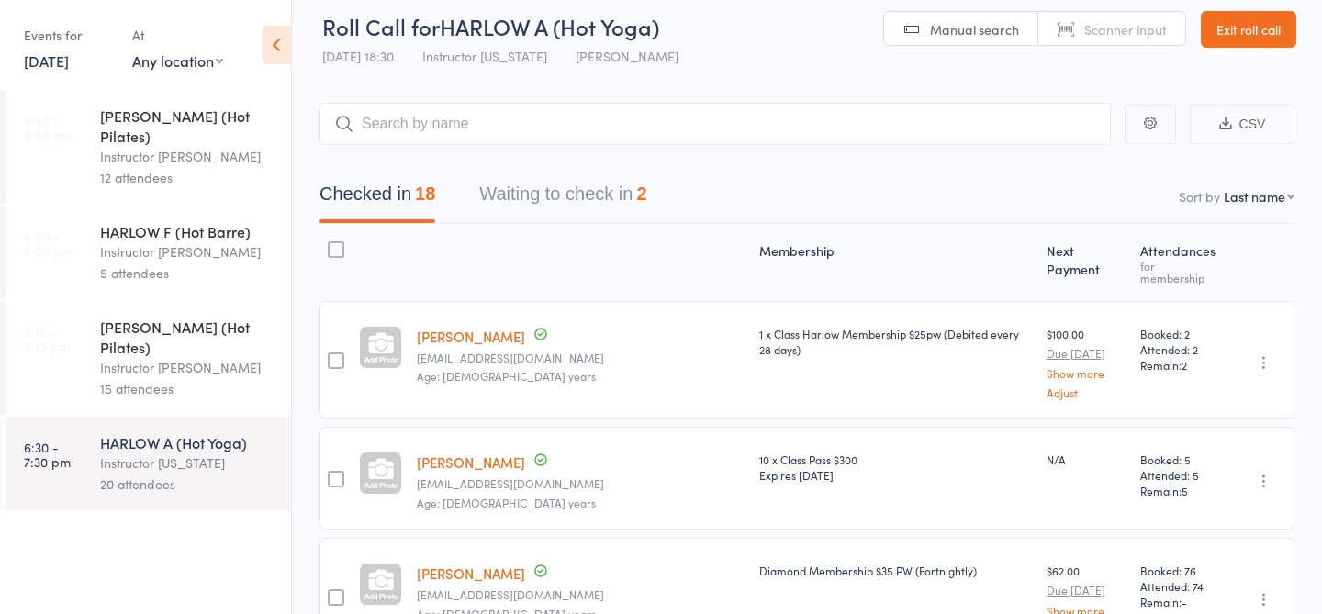
click at [552, 198] on button "Waiting to check in 2" at bounding box center [562, 198] width 167 height 49
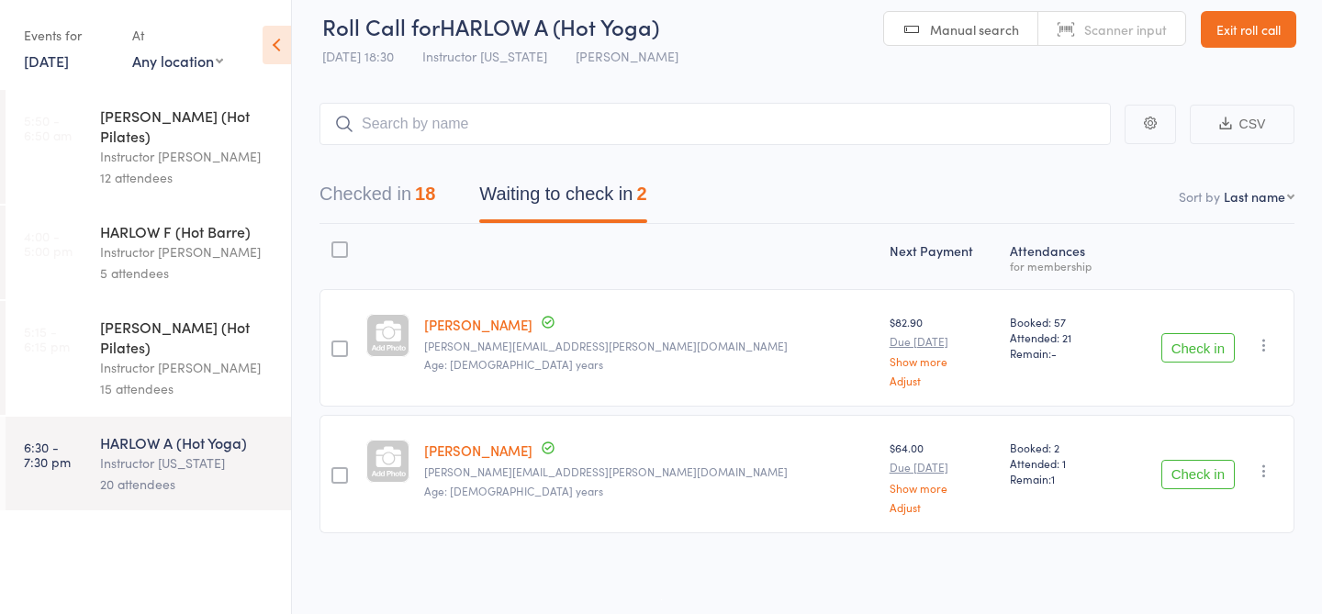
click at [405, 196] on button "Checked in 18" at bounding box center [378, 198] width 116 height 49
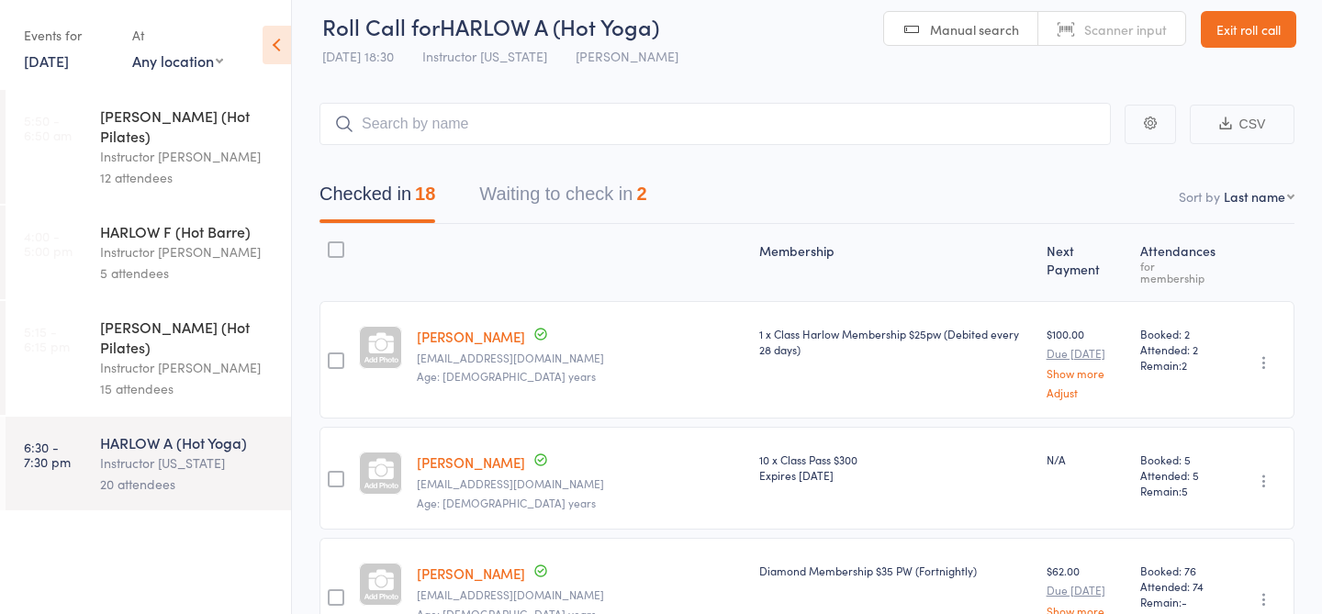
click at [530, 203] on button "Waiting to check in 2" at bounding box center [562, 198] width 167 height 49
